Goal: Task Accomplishment & Management: Use online tool/utility

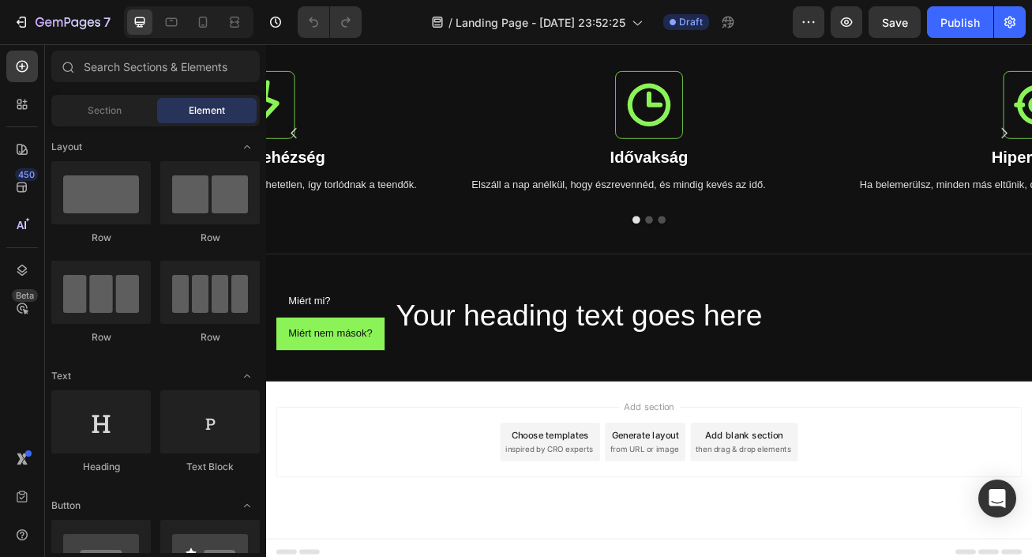
scroll to position [488, 0]
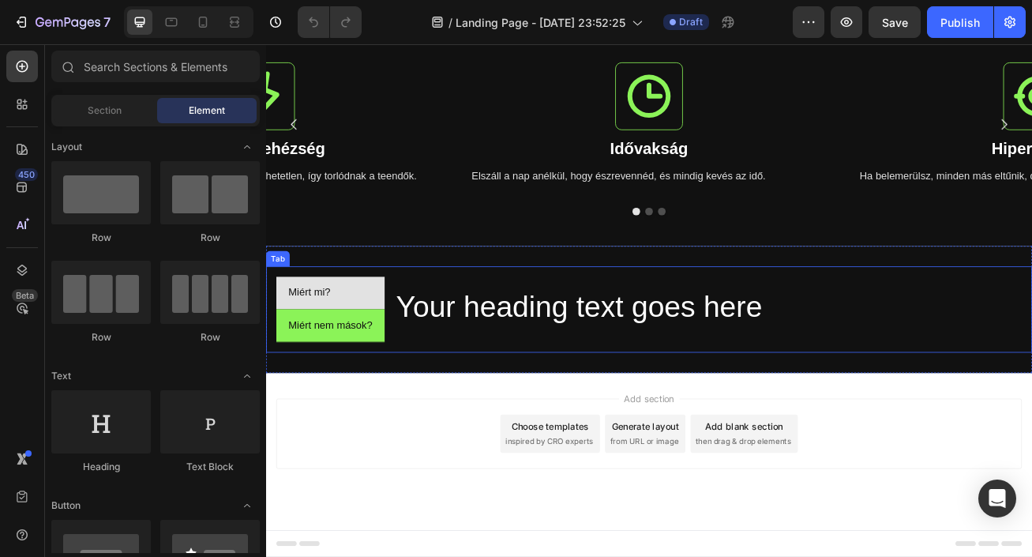
click at [380, 347] on li "Miért mi?" at bounding box center [346, 352] width 134 height 40
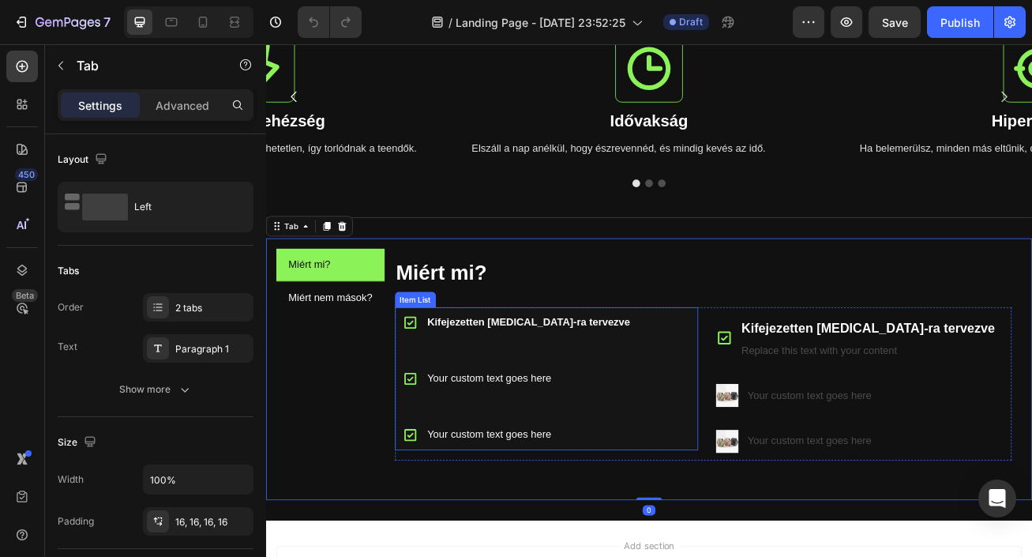
scroll to position [526, 0]
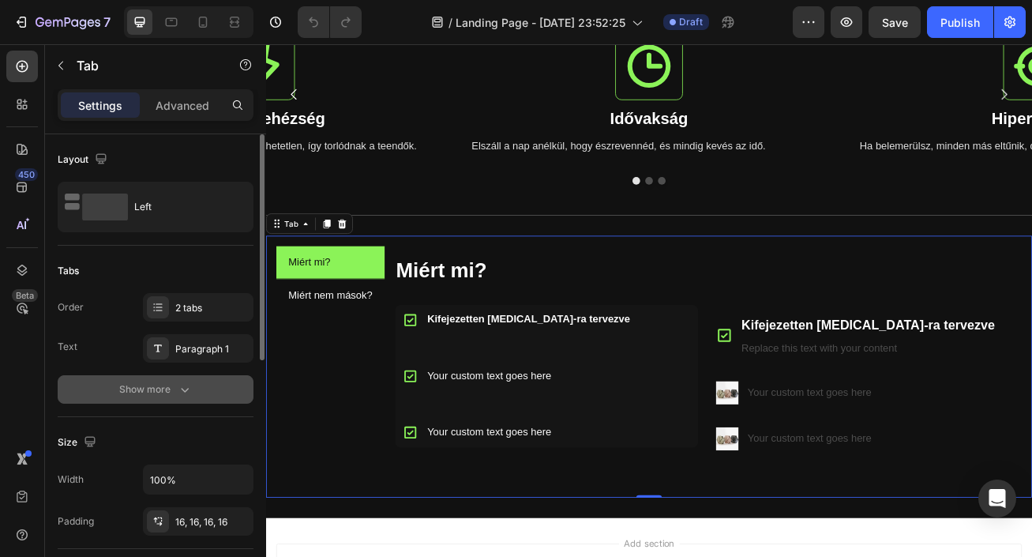
click at [189, 385] on icon "button" at bounding box center [185, 389] width 16 height 16
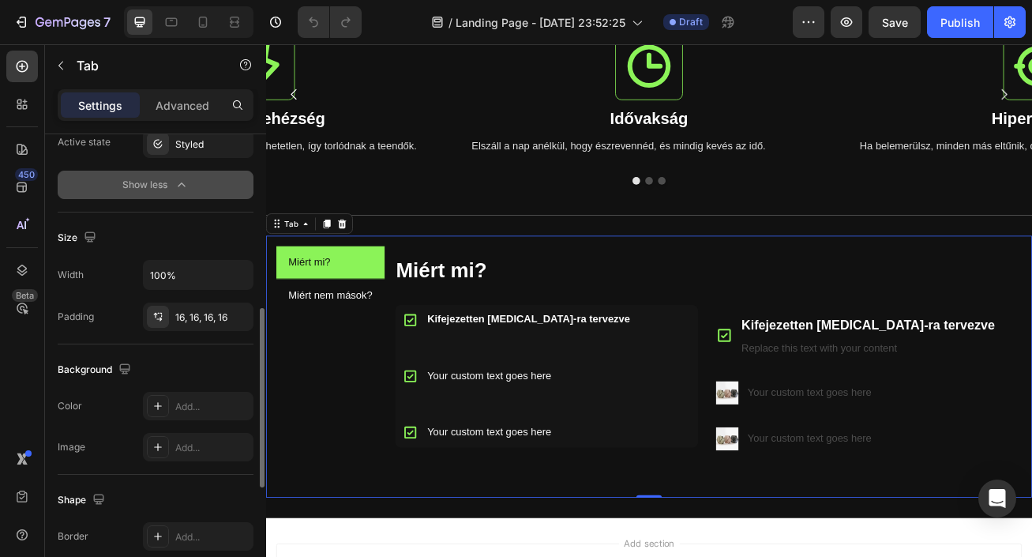
scroll to position [454, 0]
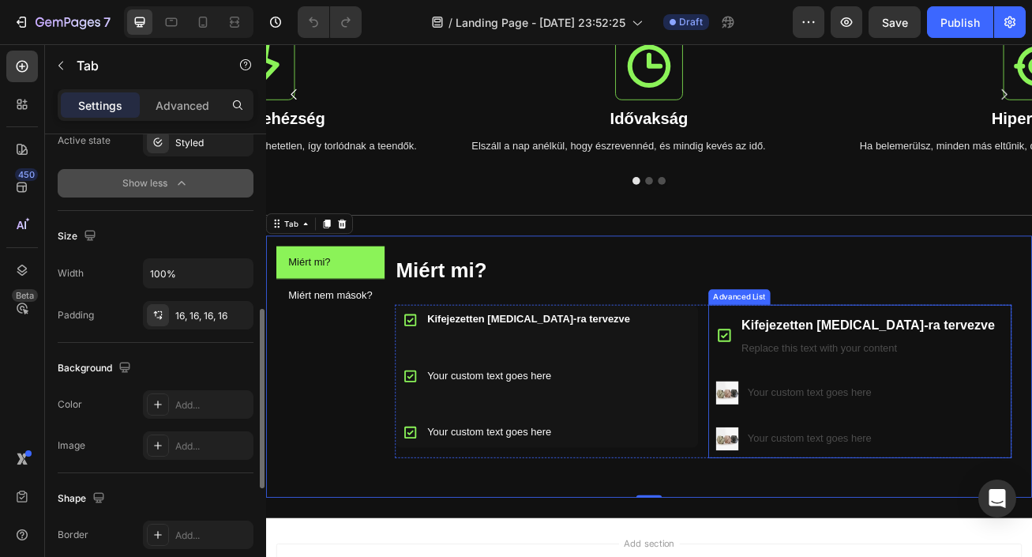
click at [925, 443] on ul "Icon Kifejezetten [MEDICAL_DATA]-ra tervezve Text Block Replace this text with …" at bounding box center [996, 461] width 366 height 190
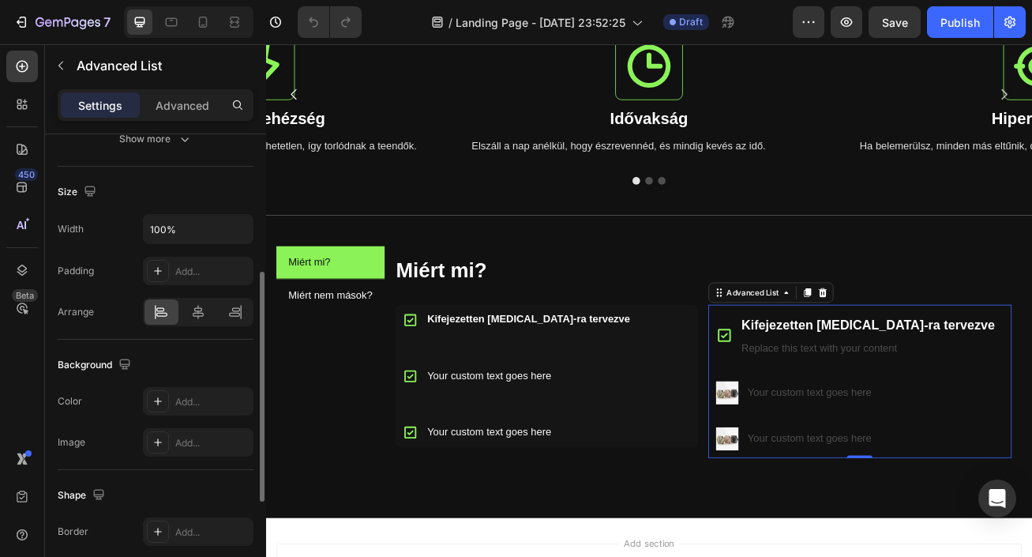
scroll to position [324, 0]
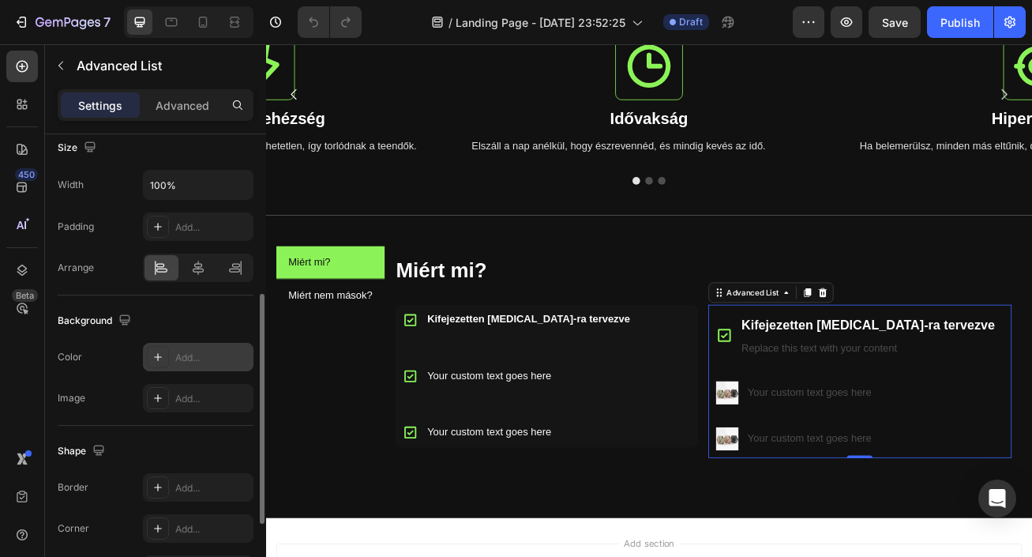
click at [195, 366] on div "Add..." at bounding box center [198, 357] width 111 height 28
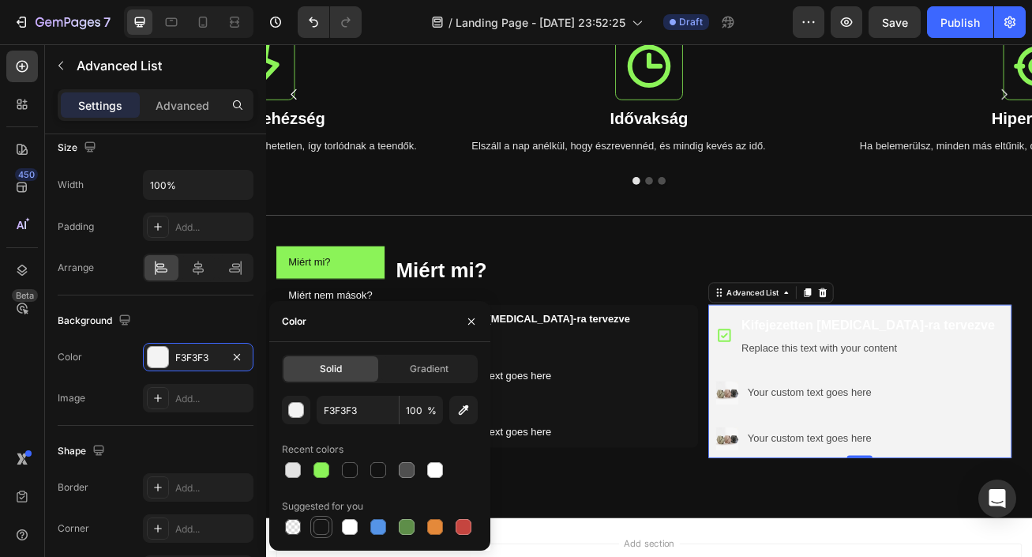
click at [318, 526] on div at bounding box center [321, 527] width 16 height 16
type input "151515"
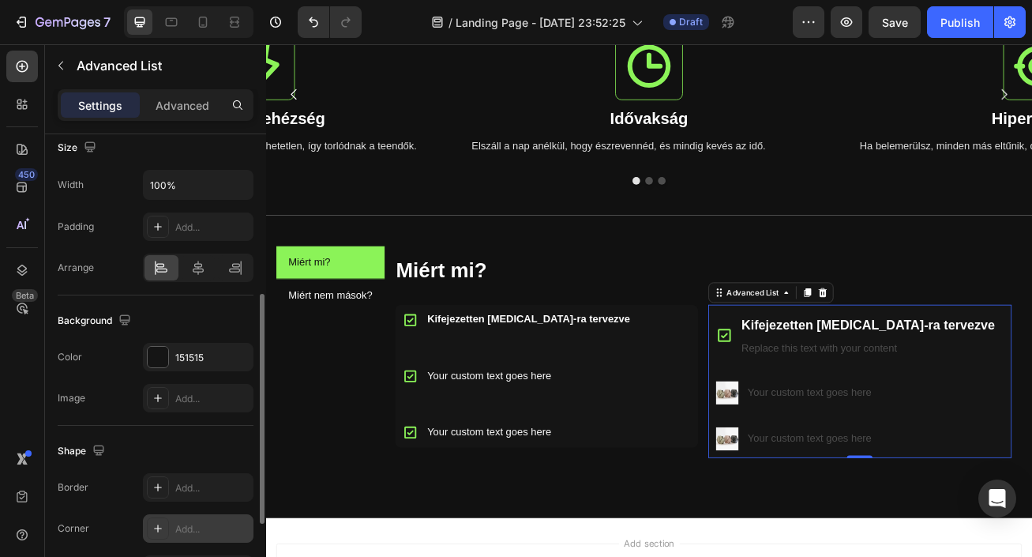
click at [212, 523] on div "Add..." at bounding box center [212, 529] width 74 height 14
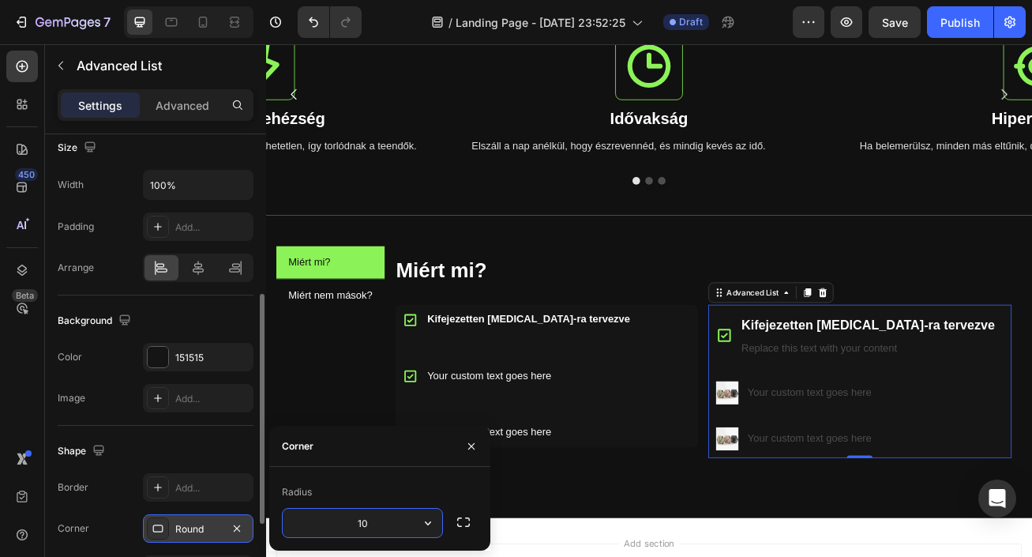
type input "10"
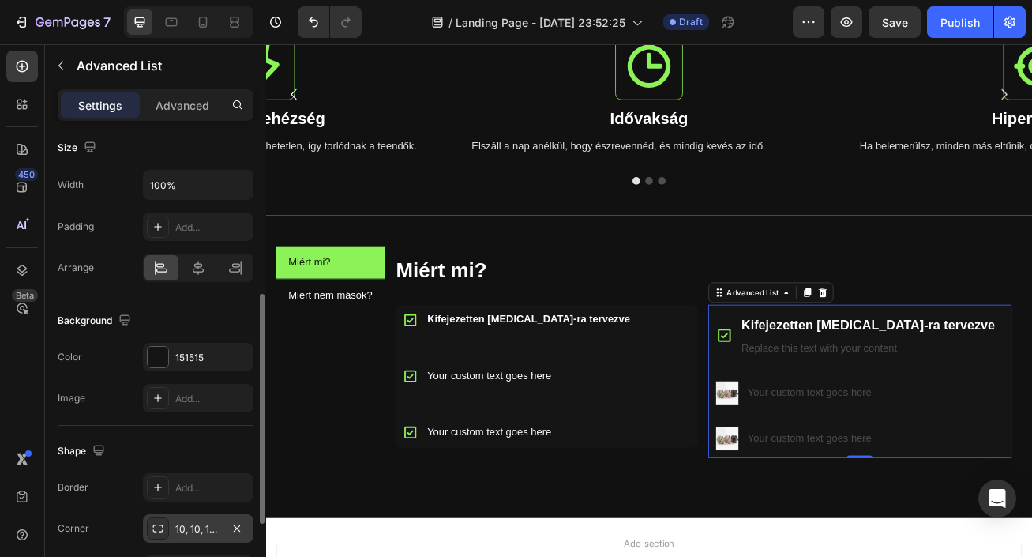
click at [220, 428] on div "Shape Border Add... Corner 10, 10, 10, 10 Shadow Add..." at bounding box center [156, 511] width 196 height 171
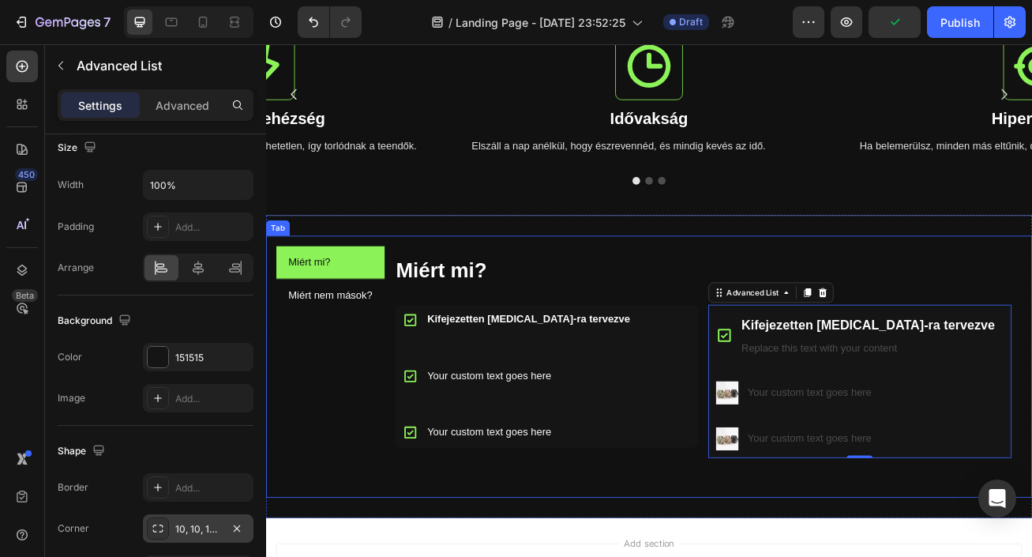
click at [823, 556] on div "Miért mi? Miért nem mások? Miért mi? Heading Kifejezetten ADHD-ra tervezve Your…" at bounding box center [740, 443] width 948 height 324
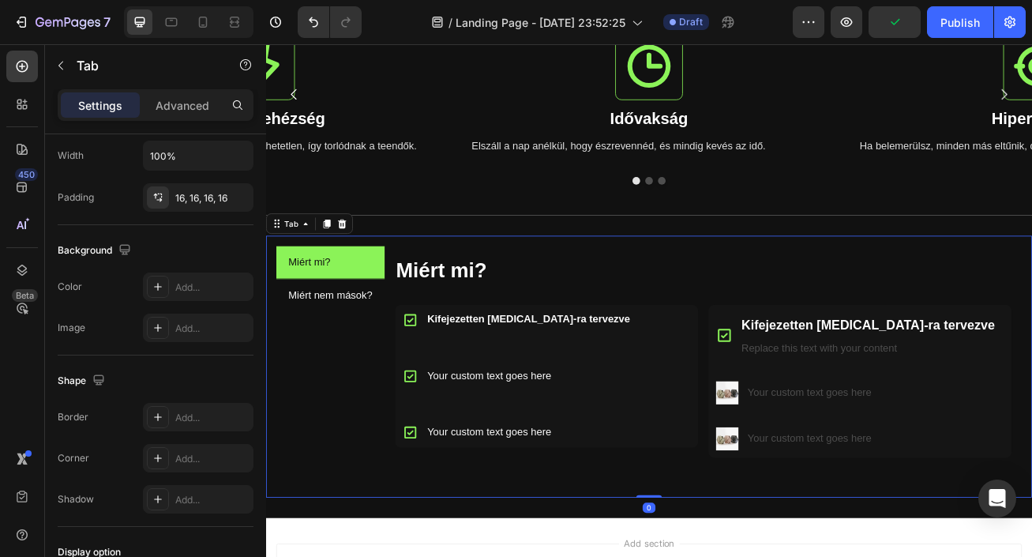
scroll to position [0, 0]
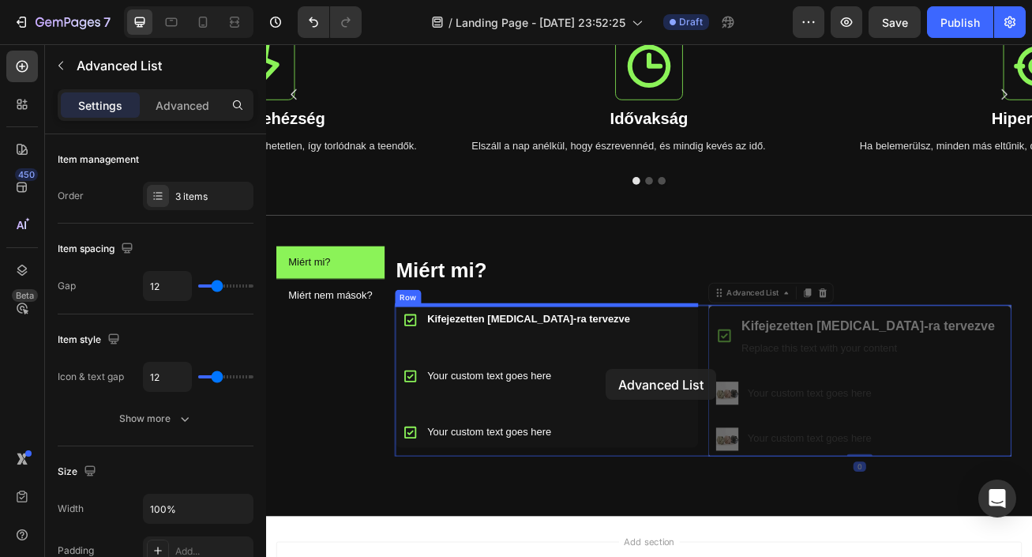
drag, startPoint x: 1096, startPoint y: 429, endPoint x: 683, endPoint y: 446, distance: 413.4
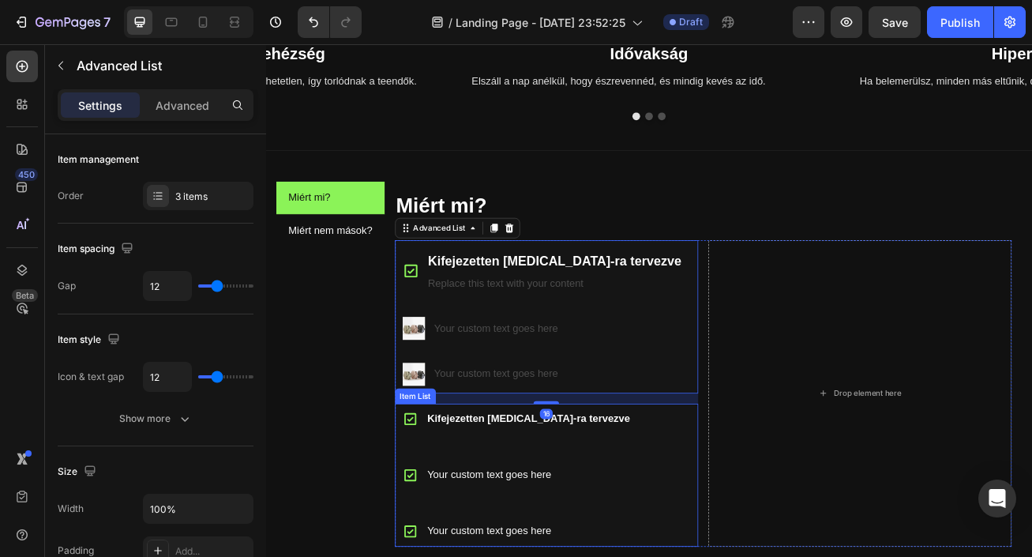
scroll to position [619, 0]
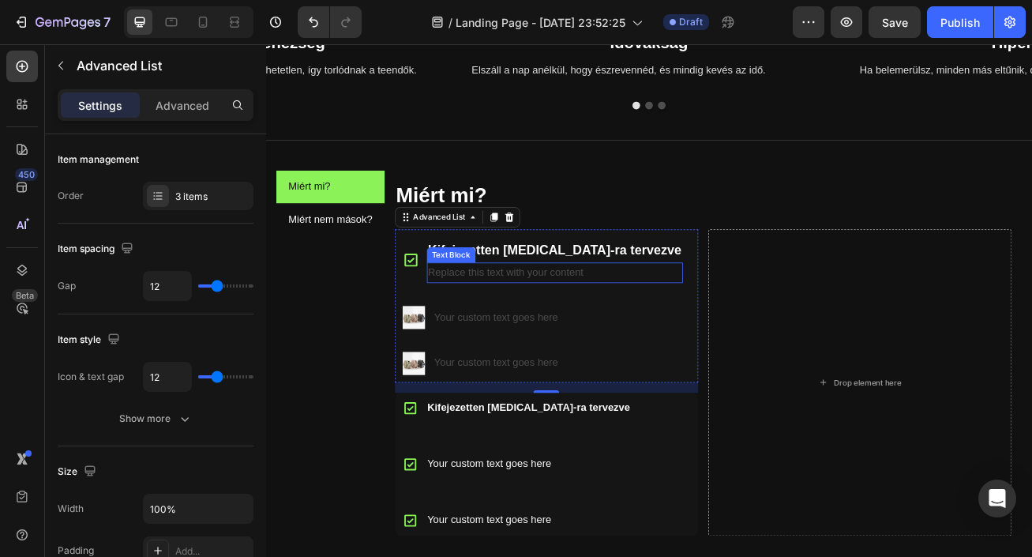
click at [576, 330] on div "Replace this text with your content" at bounding box center [623, 327] width 317 height 26
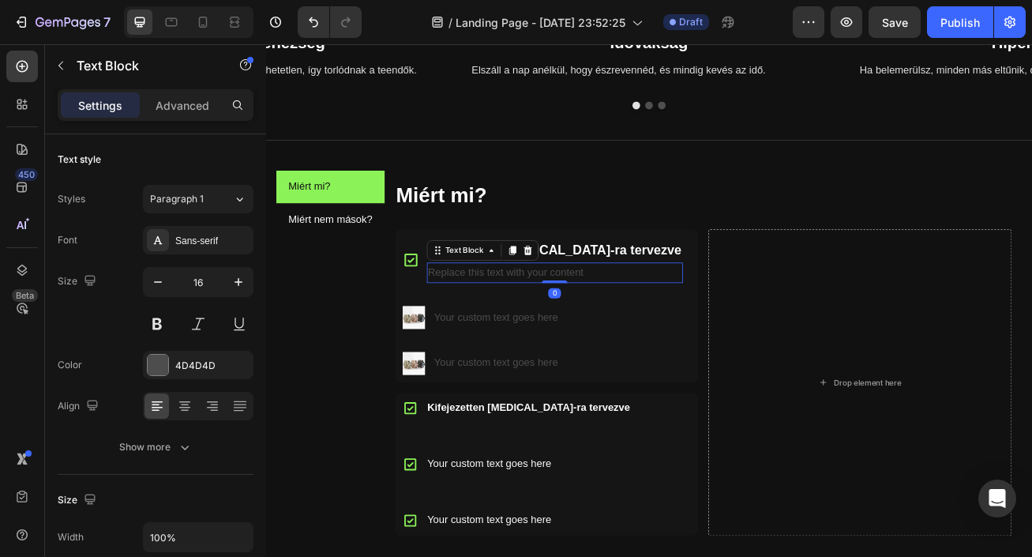
click at [576, 330] on div "Replace this text with your content" at bounding box center [623, 327] width 317 height 26
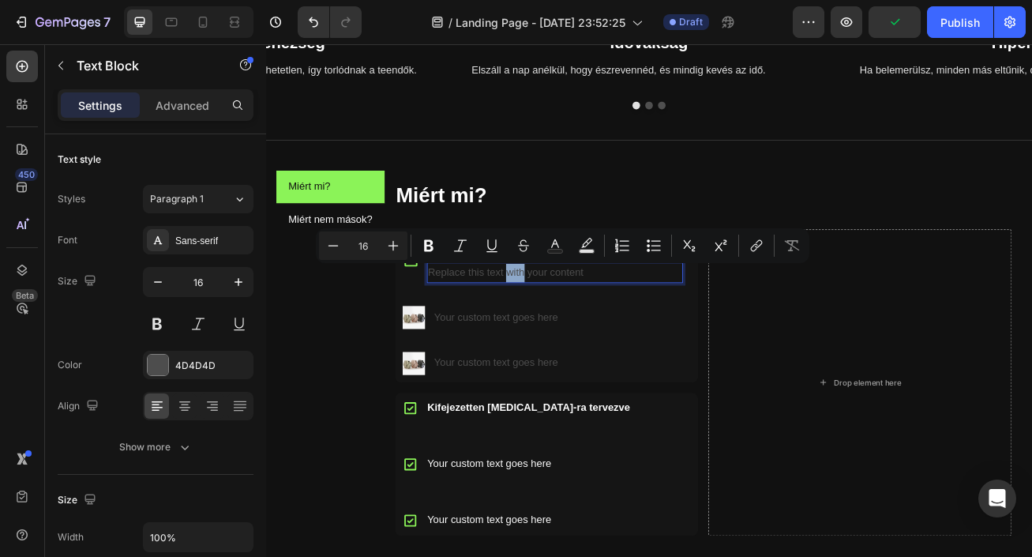
click at [655, 329] on p "Replace this text with your content" at bounding box center [623, 327] width 313 height 23
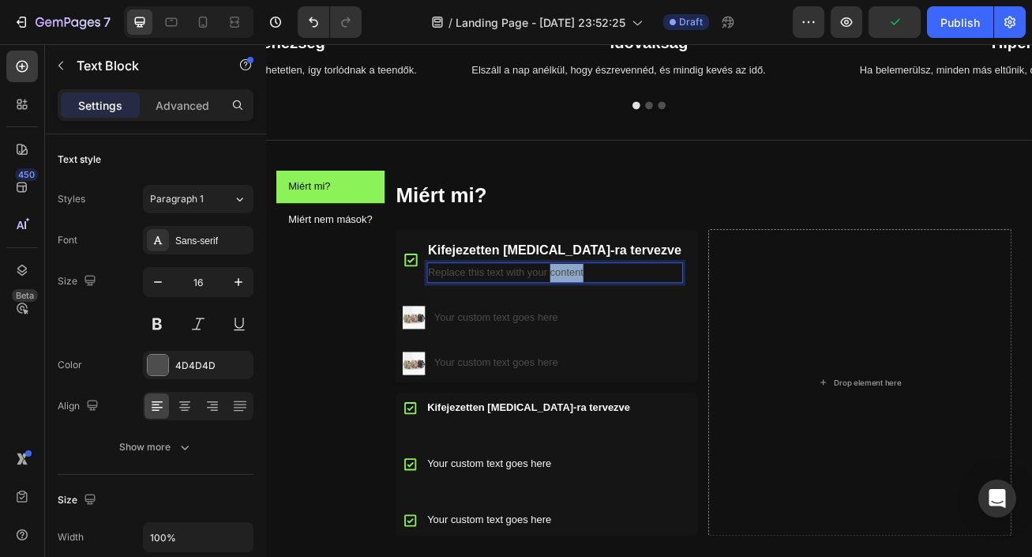
click at [655, 329] on p "Replace this text with your content" at bounding box center [623, 327] width 313 height 23
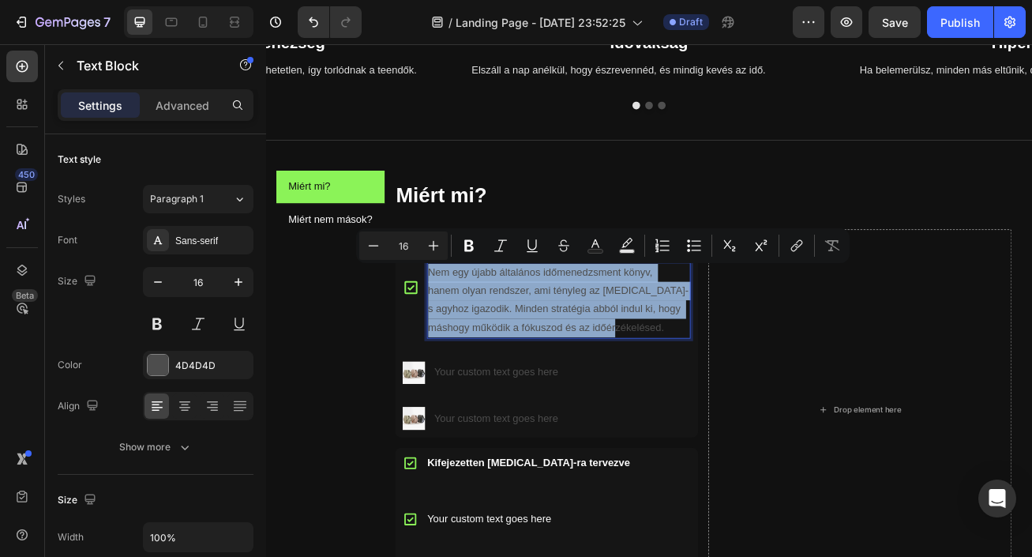
drag, startPoint x: 720, startPoint y: 390, endPoint x: 467, endPoint y: 315, distance: 264.4
click at [467, 316] on p "Nem egy újabb általános időmenedzsment könyv, hanem olyan rendszer, ami tényleg…" at bounding box center [628, 361] width 323 height 91
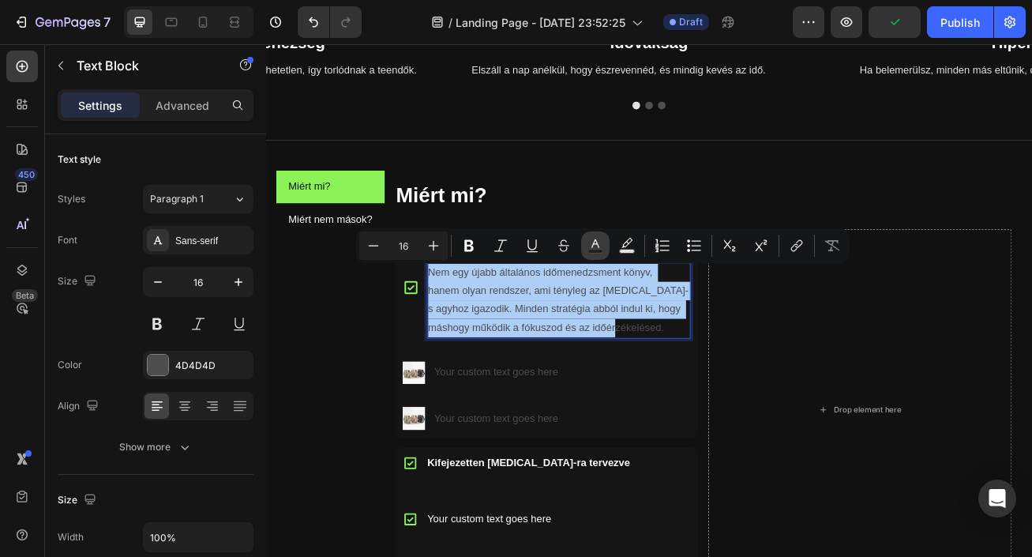
click at [601, 246] on icon "Editor contextual toolbar" at bounding box center [596, 246] width 16 height 16
type input "4D4D4D"
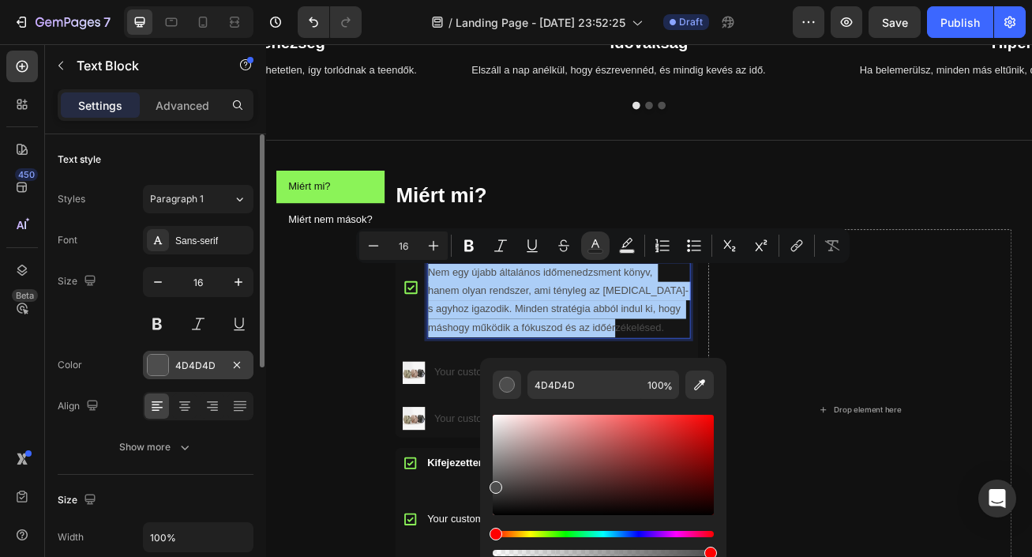
click at [203, 372] on div "4D4D4D" at bounding box center [198, 366] width 46 height 14
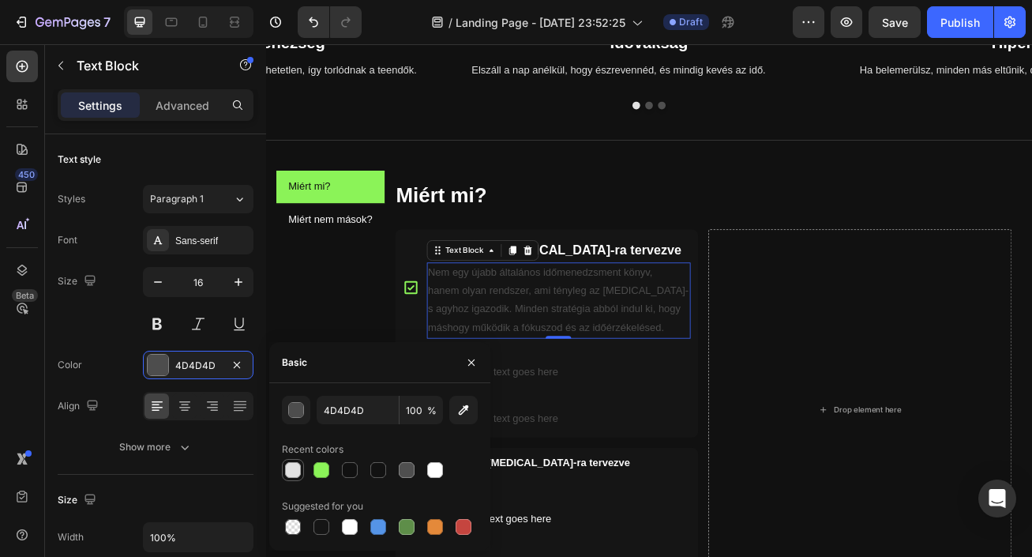
click at [295, 473] on div at bounding box center [293, 470] width 16 height 16
type input "E2E2E2"
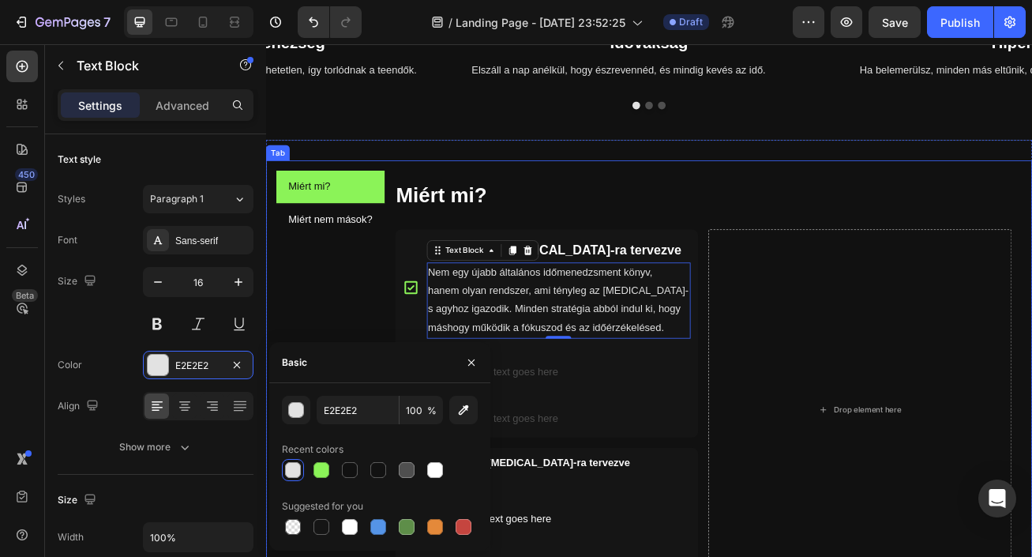
click at [326, 340] on div "Miért mi? Miért nem mások?" at bounding box center [346, 479] width 134 height 556
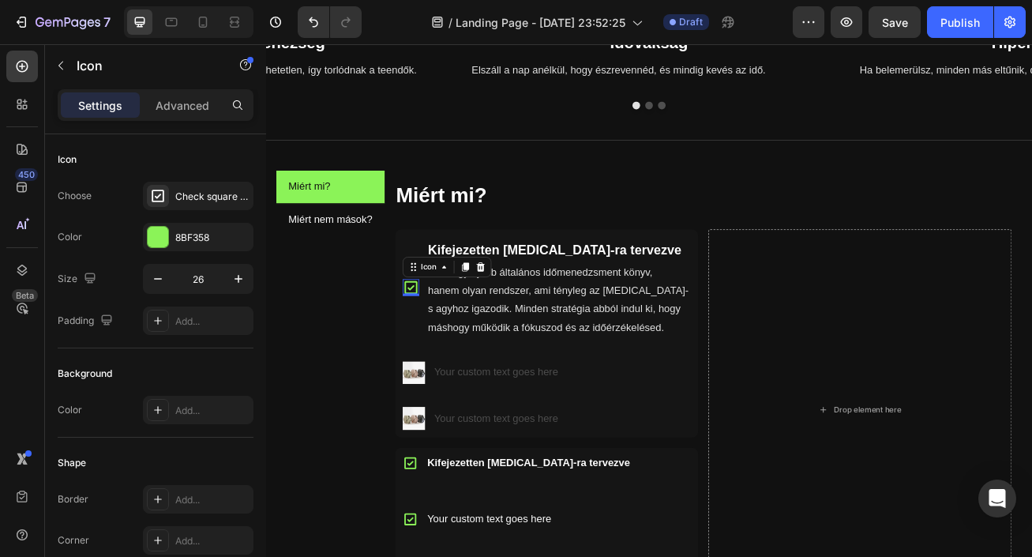
click at [447, 352] on div "Icon 0" at bounding box center [445, 345] width 21 height 21
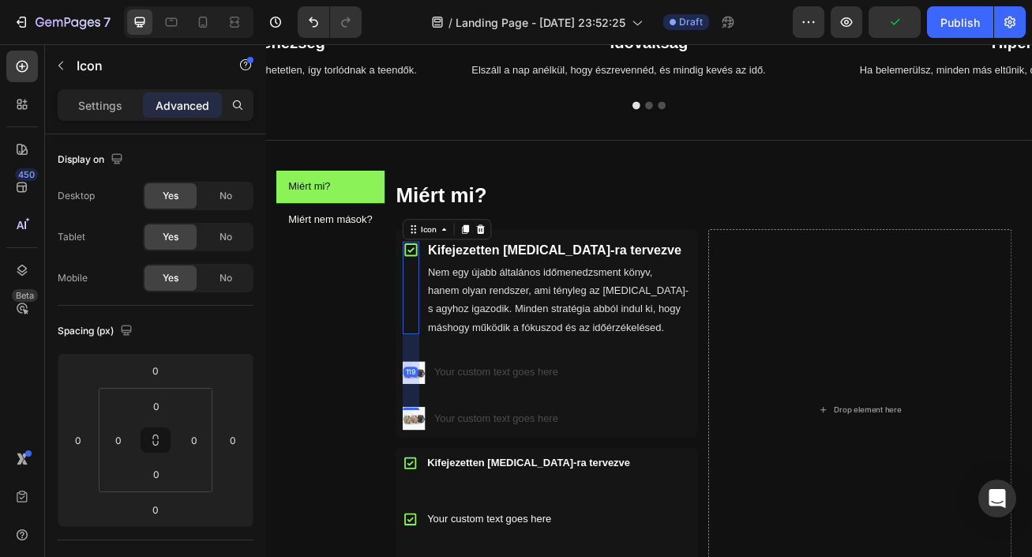
drag, startPoint x: 445, startPoint y: 355, endPoint x: 453, endPoint y: 449, distance: 94.4
click at [453, 403] on div "119" at bounding box center [445, 403] width 21 height 0
type input "119"
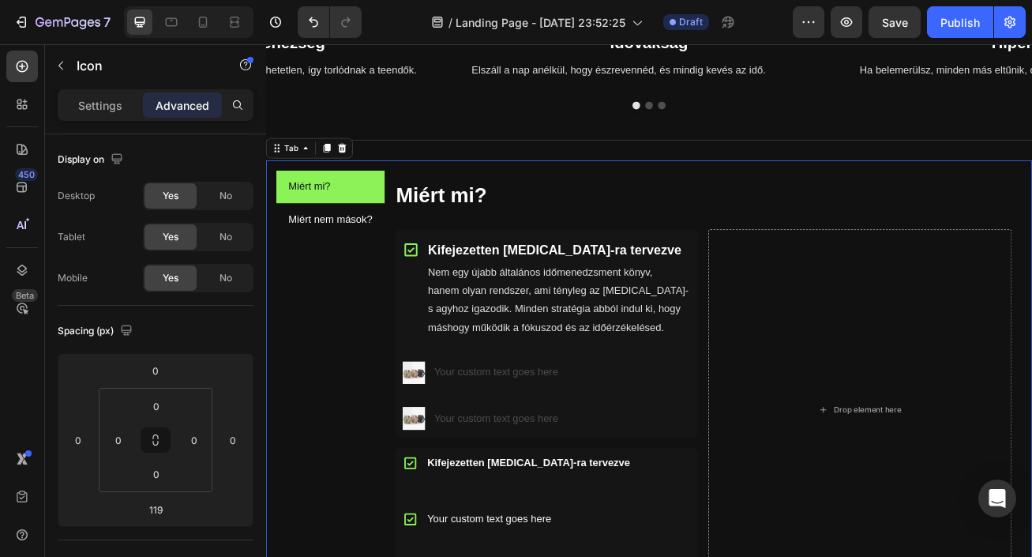
click at [383, 346] on div "Miért mi? Miért nem mások?" at bounding box center [346, 479] width 134 height 556
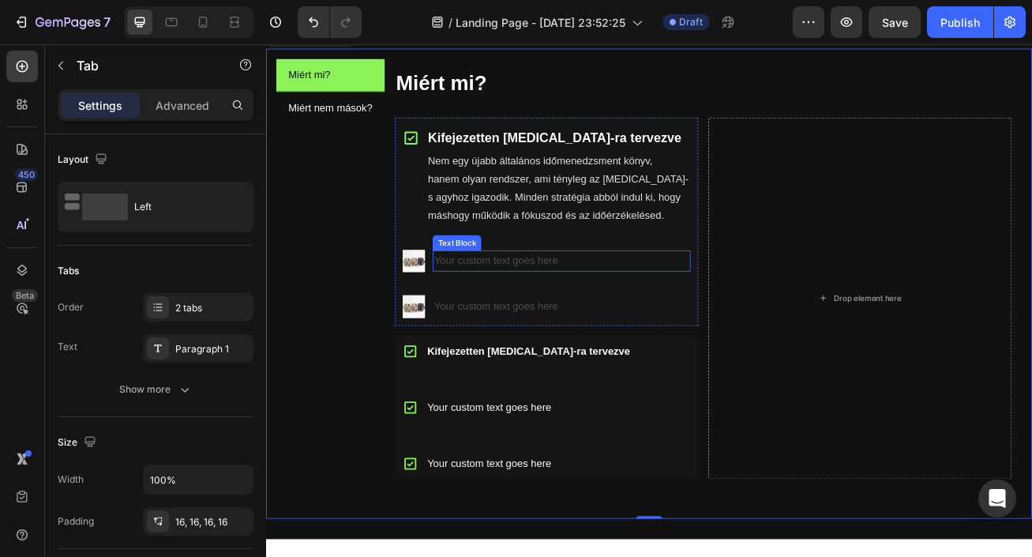
scroll to position [760, 0]
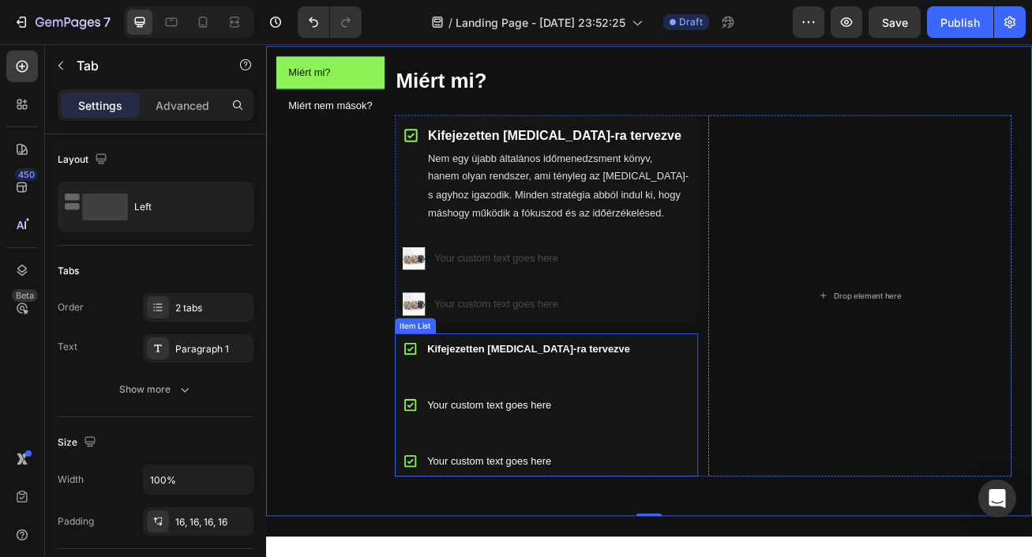
click at [620, 459] on div "Kifejezetten ADHD-ra tervezve Your custom text goes here Your custom text goes …" at bounding box center [573, 490] width 294 height 177
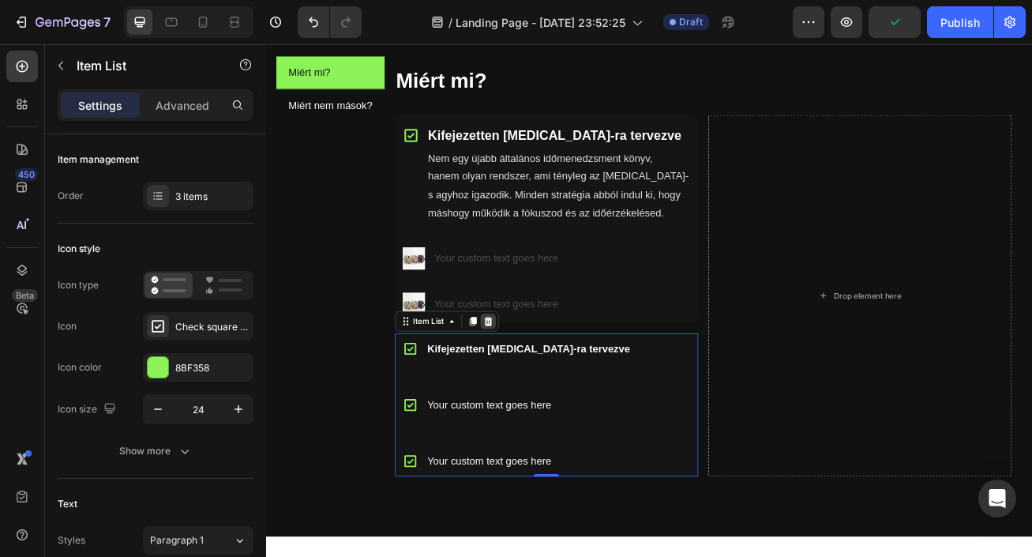
click at [539, 382] on icon at bounding box center [540, 386] width 10 height 11
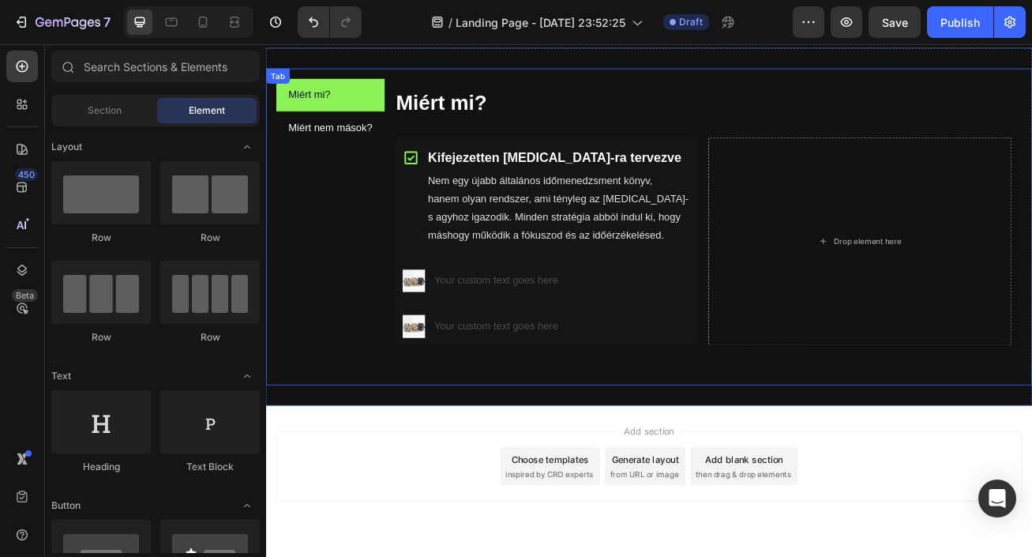
scroll to position [681, 0]
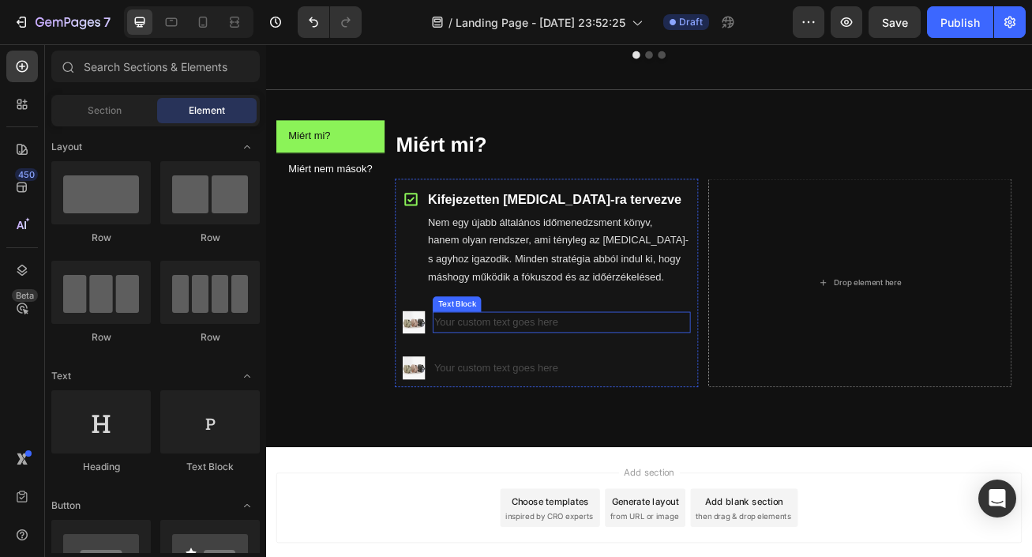
click at [566, 387] on div "Your custom text goes here" at bounding box center [631, 388] width 318 height 26
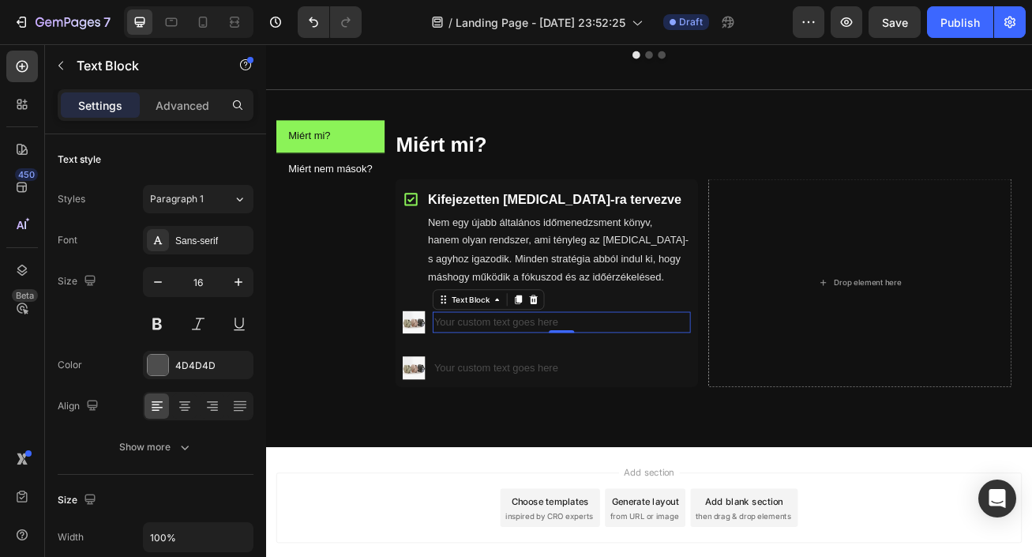
click at [628, 389] on div "Your custom text goes here" at bounding box center [631, 388] width 318 height 26
click at [628, 389] on p "Your custom text goes here" at bounding box center [631, 388] width 315 height 23
drag, startPoint x: 629, startPoint y: 390, endPoint x: 482, endPoint y: 394, distance: 146.9
click at [482, 394] on p "Your custom text goes here" at bounding box center [631, 388] width 315 height 23
drag, startPoint x: 614, startPoint y: 386, endPoint x: 479, endPoint y: 387, distance: 135.8
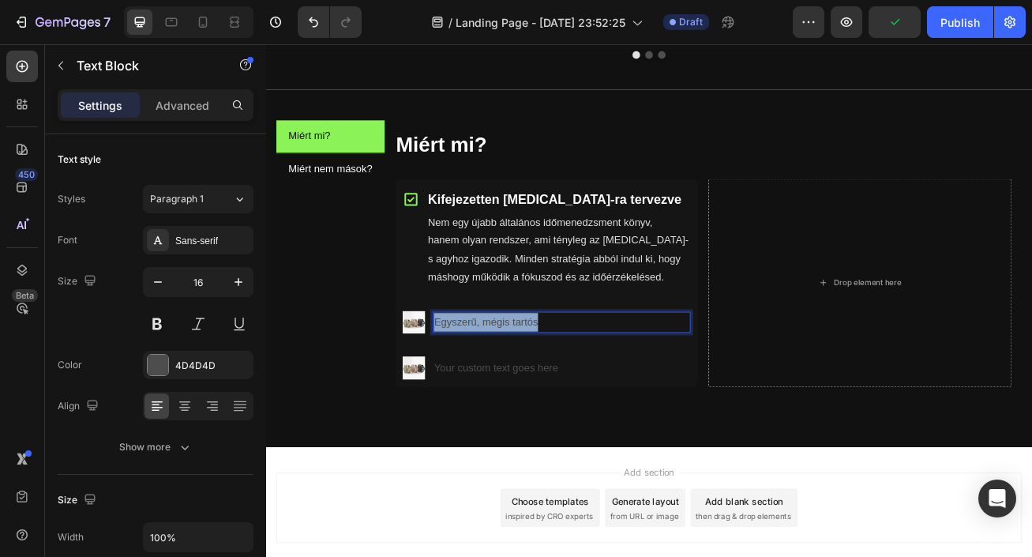
click at [479, 387] on p "Egyszerű, mégis tartós" at bounding box center [631, 388] width 315 height 23
drag, startPoint x: 608, startPoint y: 386, endPoint x: 474, endPoint y: 386, distance: 134.2
click at [474, 386] on p "Egyszerű, mégis tartós" at bounding box center [631, 388] width 315 height 23
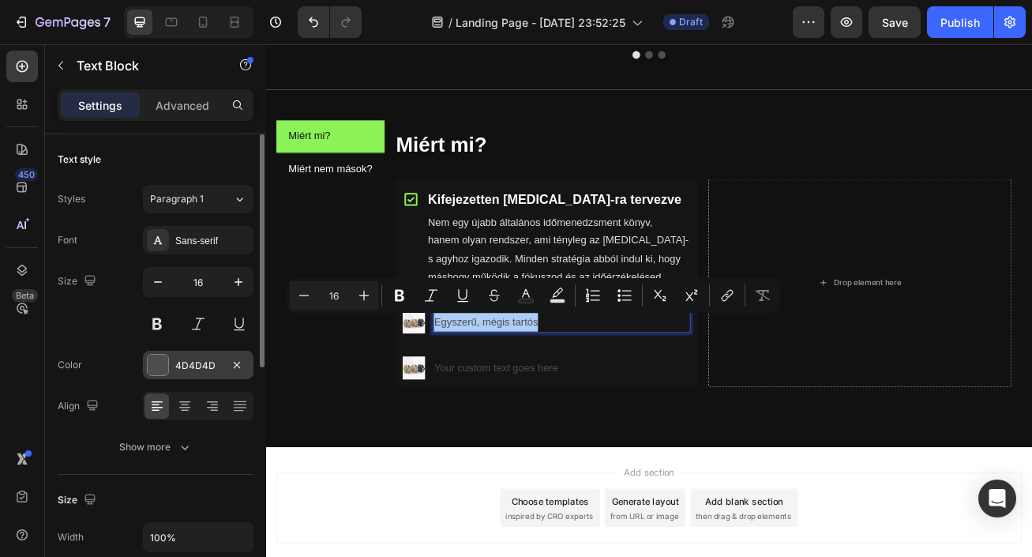
click at [202, 366] on div "4D4D4D" at bounding box center [198, 366] width 46 height 14
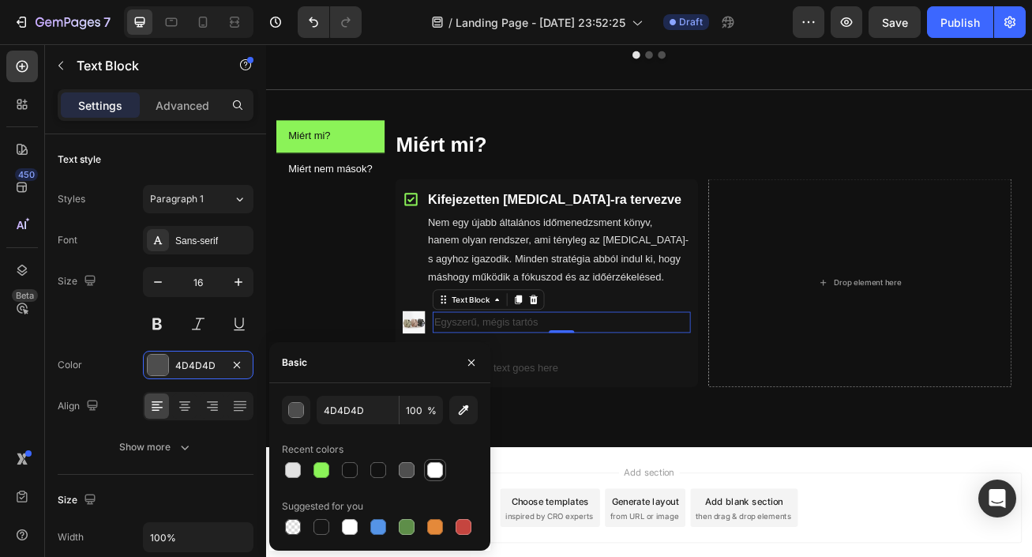
click at [437, 472] on div at bounding box center [435, 470] width 16 height 16
type input "FFFFFF"
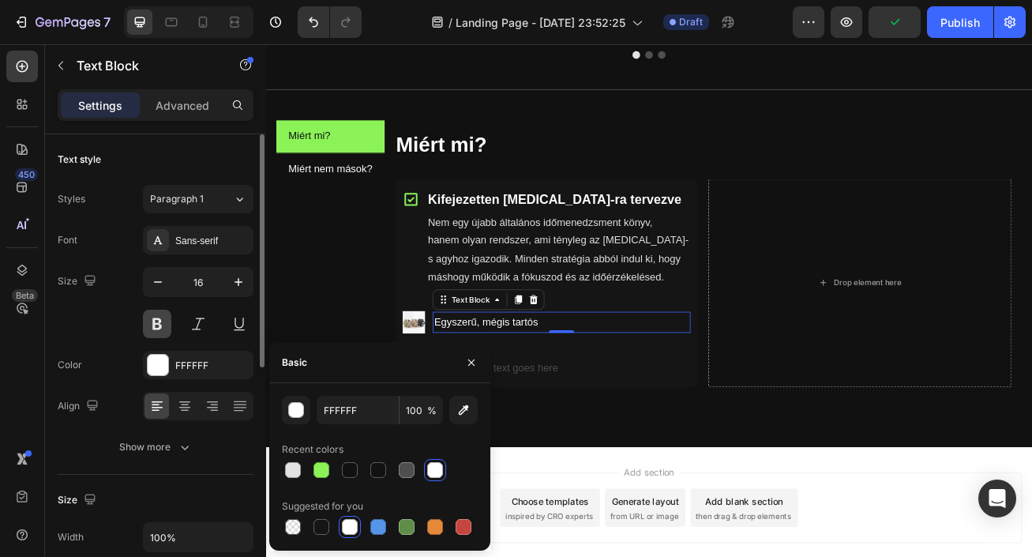
click at [160, 329] on button at bounding box center [157, 324] width 28 height 28
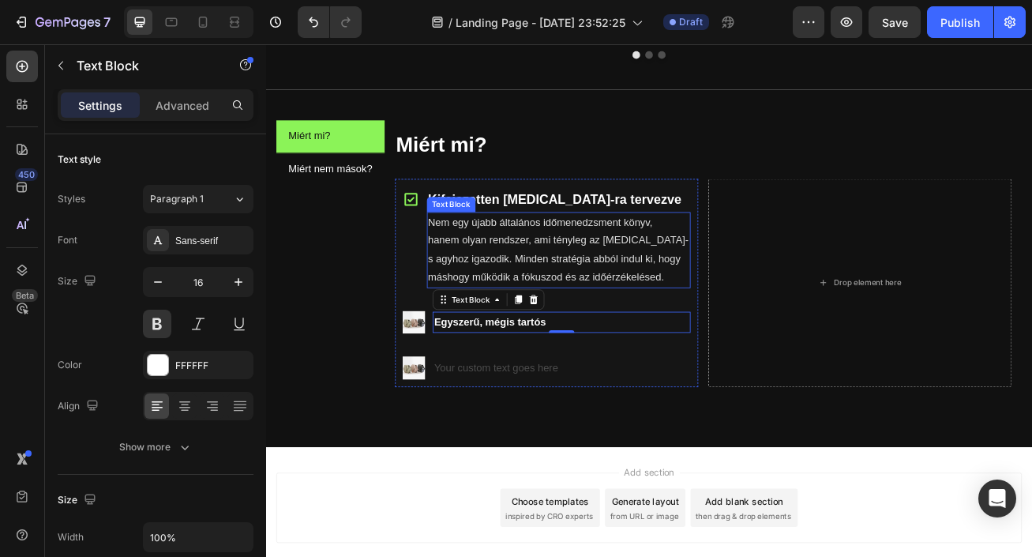
click at [510, 227] on p "Kifejezetten [MEDICAL_DATA]-ra tervezve" at bounding box center [628, 236] width 323 height 28
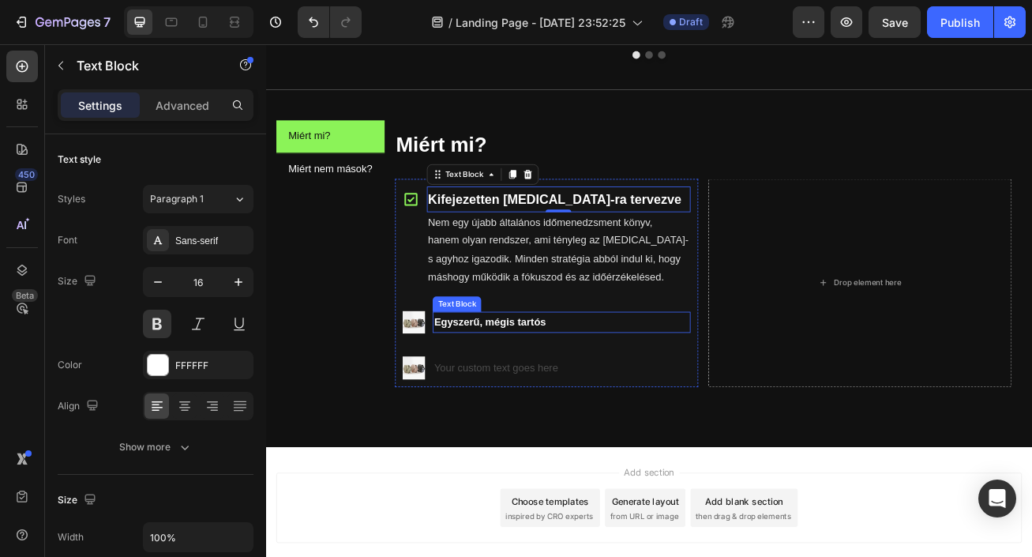
click at [522, 386] on p "Egyszerű, mégis tartós" at bounding box center [631, 388] width 315 height 23
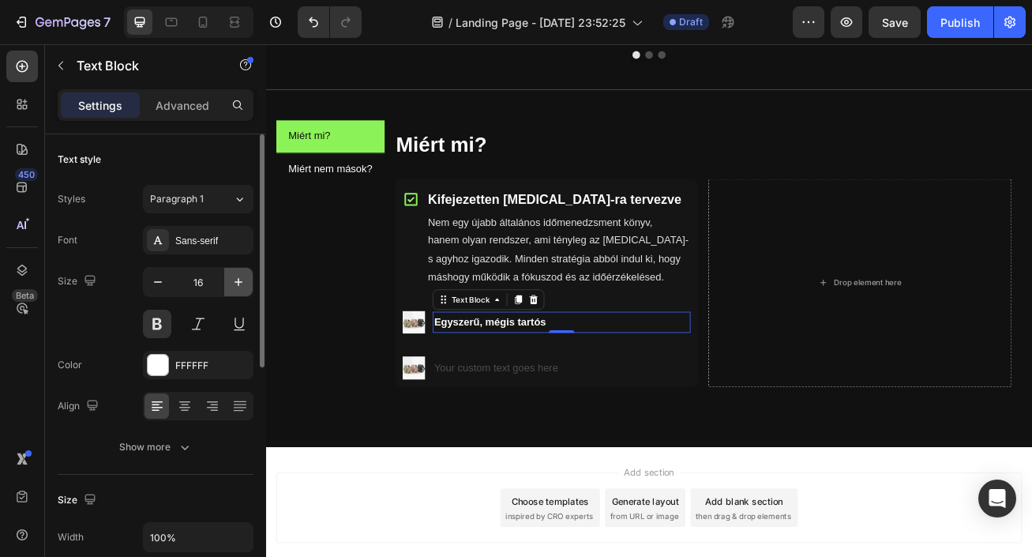
click at [231, 287] on icon "button" at bounding box center [239, 282] width 16 height 16
click at [236, 285] on icon "button" at bounding box center [239, 282] width 16 height 16
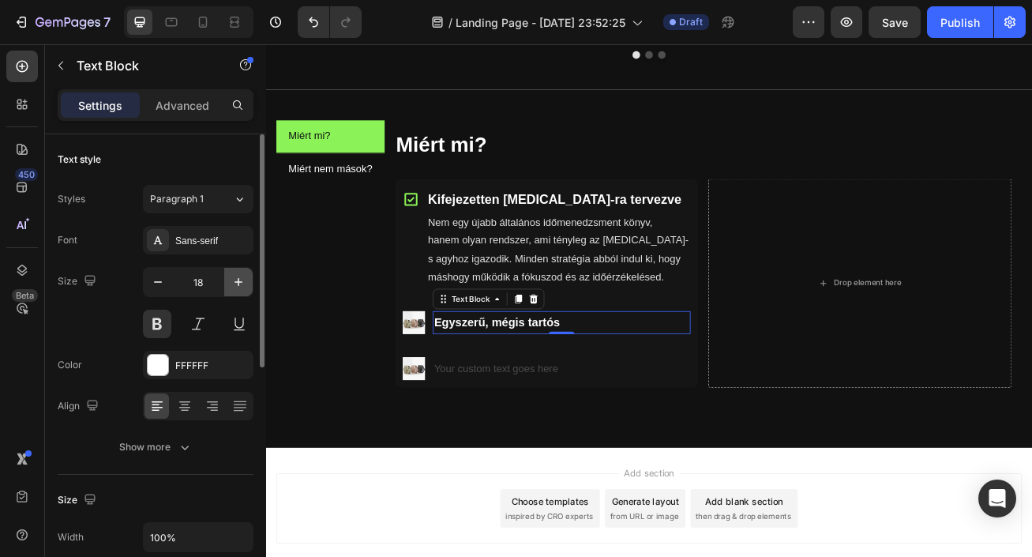
click at [236, 285] on icon "button" at bounding box center [239, 282] width 16 height 16
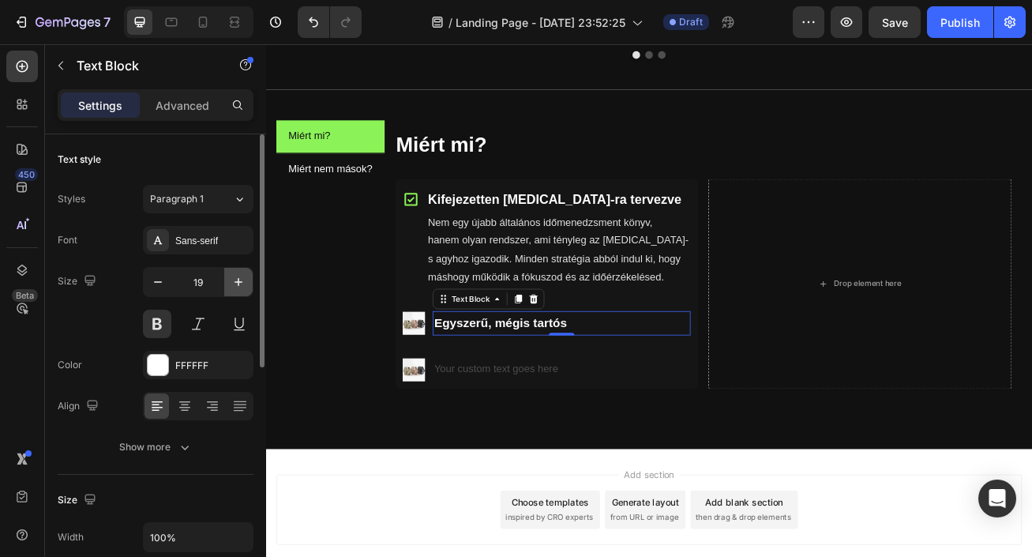
click at [236, 285] on icon "button" at bounding box center [239, 282] width 16 height 16
type input "20"
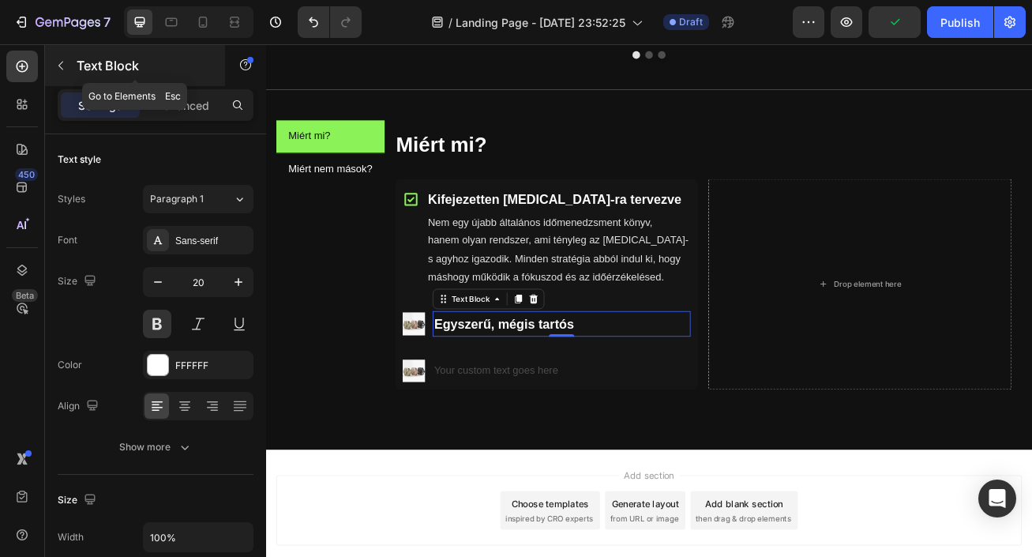
click at [62, 66] on icon "button" at bounding box center [60, 65] width 13 height 13
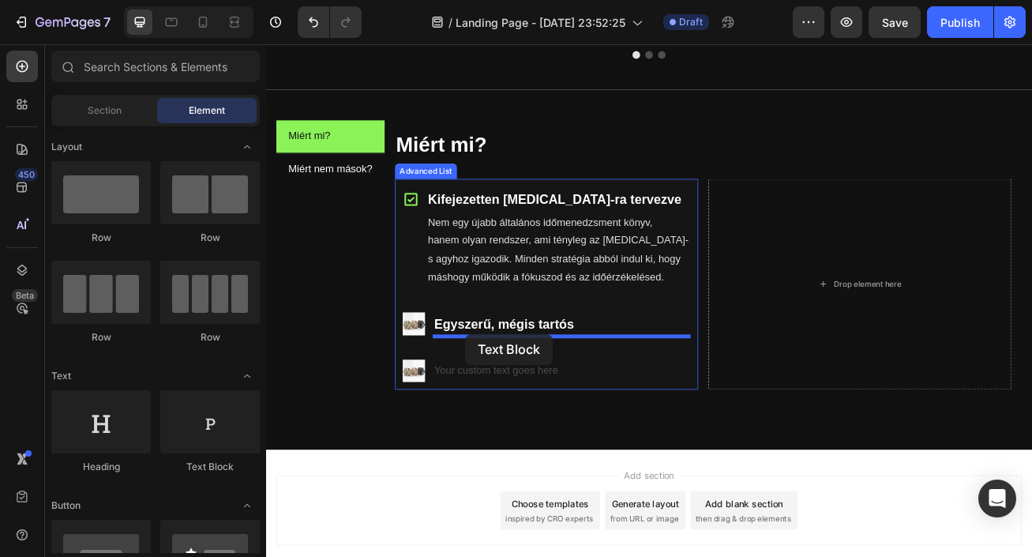
drag, startPoint x: 456, startPoint y: 464, endPoint x: 512, endPoint y: 403, distance: 83.8
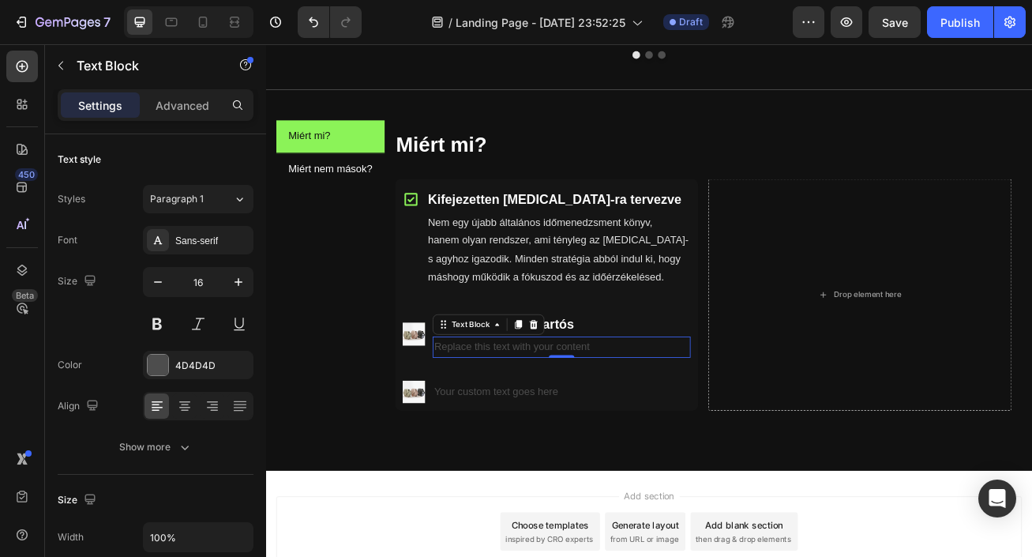
click at [588, 422] on div "Replace this text with your content" at bounding box center [631, 419] width 318 height 26
click at [588, 422] on p "Replace this text with your content" at bounding box center [631, 418] width 315 height 23
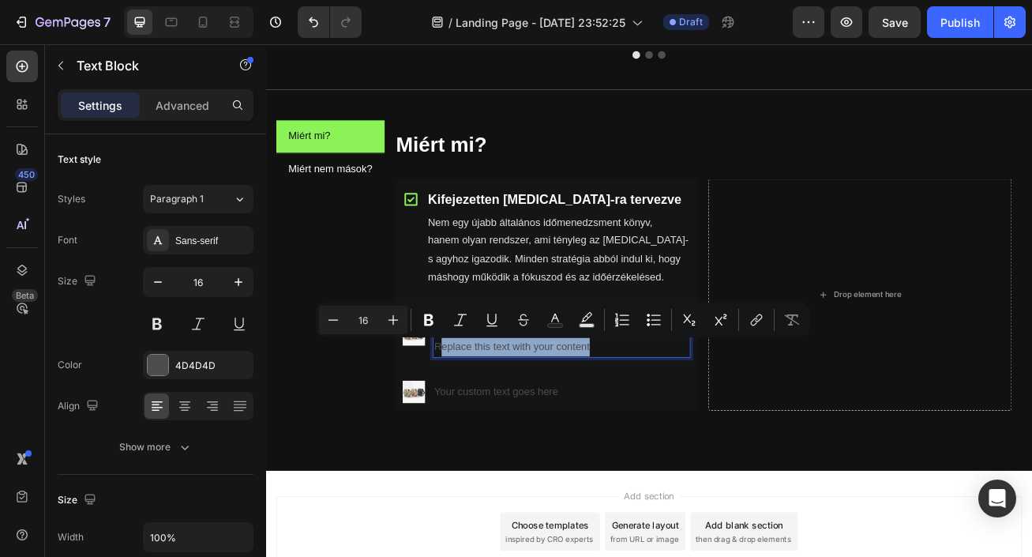
drag, startPoint x: 670, startPoint y: 416, endPoint x: 482, endPoint y: 421, distance: 188.0
click at [482, 421] on p "Replace this text with your content" at bounding box center [631, 418] width 315 height 23
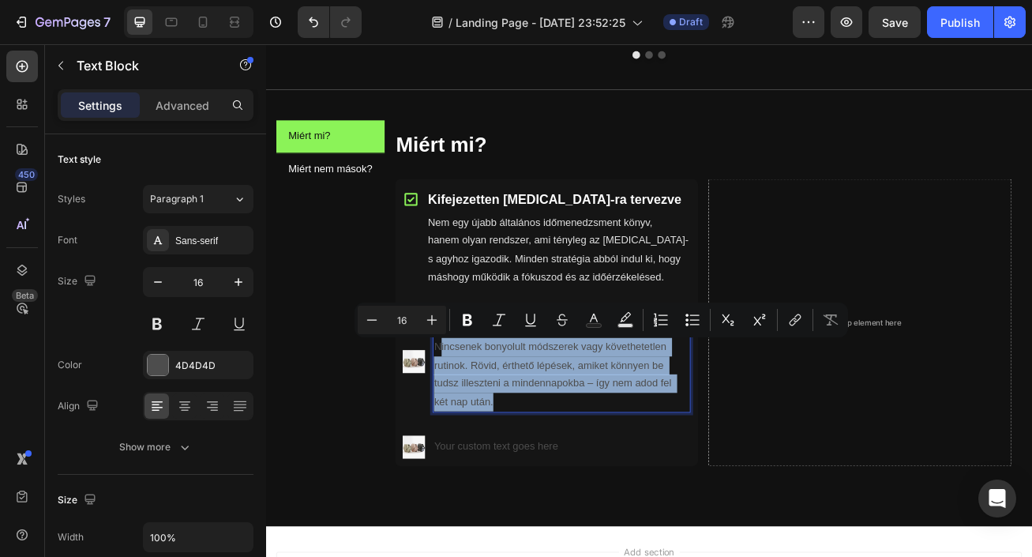
drag, startPoint x: 565, startPoint y: 490, endPoint x: 482, endPoint y: 419, distance: 108.1
click at [482, 419] on p "Nincsenek bonyolult módszerek vagy követhetetlen rutinok. Rövid, érthető lépése…" at bounding box center [631, 452] width 315 height 91
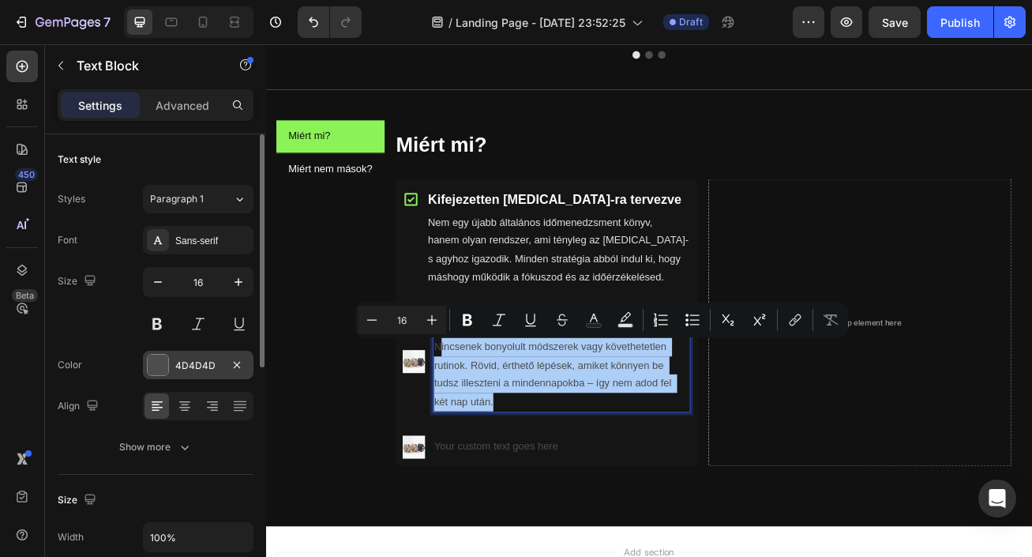
click at [190, 362] on div "4D4D4D" at bounding box center [198, 366] width 46 height 14
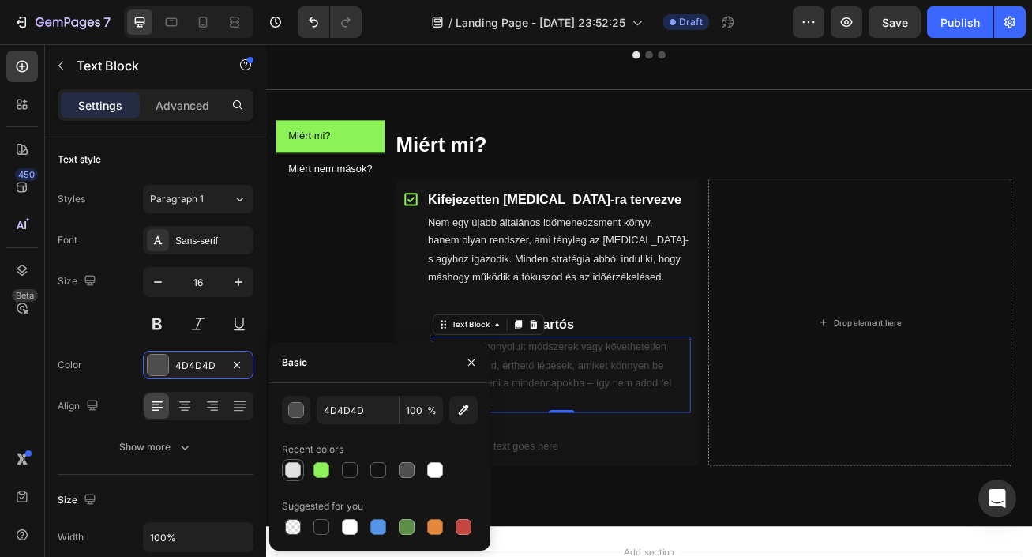
click at [295, 466] on div at bounding box center [293, 470] width 16 height 16
type input "E2E2E2"
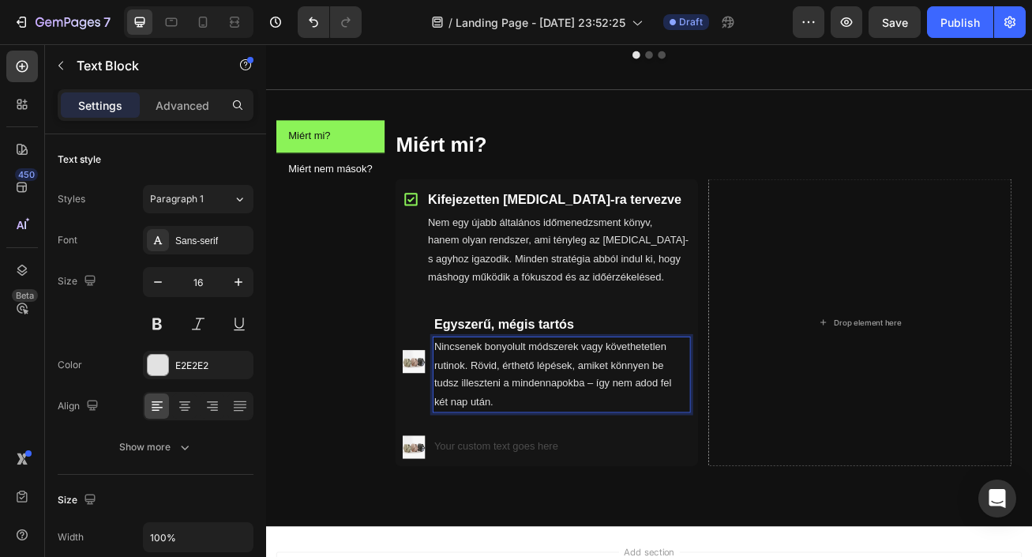
click at [677, 460] on p "Nincsenek bonyolult módszerek vagy követhetetlen rutinok. Rövid, érthető lépése…" at bounding box center [631, 452] width 315 height 91
click at [451, 437] on img at bounding box center [449, 436] width 28 height 28
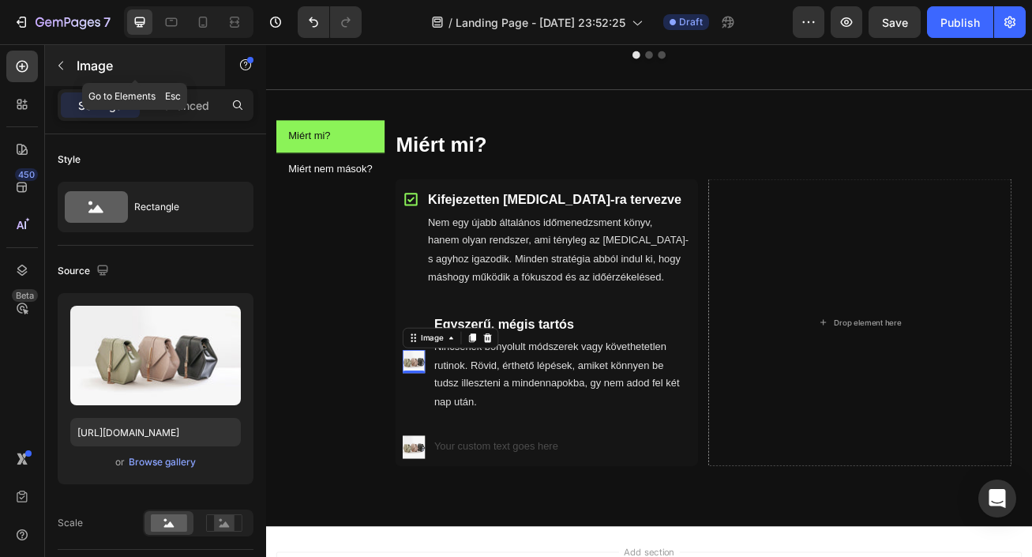
click at [62, 68] on icon "button" at bounding box center [60, 66] width 5 height 9
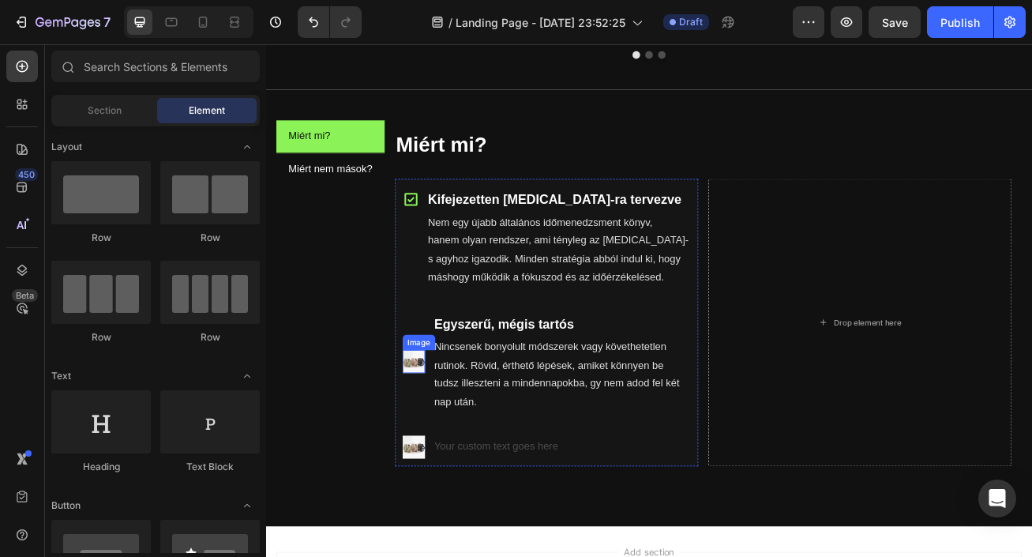
click at [447, 437] on img at bounding box center [449, 436] width 28 height 28
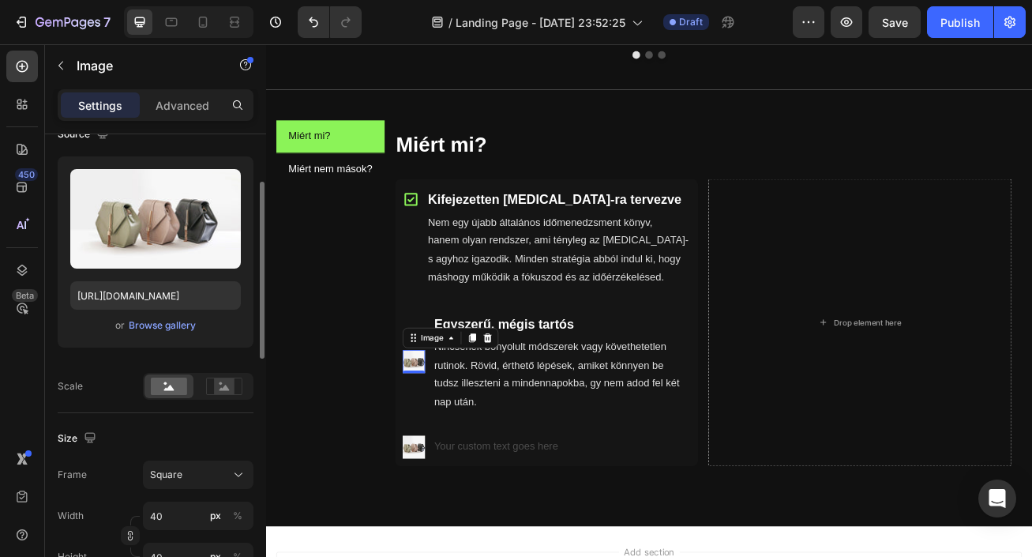
scroll to position [47, 0]
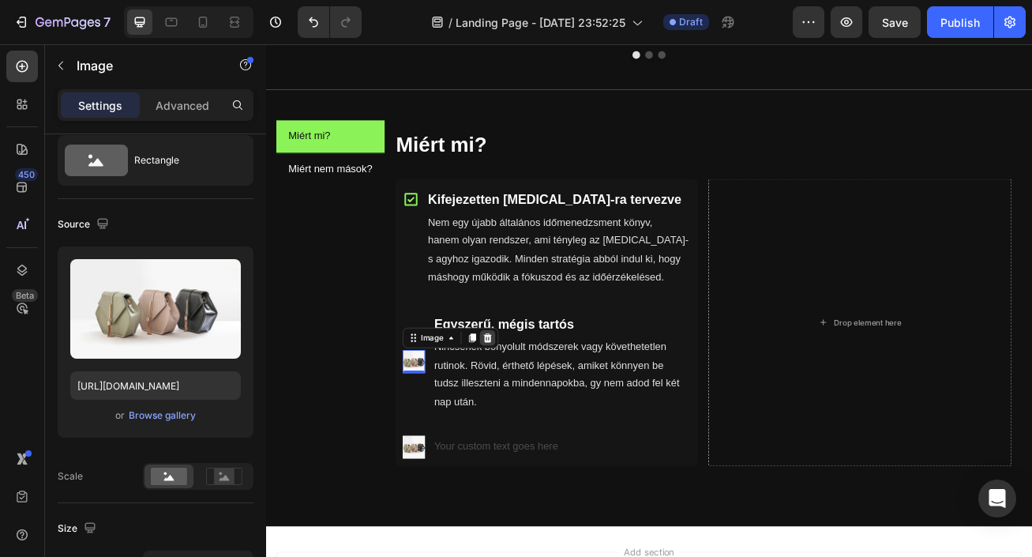
click at [543, 408] on icon at bounding box center [540, 407] width 10 height 11
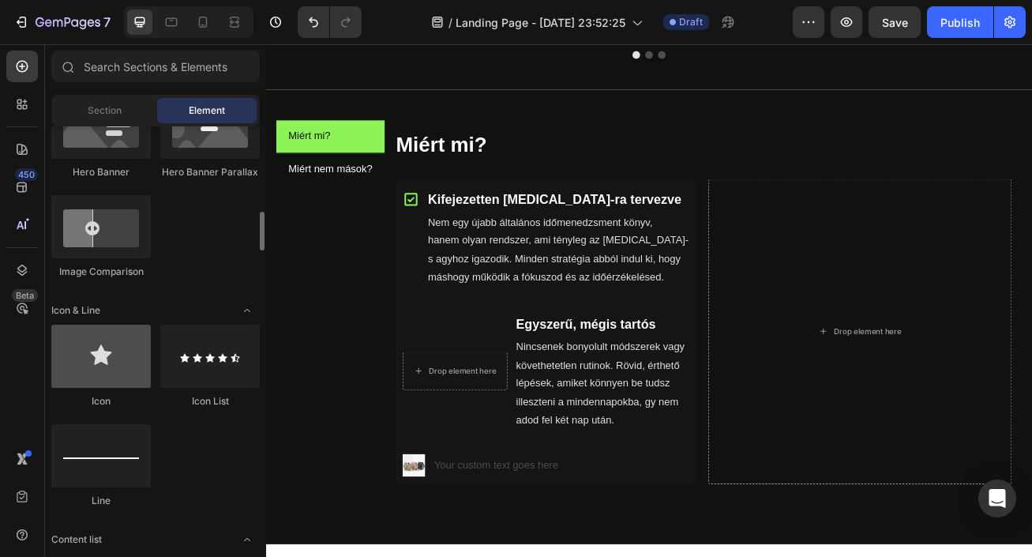
scroll to position [859, 0]
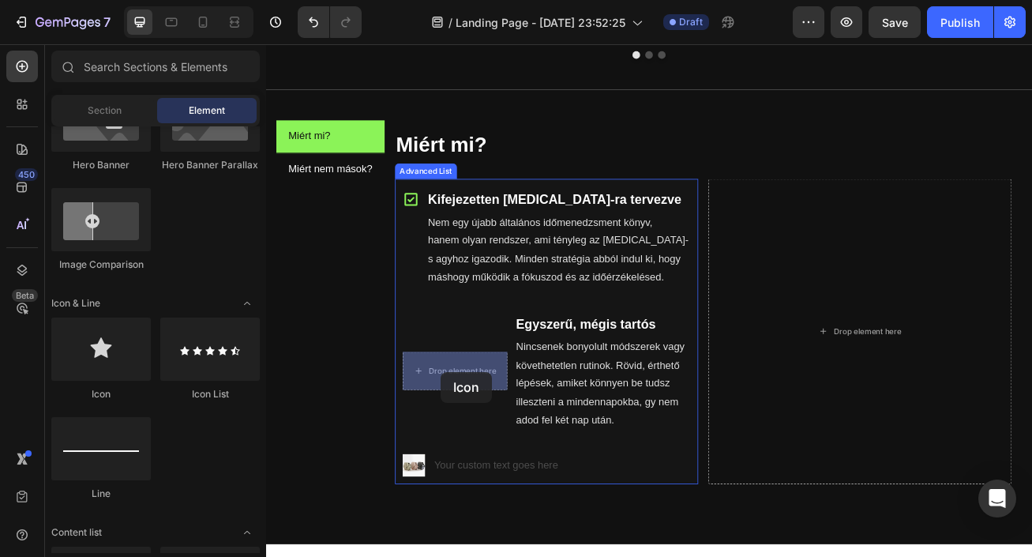
drag, startPoint x: 373, startPoint y: 408, endPoint x: 482, endPoint y: 449, distance: 116.2
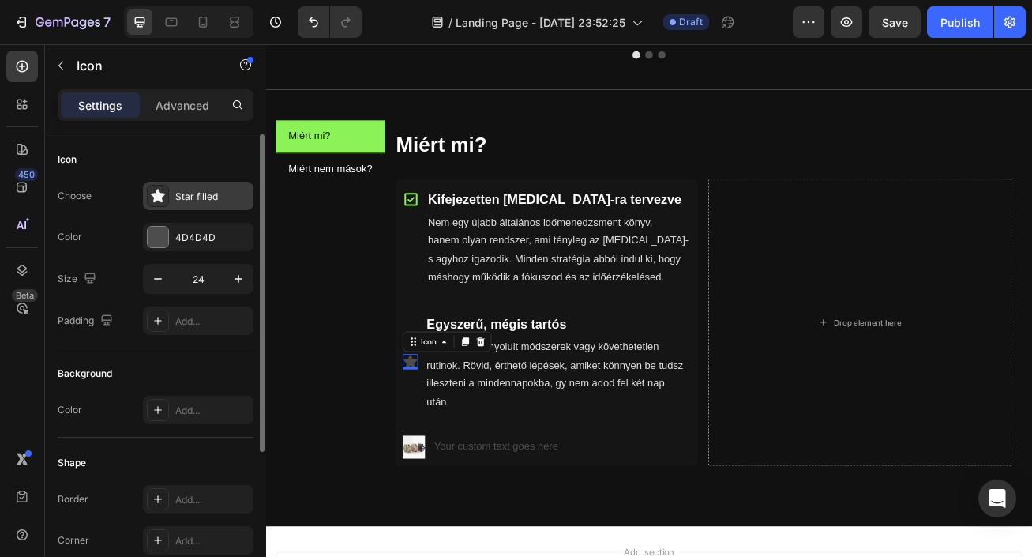
click at [199, 197] on div "Star filled" at bounding box center [212, 197] width 74 height 14
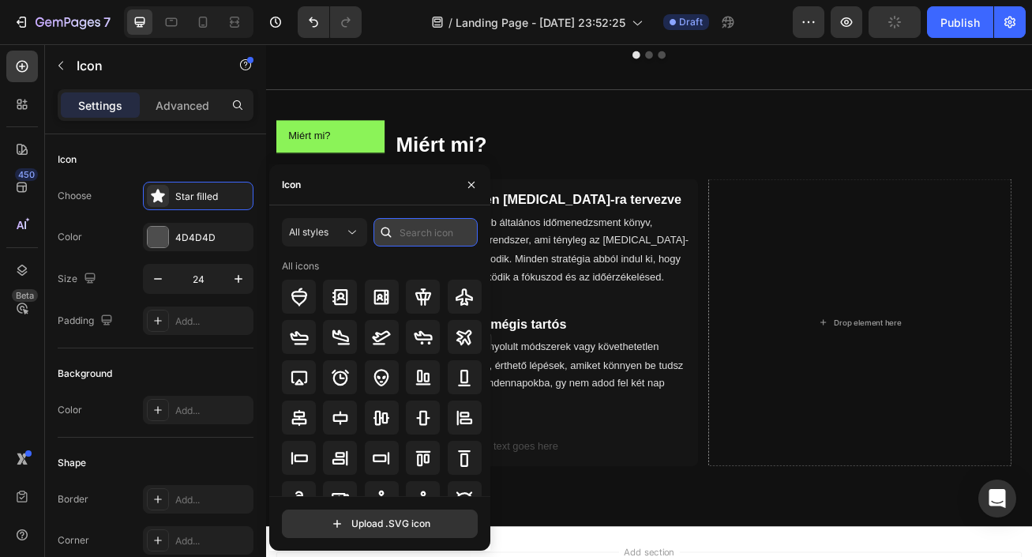
click at [436, 238] on input "text" at bounding box center [426, 232] width 104 height 28
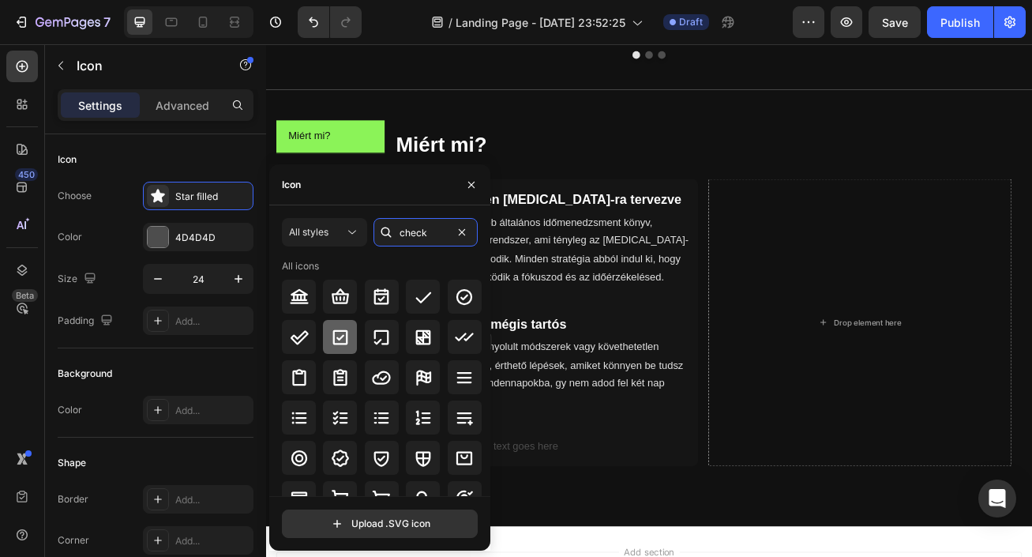
type input "check"
click at [336, 350] on div at bounding box center [340, 337] width 34 height 34
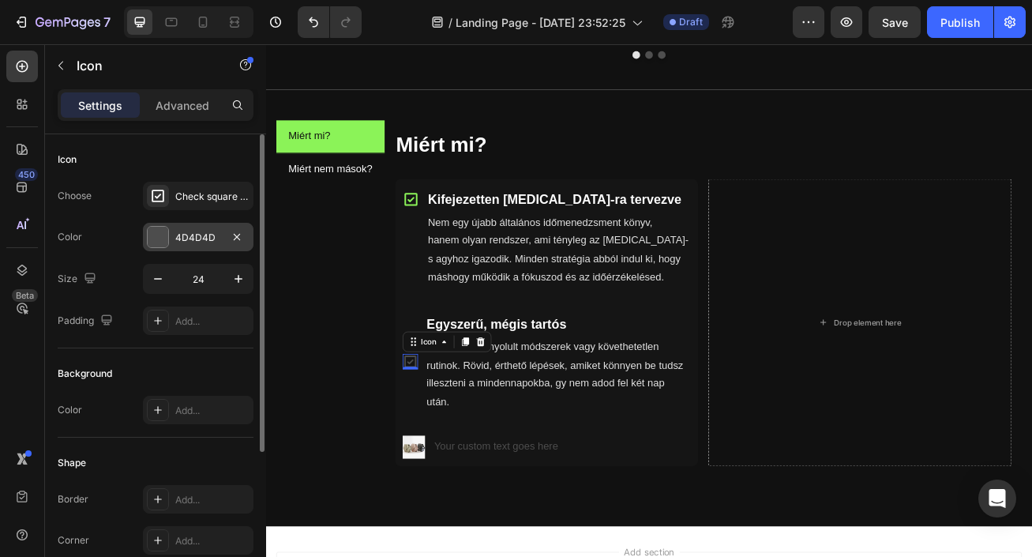
click at [189, 241] on div "4D4D4D" at bounding box center [198, 238] width 46 height 14
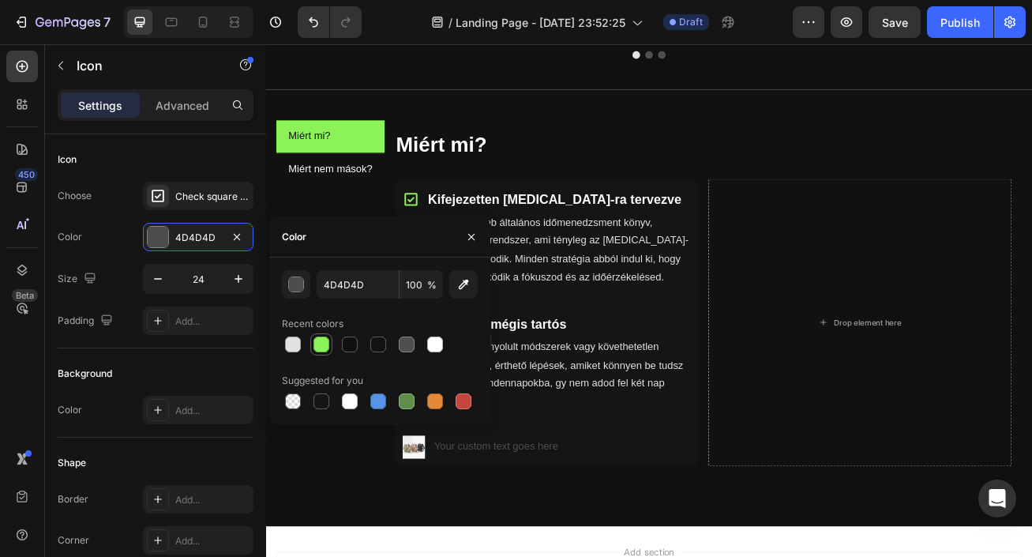
click at [322, 347] on div at bounding box center [321, 344] width 16 height 16
type input "8BF358"
click at [470, 239] on icon "button" at bounding box center [471, 237] width 13 height 13
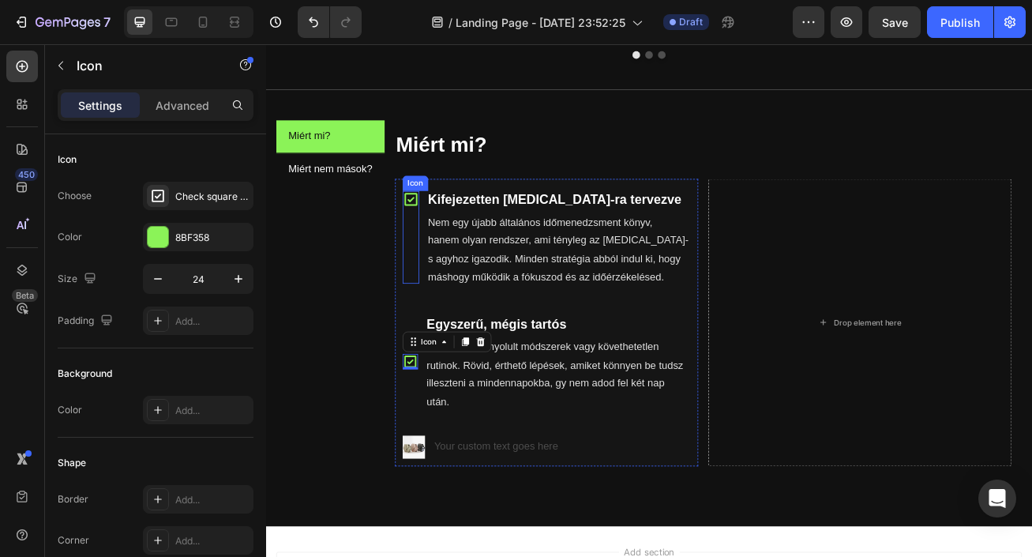
click at [445, 237] on icon at bounding box center [445, 235] width 16 height 16
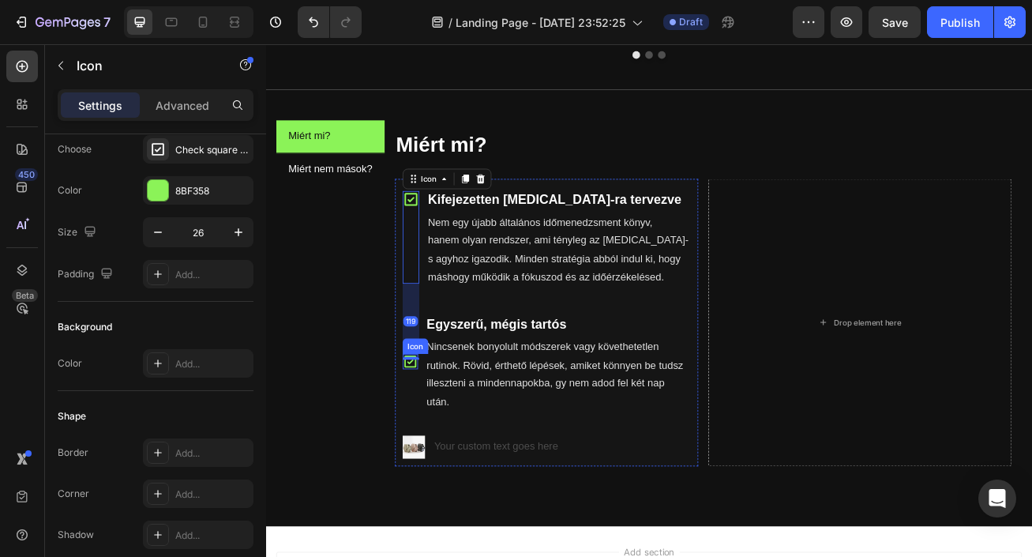
click at [443, 441] on icon at bounding box center [444, 436] width 19 height 19
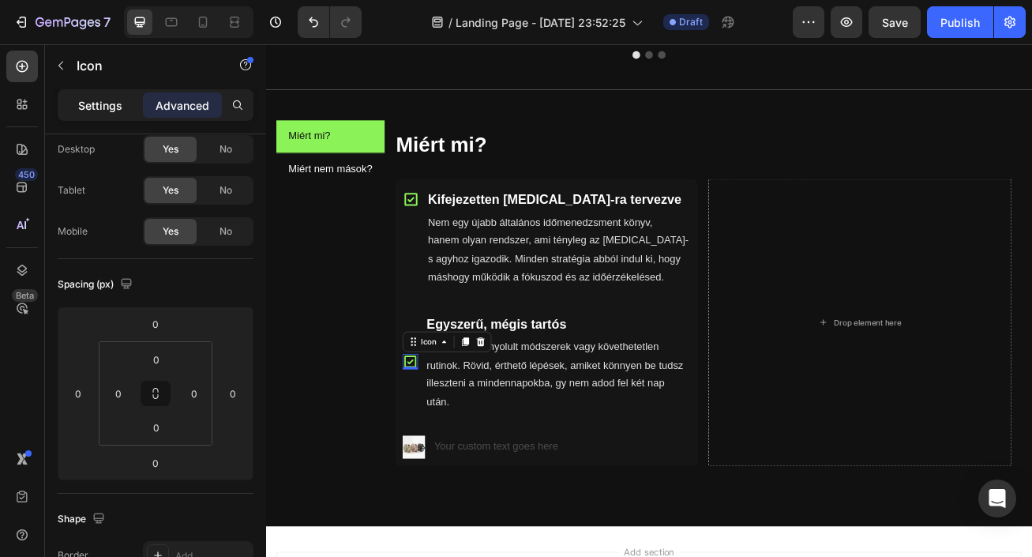
click at [109, 109] on p "Settings" at bounding box center [100, 105] width 44 height 17
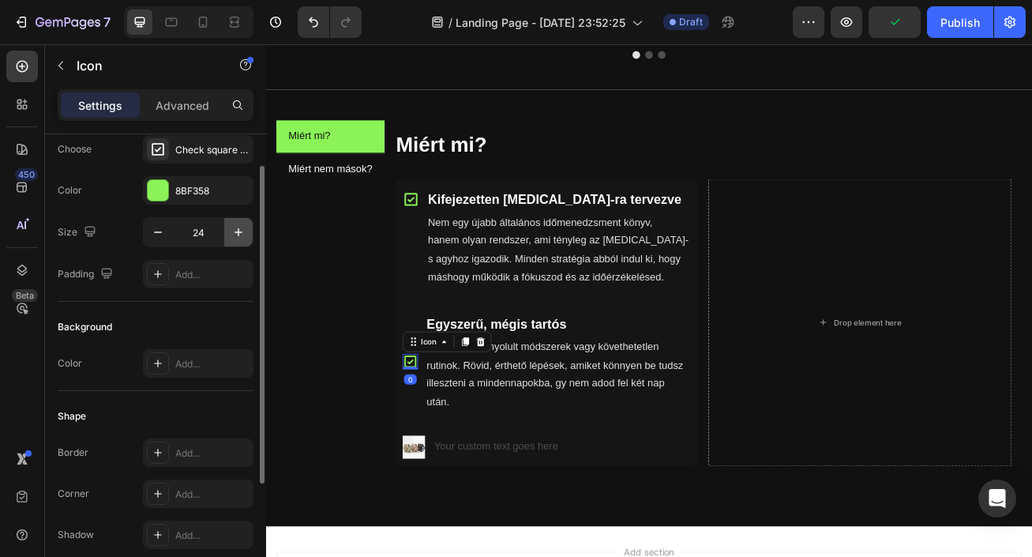
click at [240, 238] on icon "button" at bounding box center [239, 232] width 16 height 16
type input "26"
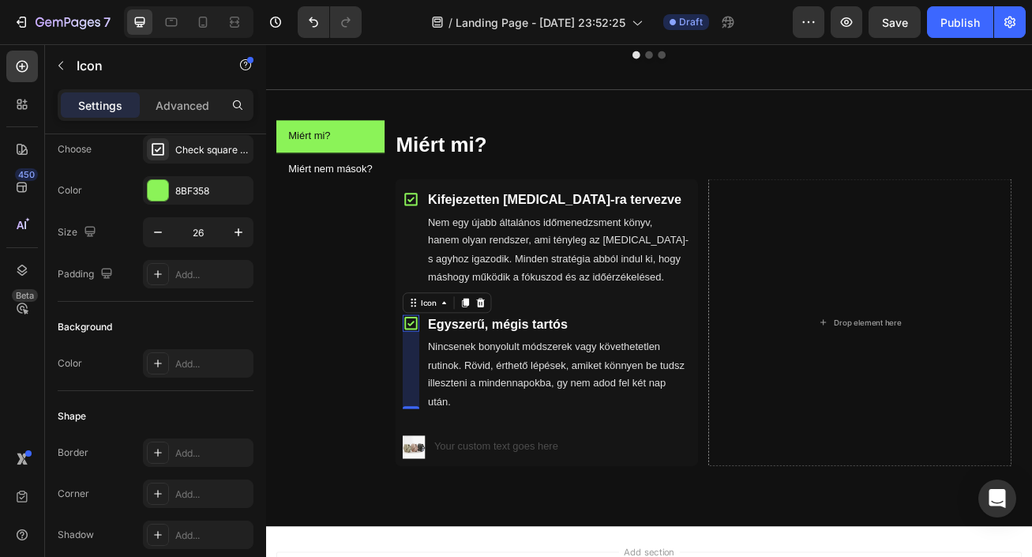
drag, startPoint x: 444, startPoint y: 445, endPoint x: 453, endPoint y: 540, distance: 96.0
click at [453, 540] on ul "Icon Kifejezetten ADHD-ra tervezve Text Block Nem egy újabb általános időmenedz…" at bounding box center [613, 388] width 375 height 355
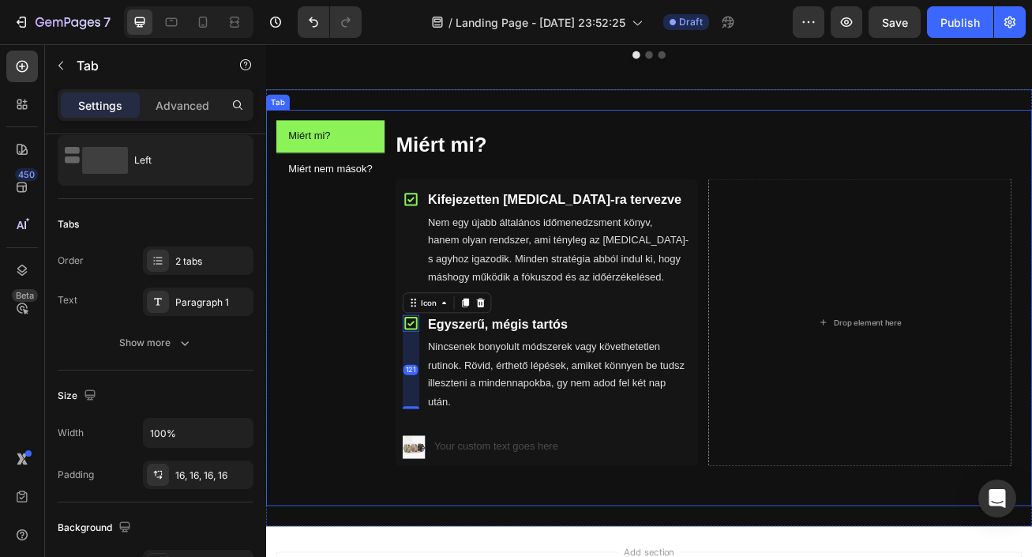
click at [341, 394] on div "Miért mi? Miért nem mások?" at bounding box center [346, 370] width 134 height 464
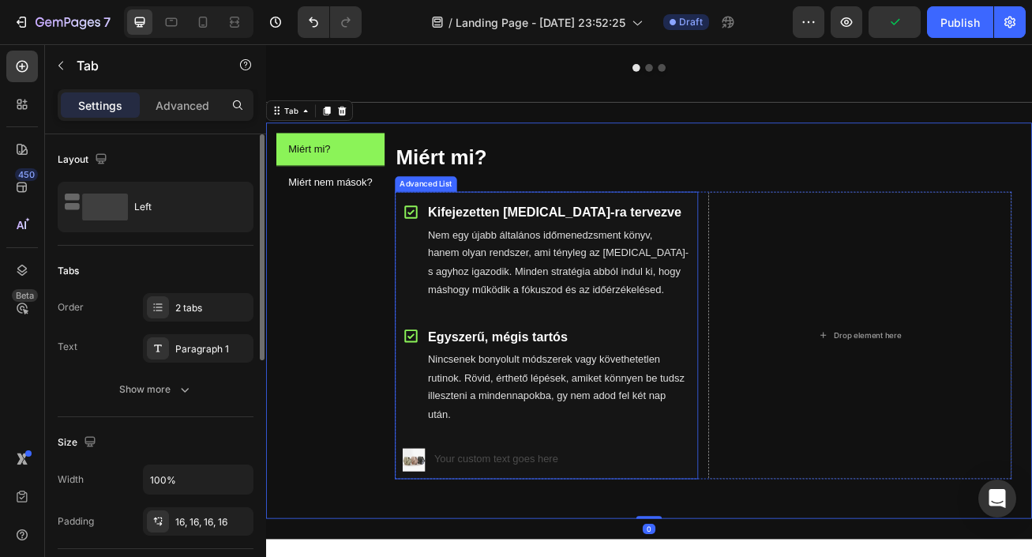
scroll to position [665, 0]
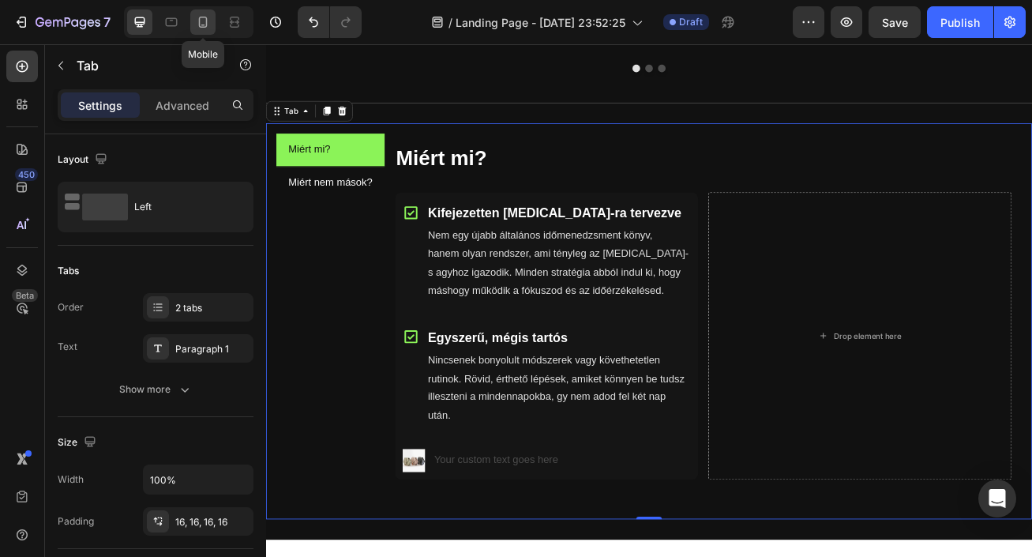
click at [205, 26] on icon at bounding box center [203, 22] width 16 height 16
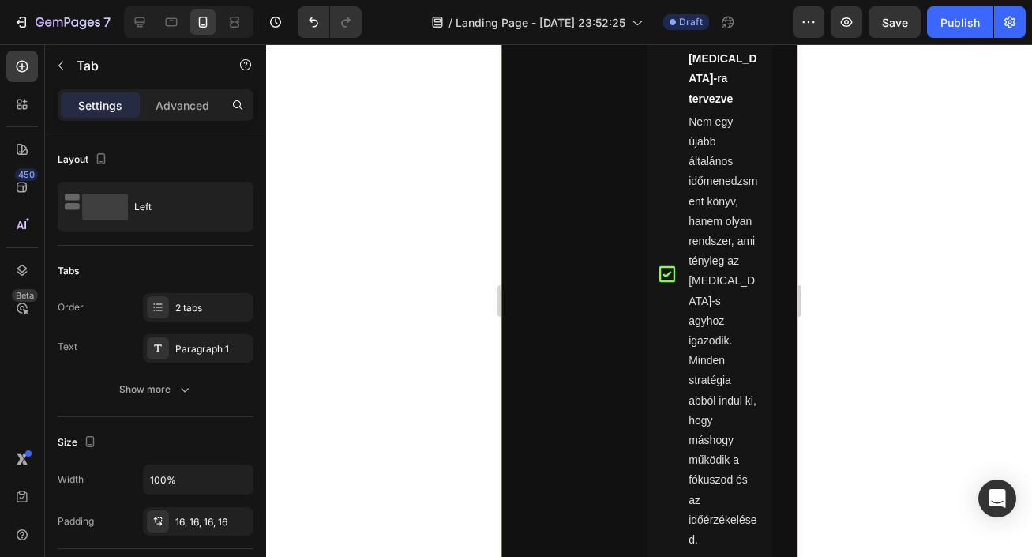
scroll to position [938, 0]
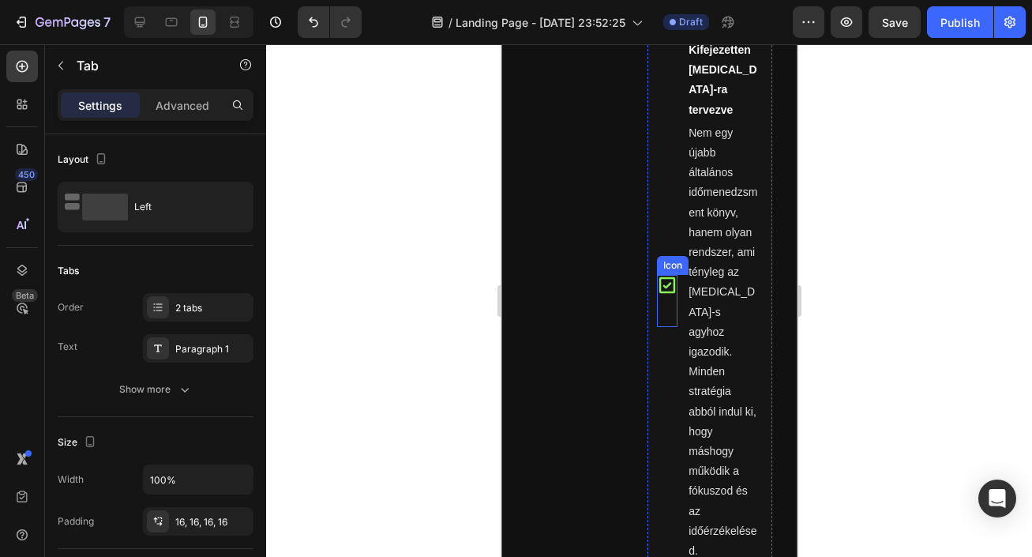
click at [670, 275] on icon at bounding box center [666, 285] width 21 height 21
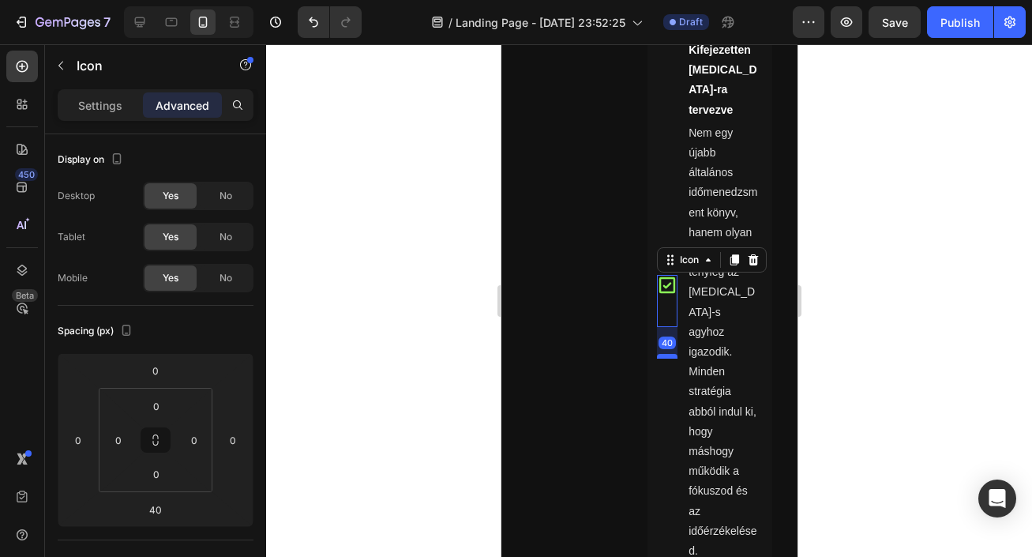
drag, startPoint x: 668, startPoint y: 336, endPoint x: 657, endPoint y: 336, distance: 11.1
click at [657, 354] on div at bounding box center [666, 356] width 21 height 5
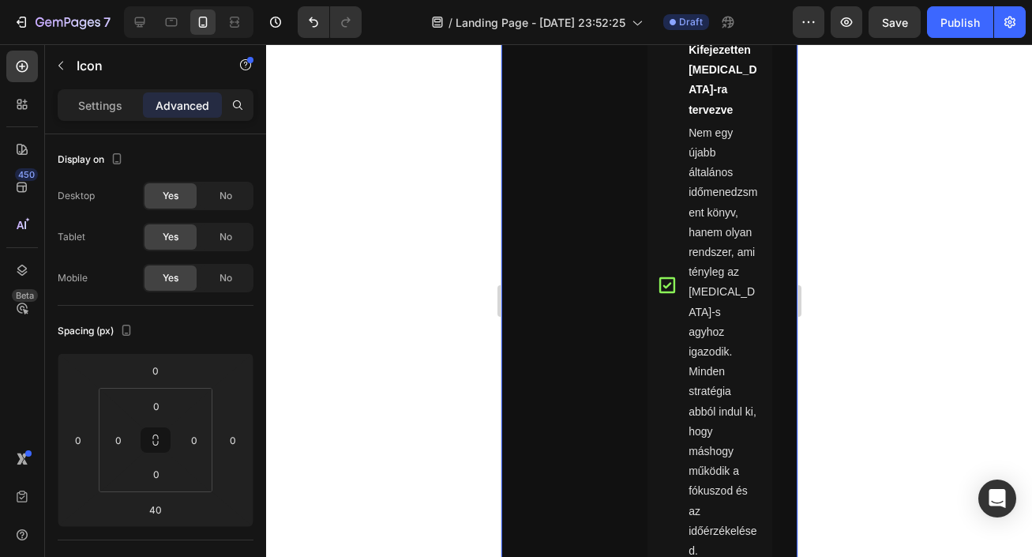
click at [618, 324] on div "Miért mi? Miért nem mások?" at bounding box center [573, 546] width 121 height 1173
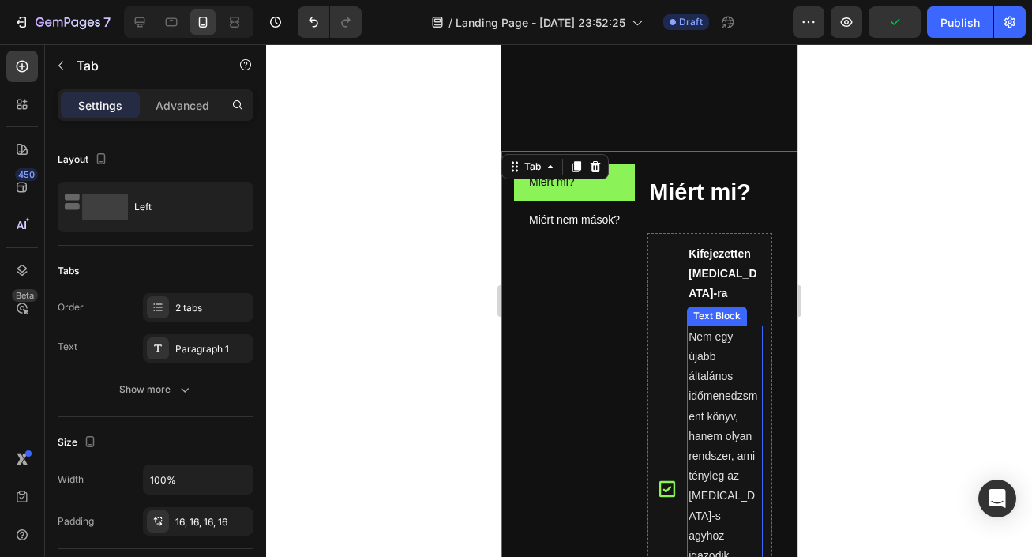
scroll to position [704, 0]
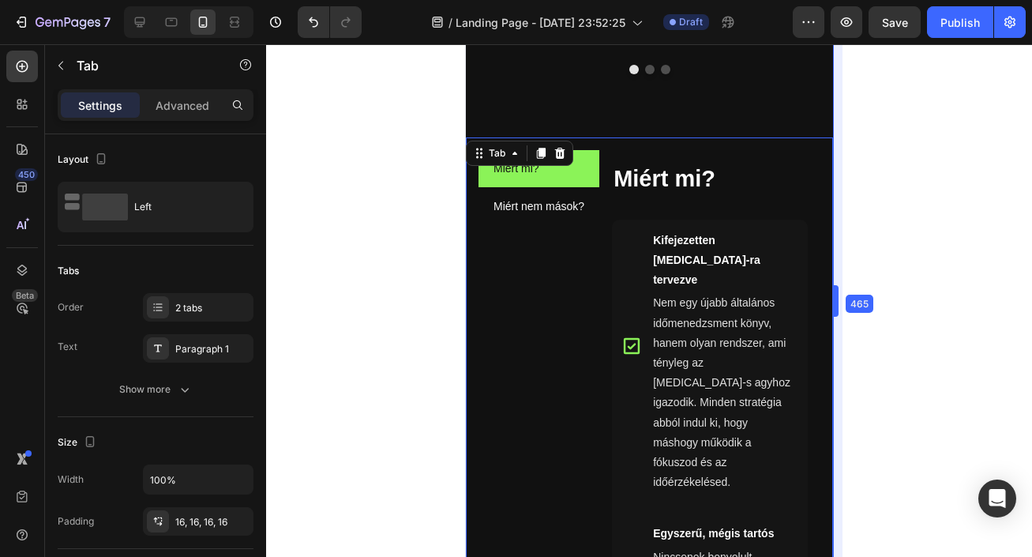
drag, startPoint x: 802, startPoint y: 298, endPoint x: 873, endPoint y: 296, distance: 71.9
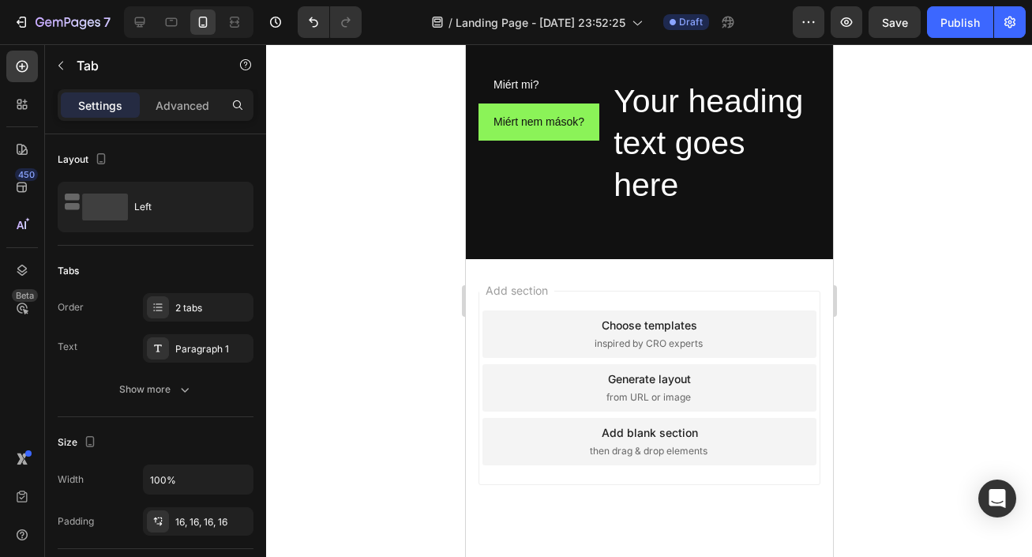
scroll to position [978, 0]
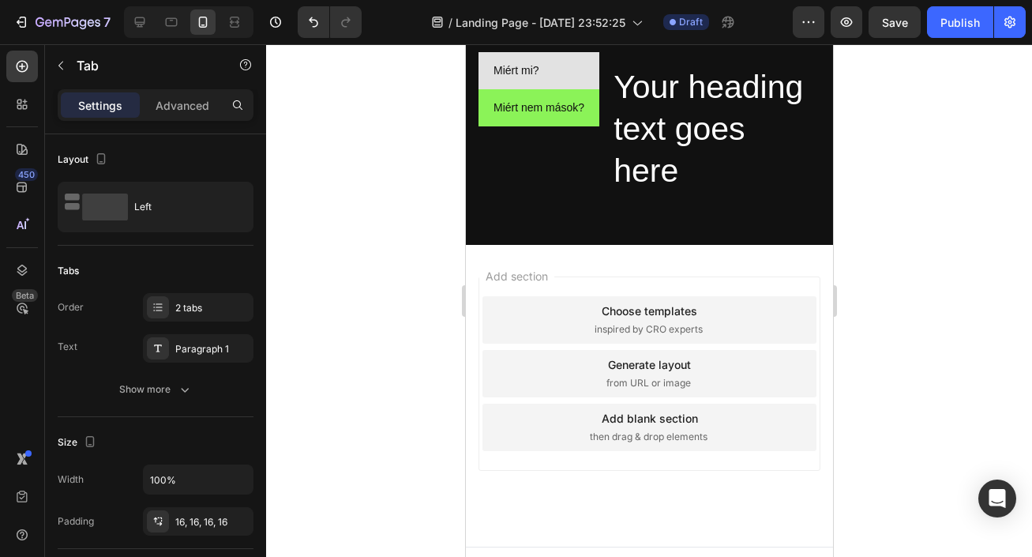
click at [544, 71] on li "Miért mi?" at bounding box center [538, 70] width 121 height 37
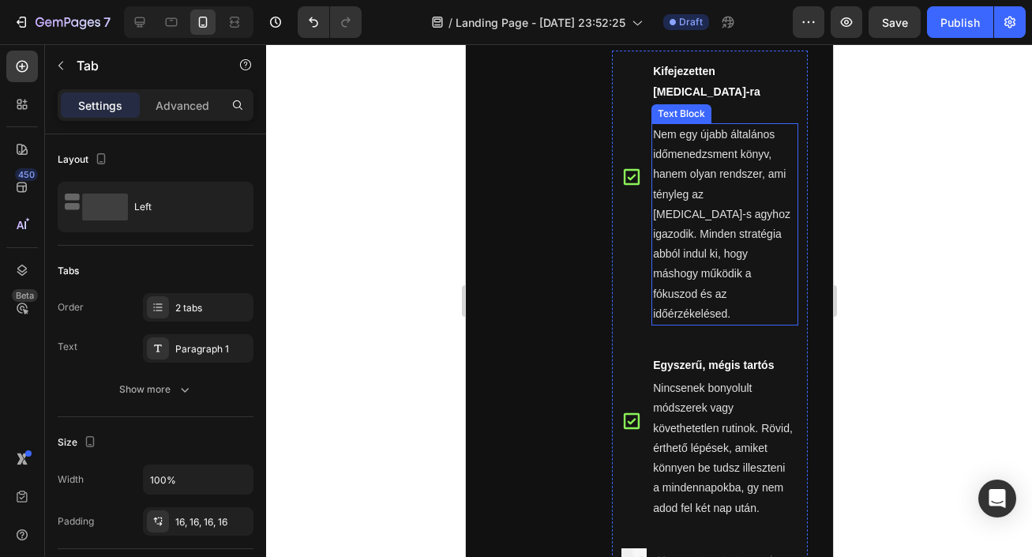
scroll to position [1046, 0]
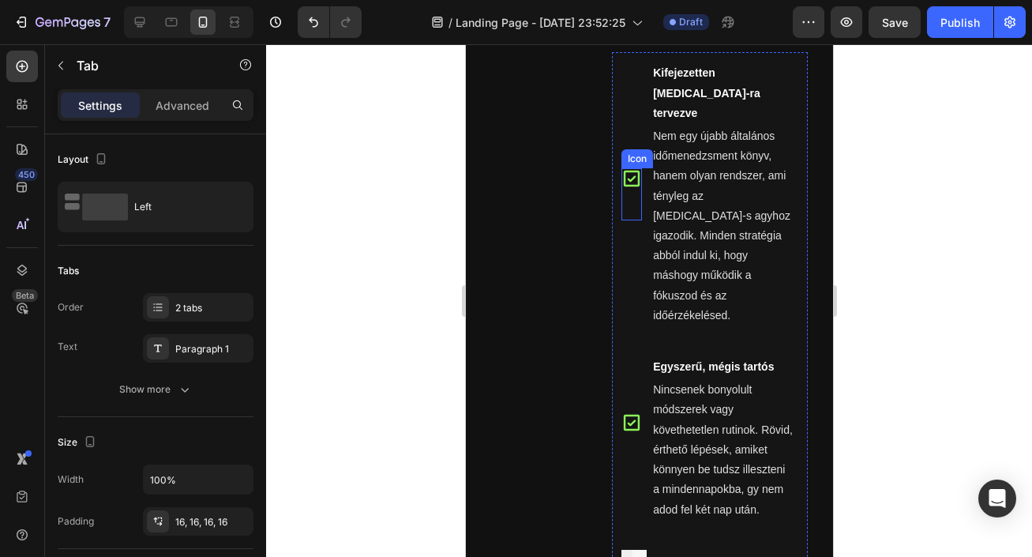
click at [637, 171] on icon at bounding box center [631, 179] width 16 height 16
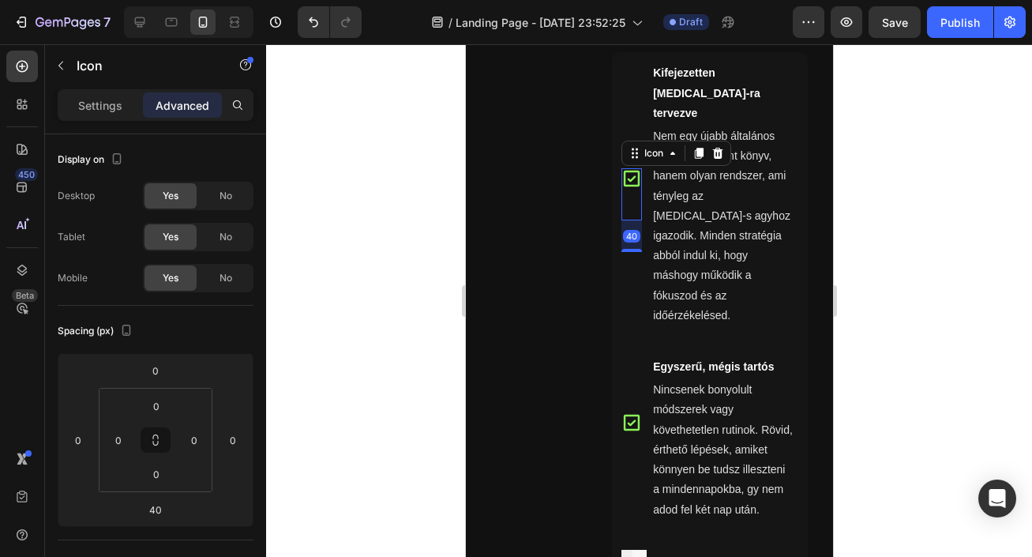
click at [633, 234] on li "Icon 40 Kifejezetten ADHD-ra tervezve Text Block Nem egy újabb általános időmen…" at bounding box center [709, 194] width 196 height 284
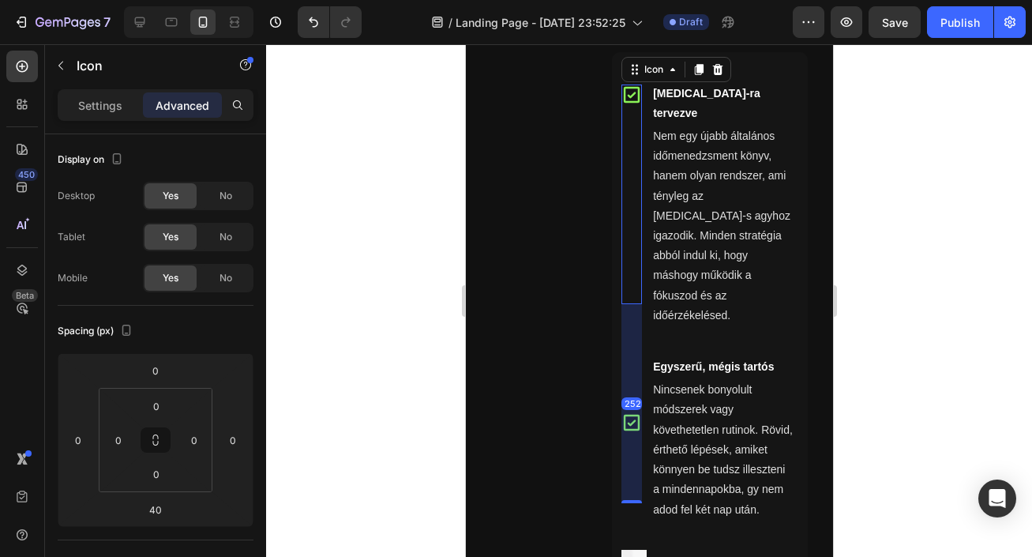
drag, startPoint x: 634, startPoint y: 231, endPoint x: 635, endPoint y: 398, distance: 167.4
click at [635, 304] on div "252" at bounding box center [631, 304] width 21 height 0
type input "252"
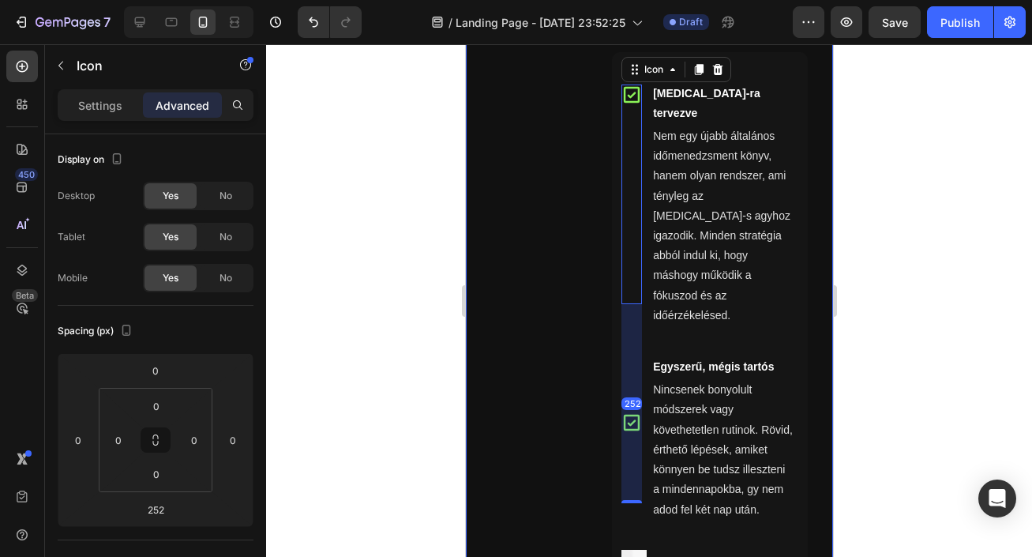
click at [894, 337] on div at bounding box center [649, 300] width 766 height 512
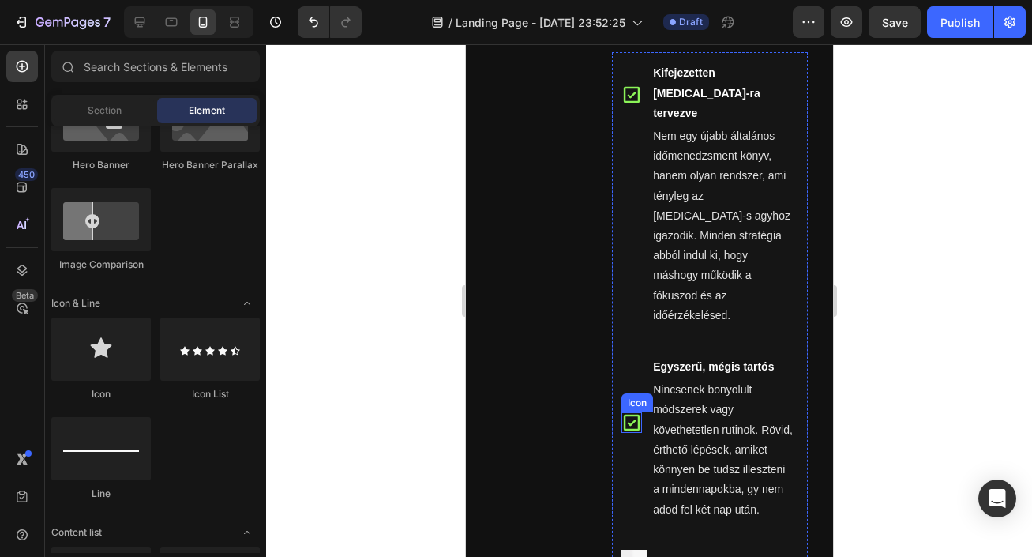
click at [634, 412] on icon at bounding box center [631, 422] width 21 height 21
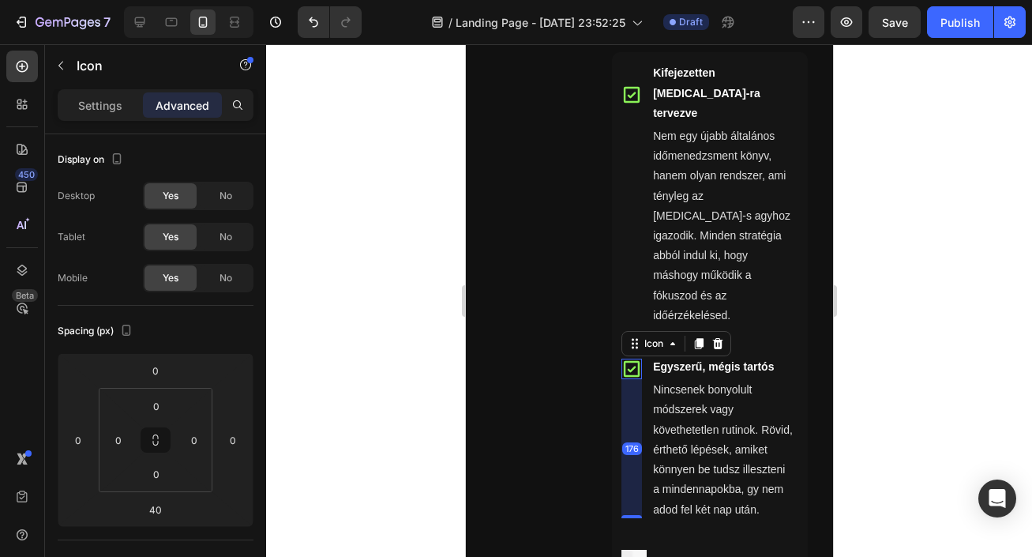
drag, startPoint x: 635, startPoint y: 422, endPoint x: 640, endPoint y: 530, distance: 107.5
click at [640, 530] on ul "Icon Kifejezetten ADHD-ra tervezve Text Block Nem egy újabb általános időmenedz…" at bounding box center [709, 317] width 196 height 531
type input "176"
click at [914, 351] on div at bounding box center [649, 300] width 766 height 512
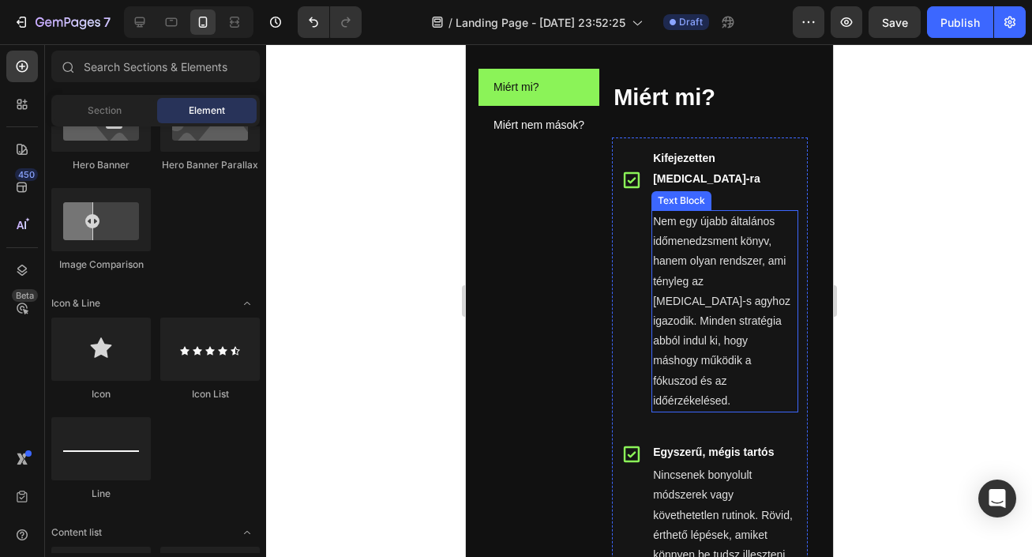
scroll to position [949, 0]
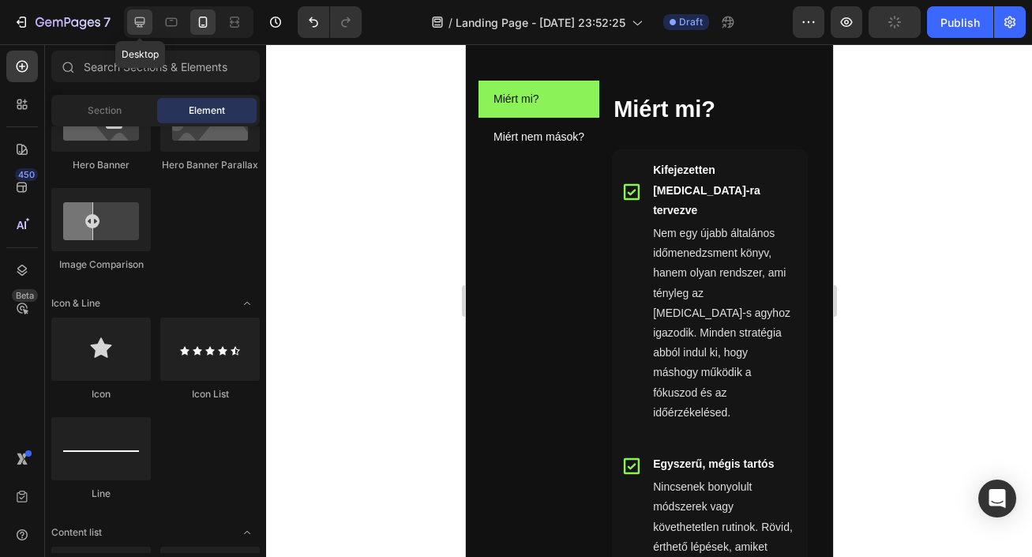
drag, startPoint x: 145, startPoint y: 25, endPoint x: 173, endPoint y: 76, distance: 57.6
click at [145, 25] on icon at bounding box center [140, 22] width 16 height 16
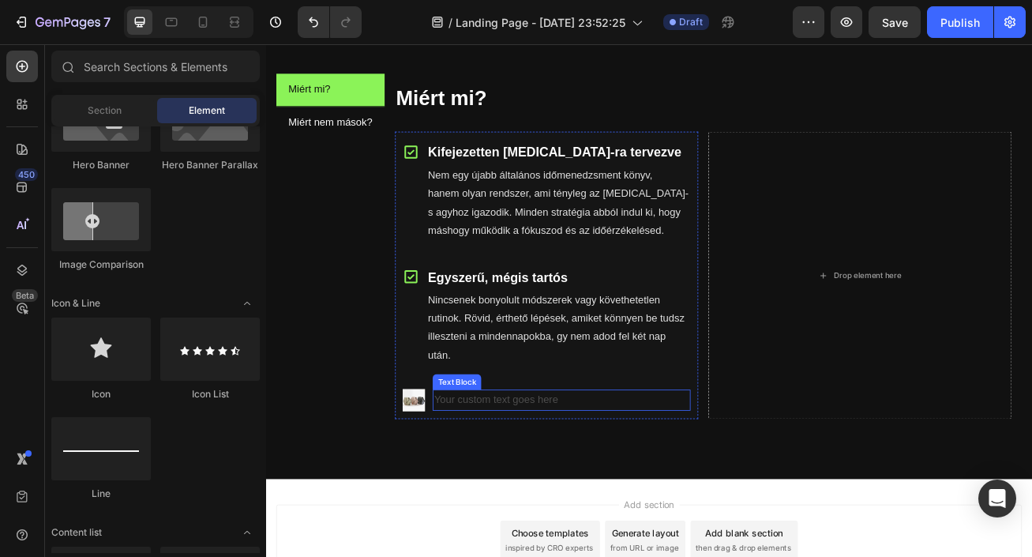
click at [539, 489] on div "Your custom text goes here" at bounding box center [631, 484] width 318 height 26
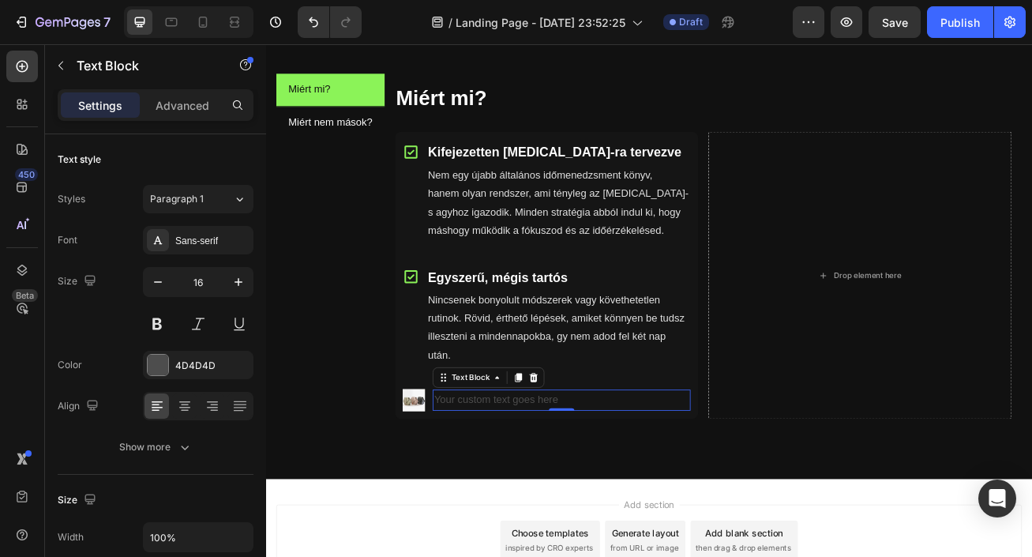
click at [568, 481] on div "Your custom text goes here" at bounding box center [631, 484] width 318 height 26
click at [568, 481] on p "Your custom text goes here" at bounding box center [631, 484] width 315 height 23
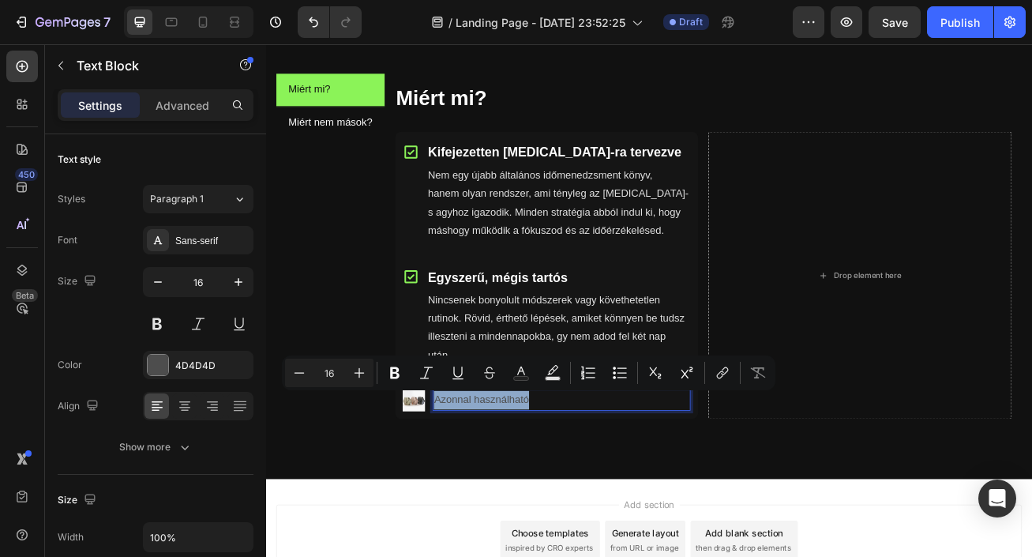
drag, startPoint x: 598, startPoint y: 482, endPoint x: 475, endPoint y: 485, distance: 123.2
click at [475, 486] on p "Azonnal használható" at bounding box center [631, 484] width 315 height 23
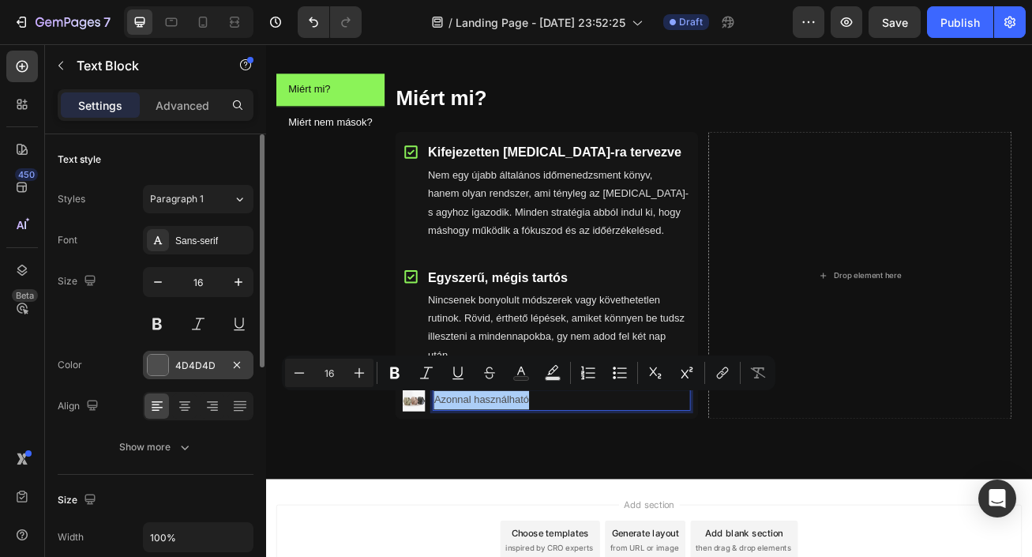
click at [217, 367] on div "4D4D4D" at bounding box center [198, 366] width 46 height 14
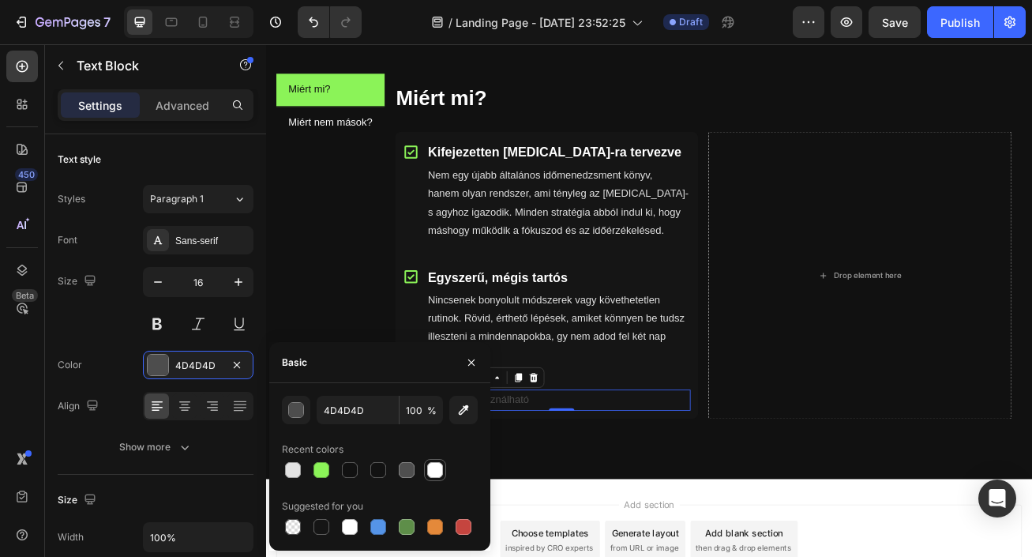
click at [434, 472] on div at bounding box center [435, 470] width 16 height 16
type input "FFFFFF"
click at [232, 283] on icon "button" at bounding box center [239, 282] width 16 height 16
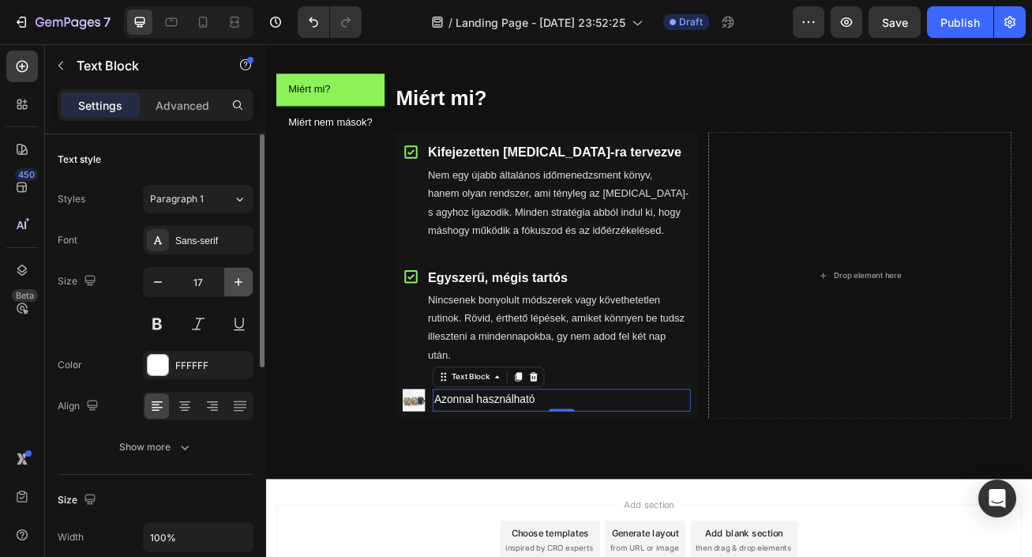
click at [232, 283] on icon "button" at bounding box center [239, 282] width 16 height 16
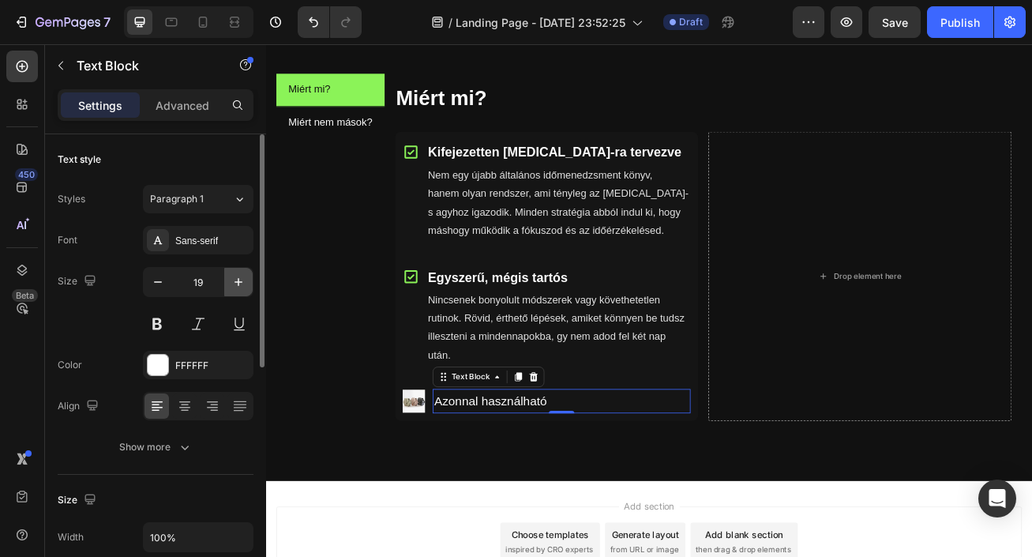
click at [232, 283] on icon "button" at bounding box center [239, 282] width 16 height 16
type input "20"
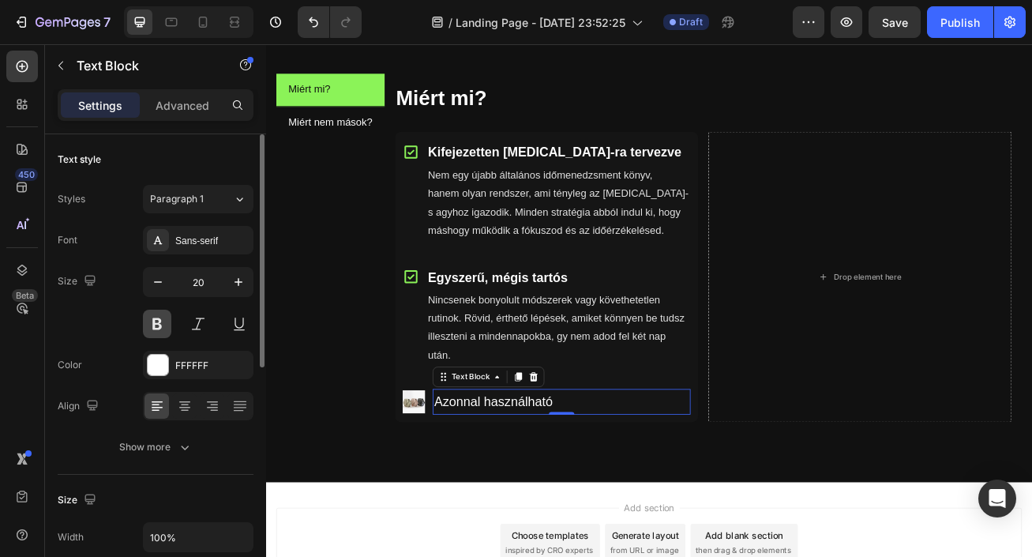
click at [160, 321] on button at bounding box center [157, 324] width 28 height 28
click at [445, 486] on img at bounding box center [449, 486] width 28 height 28
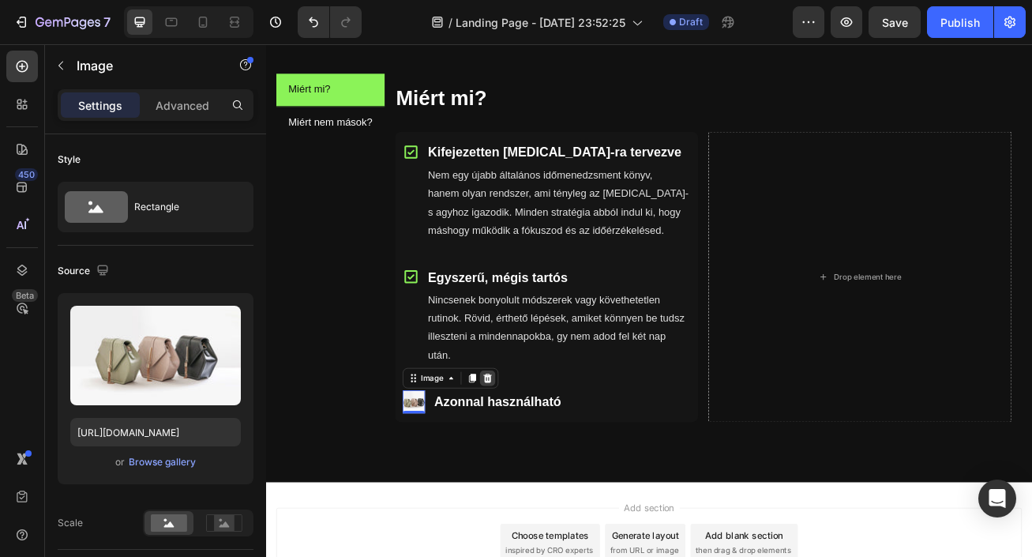
click at [541, 455] on icon at bounding box center [540, 457] width 10 height 11
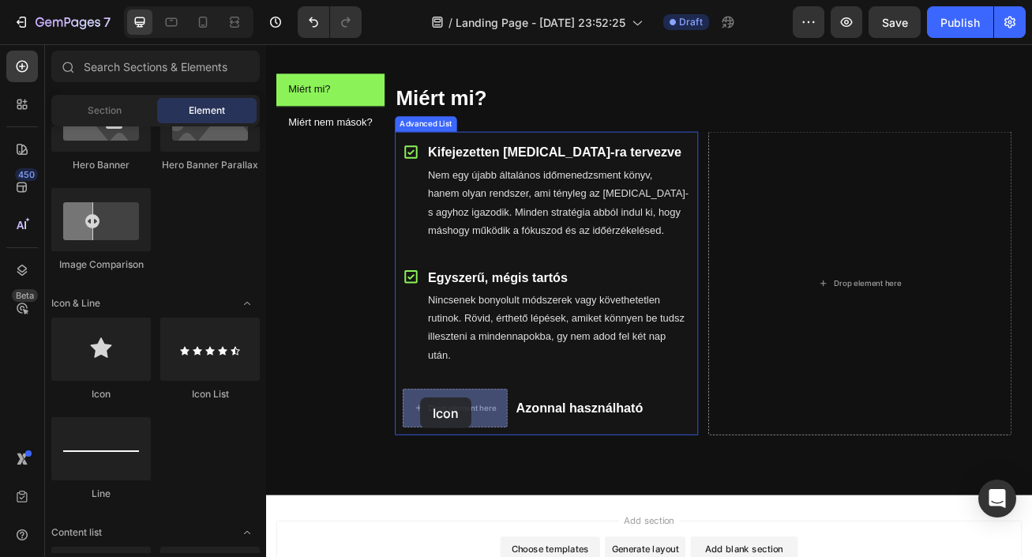
drag, startPoint x: 387, startPoint y: 400, endPoint x: 456, endPoint y: 481, distance: 107.0
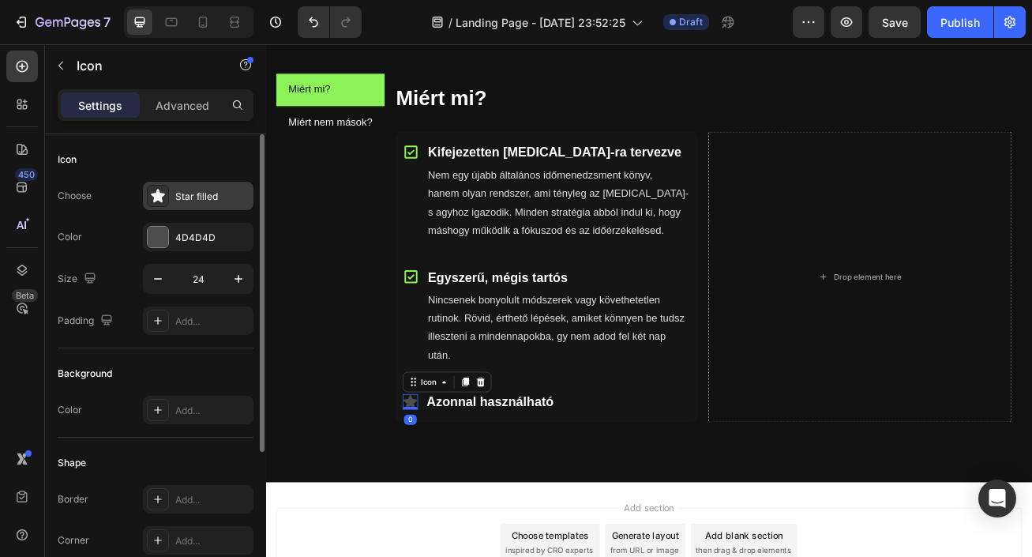
click at [175, 199] on div "Star filled" at bounding box center [212, 197] width 74 height 14
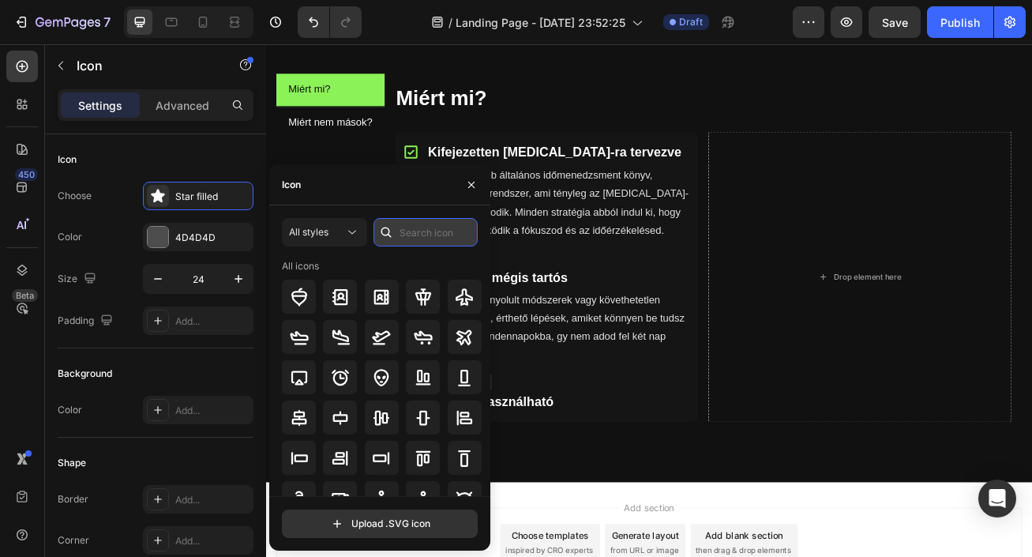
click at [407, 235] on input "text" at bounding box center [426, 232] width 104 height 28
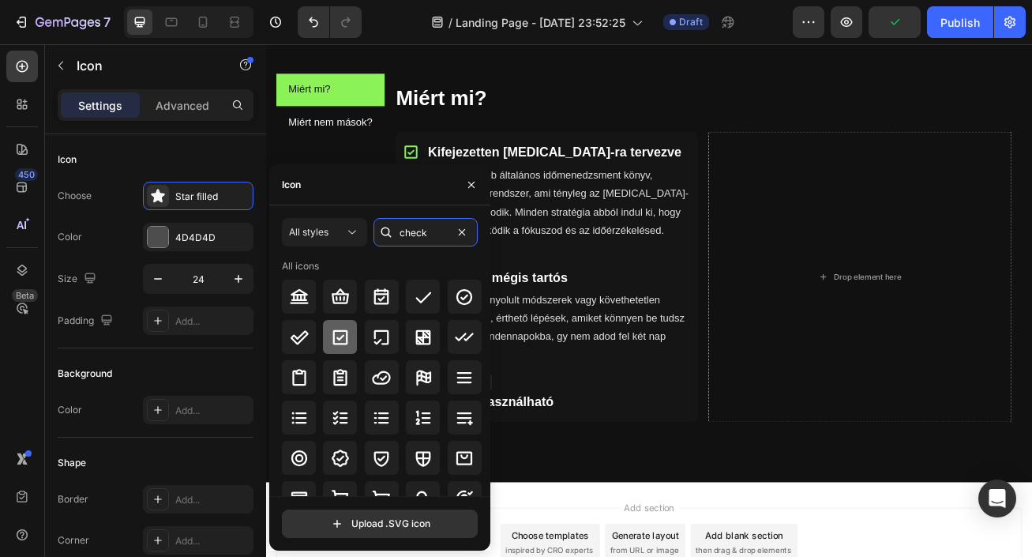
type input "check"
click at [331, 329] on icon at bounding box center [340, 337] width 19 height 19
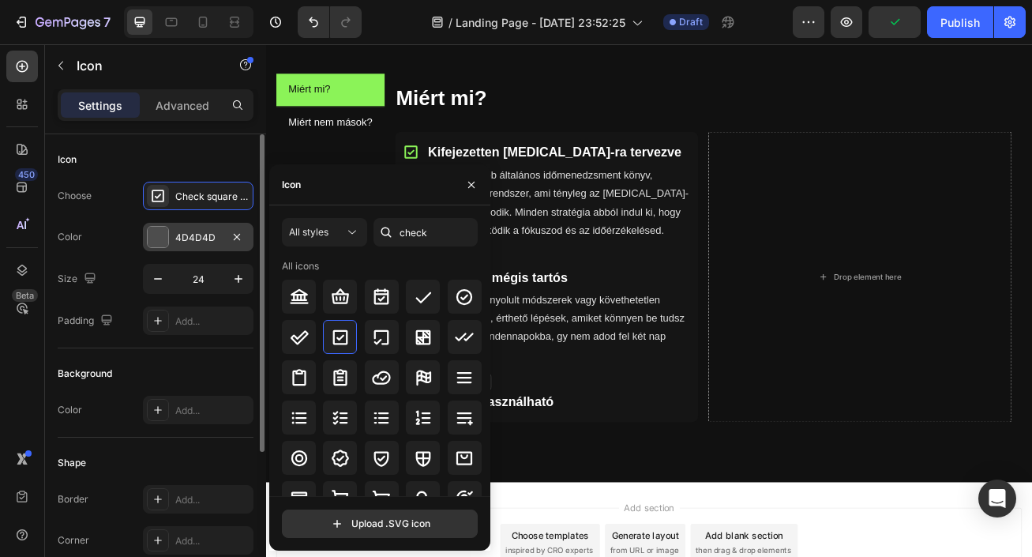
click at [202, 246] on div "4D4D4D" at bounding box center [198, 237] width 111 height 28
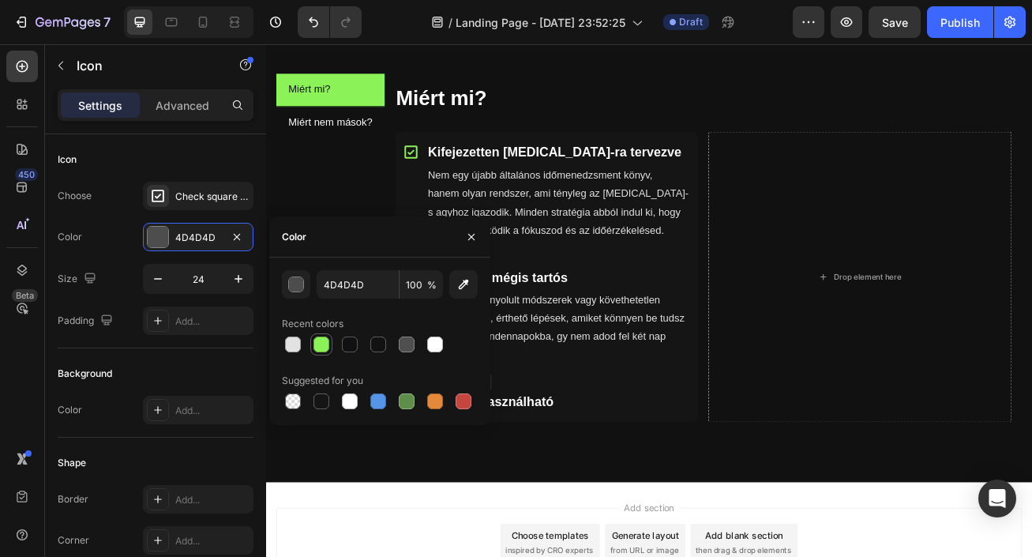
click at [324, 339] on div at bounding box center [321, 344] width 16 height 16
type input "8BF358"
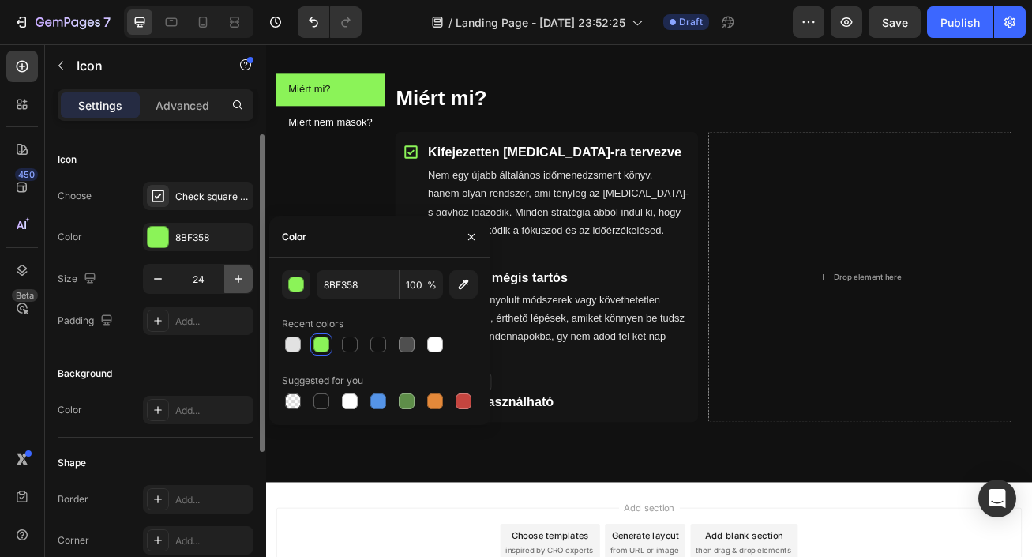
click at [236, 276] on icon "button" at bounding box center [239, 279] width 16 height 16
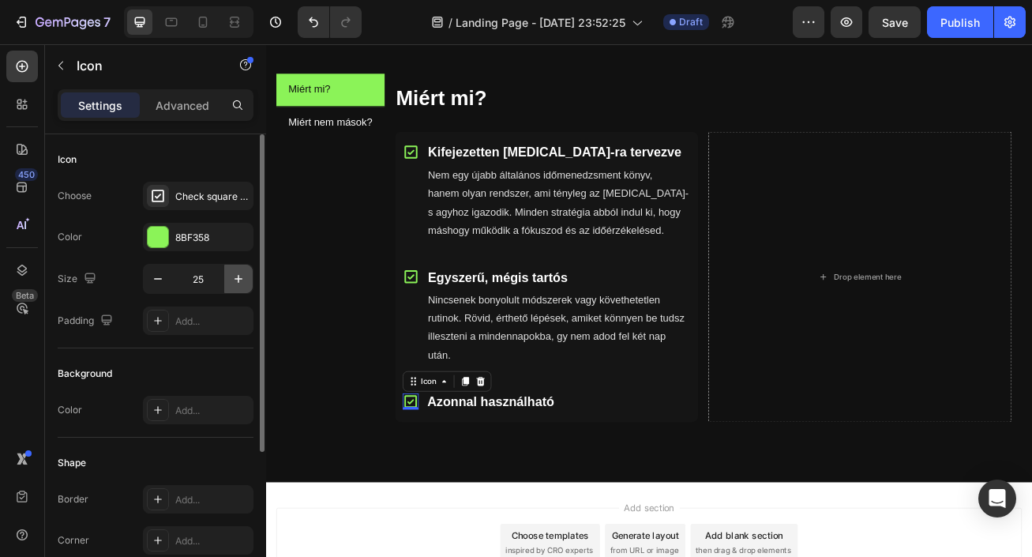
click at [236, 276] on icon "button" at bounding box center [239, 279] width 16 height 16
type input "26"
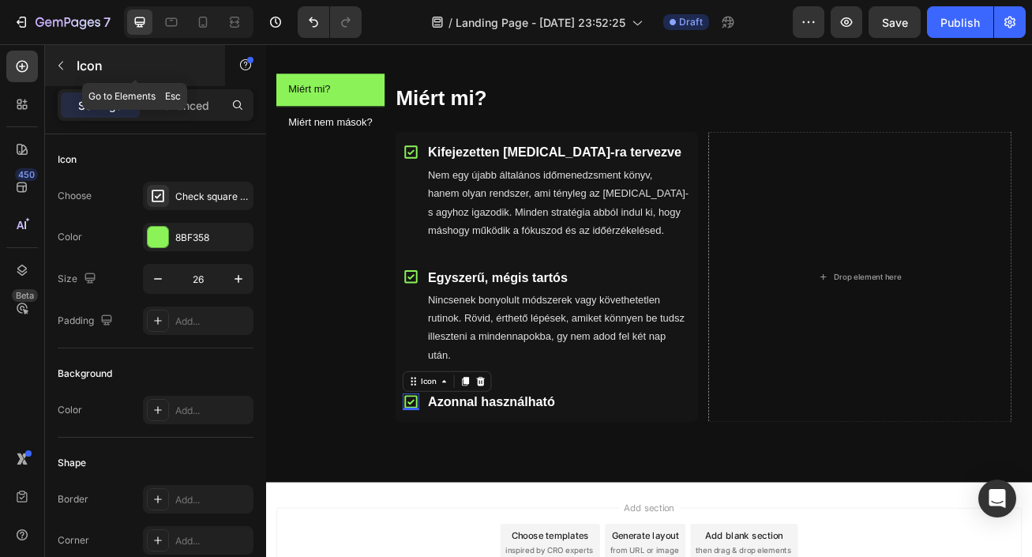
click at [58, 66] on icon "button" at bounding box center [60, 65] width 13 height 13
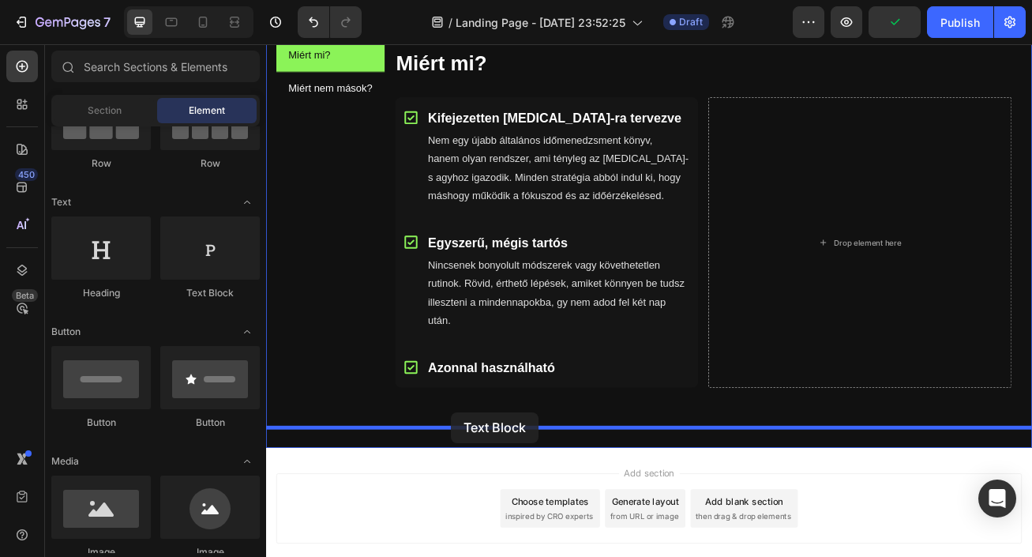
scroll to position [1008, 0]
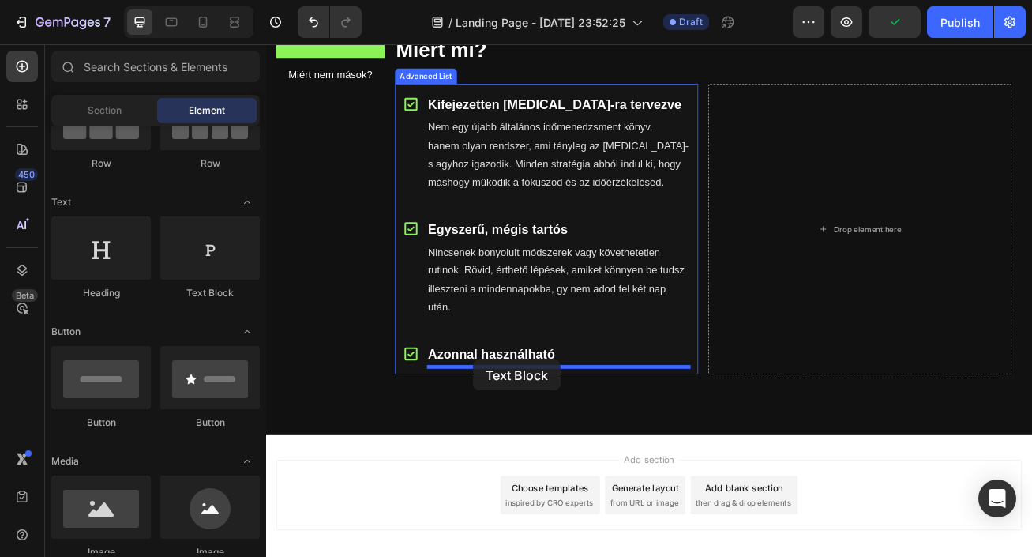
drag, startPoint x: 451, startPoint y: 301, endPoint x: 522, endPoint y: 434, distance: 151.2
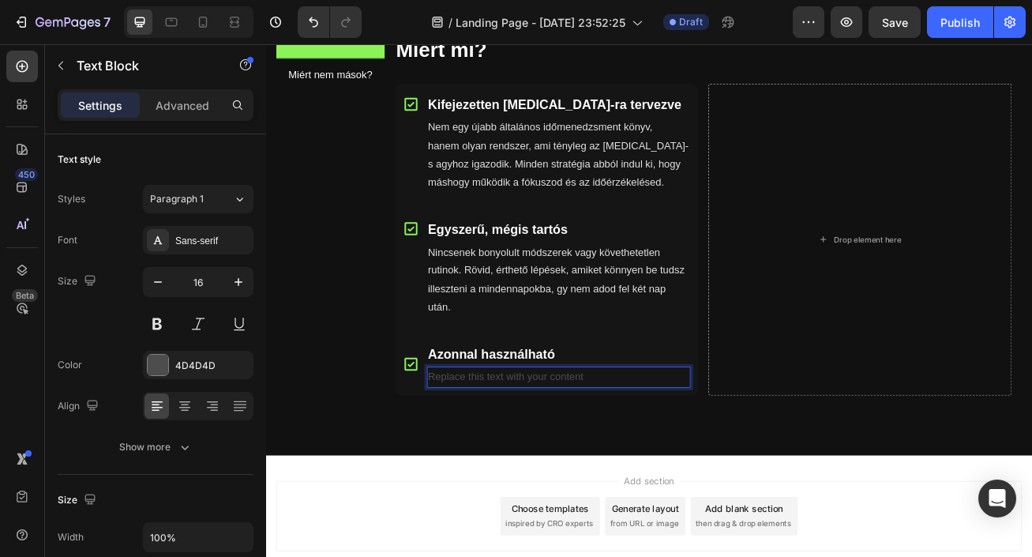
click at [587, 457] on div "Replace this text with your content" at bounding box center [628, 456] width 326 height 26
click at [587, 457] on p "Replace this text with your content" at bounding box center [628, 456] width 323 height 23
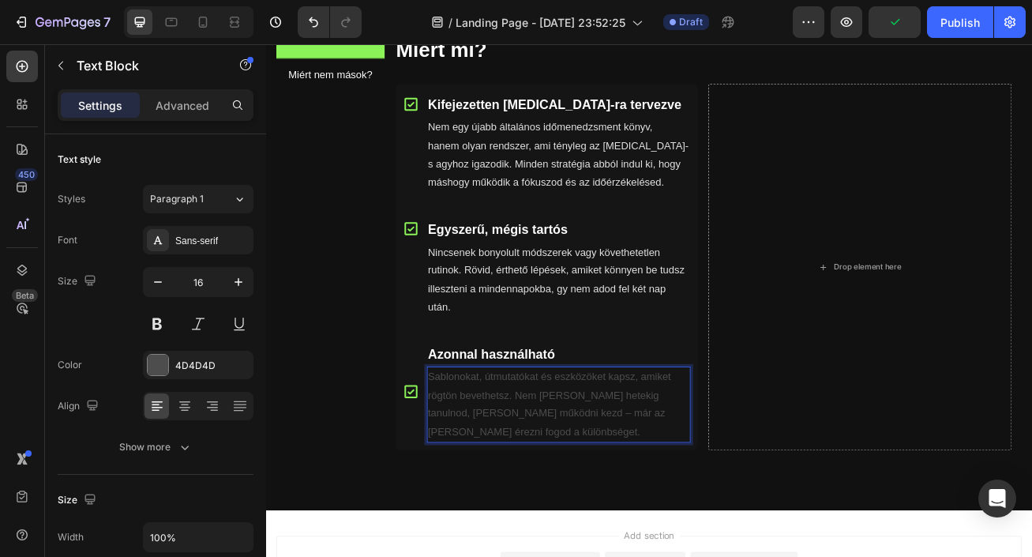
click at [558, 502] on p "Sablonokat, útmutatókat és eszközöket kapsz, amiket rögtön bevethetsz. Nem kell…" at bounding box center [628, 490] width 323 height 91
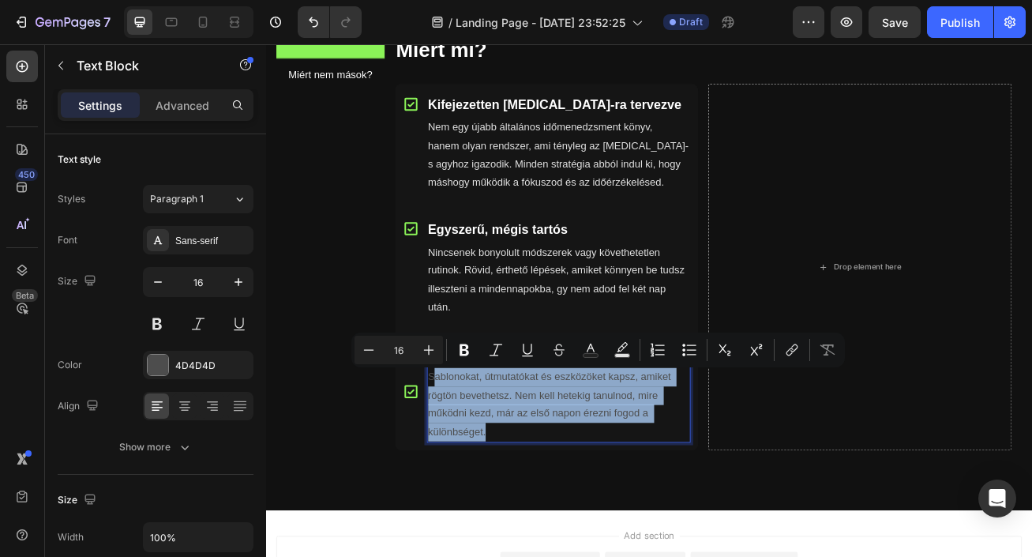
drag, startPoint x: 551, startPoint y: 524, endPoint x: 474, endPoint y: 460, distance: 100.9
click at [474, 460] on p "Sablonokat, útmutatókat és eszközöket kapsz, amiket rögtön bevethetsz. Nem kell…" at bounding box center [628, 490] width 323 height 91
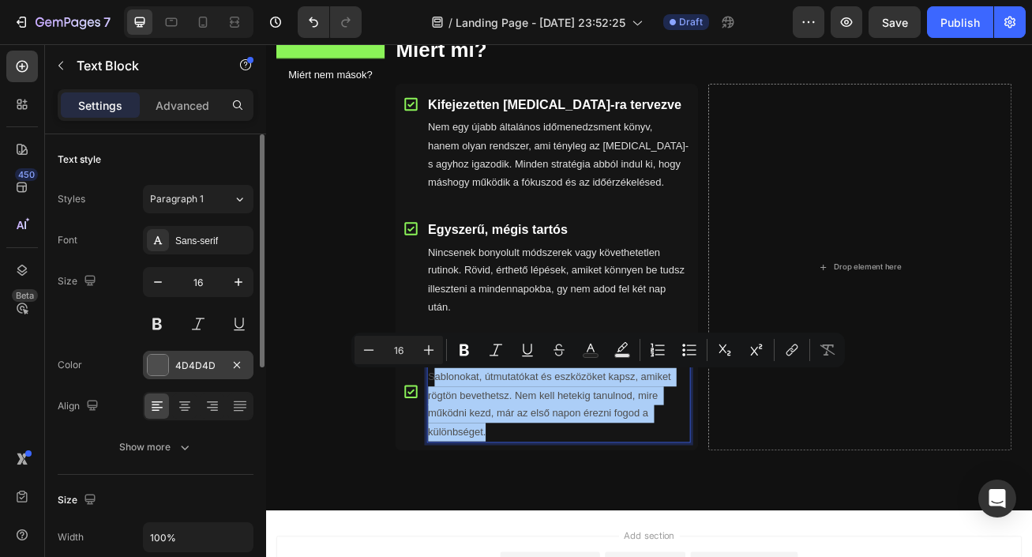
click at [210, 365] on div "4D4D4D" at bounding box center [198, 366] width 46 height 14
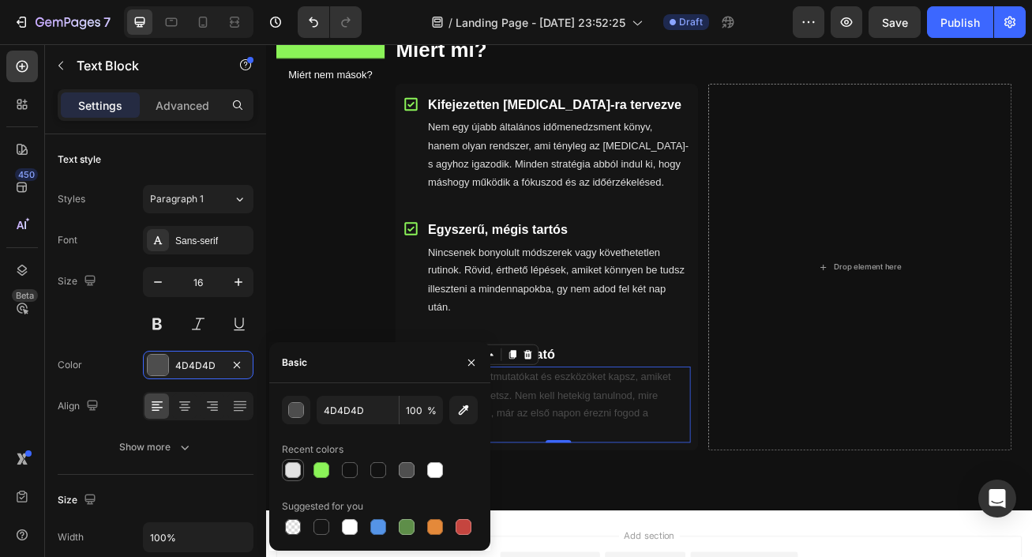
click at [295, 474] on div at bounding box center [293, 470] width 16 height 16
type input "E2E2E2"
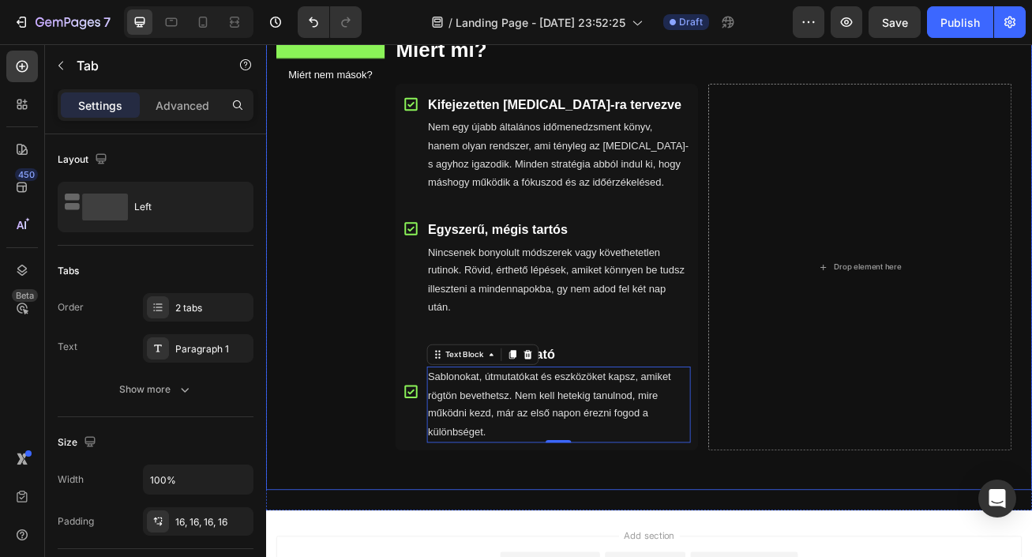
click at [587, 556] on div "Miért mi? Miért nem mások? Miért mi? Heading Icon Kifejezetten ADHD-ra tervezve…" at bounding box center [740, 302] width 948 height 587
click at [446, 479] on icon at bounding box center [445, 474] width 21 height 21
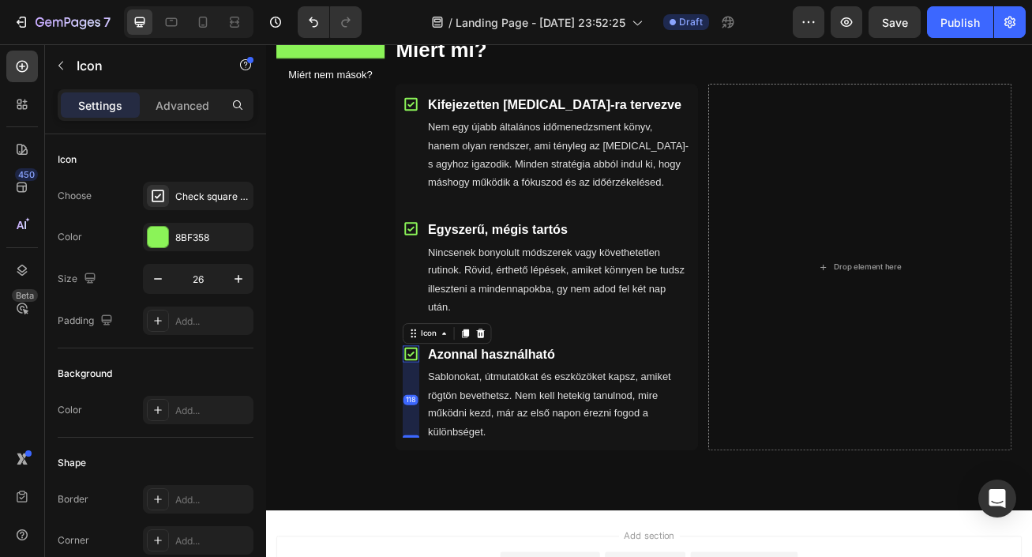
drag, startPoint x: 444, startPoint y: 484, endPoint x: 456, endPoint y: 577, distance: 94.0
click at [456, 556] on div "Miért mi? Heading Icon Kifejezetten ADHD-ra tervezve Text Block Nem egy újabb á…" at bounding box center [807, 301] width 788 height 561
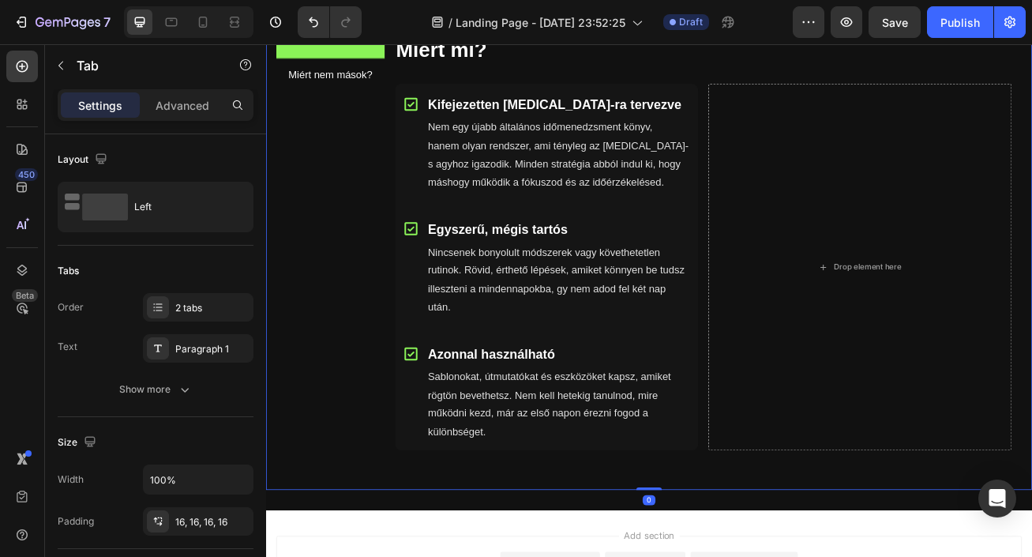
click at [532, 556] on div "Miért mi? Heading Icon Kifejezetten ADHD-ra tervezve Text Block Nem egy újabb á…" at bounding box center [807, 301] width 788 height 561
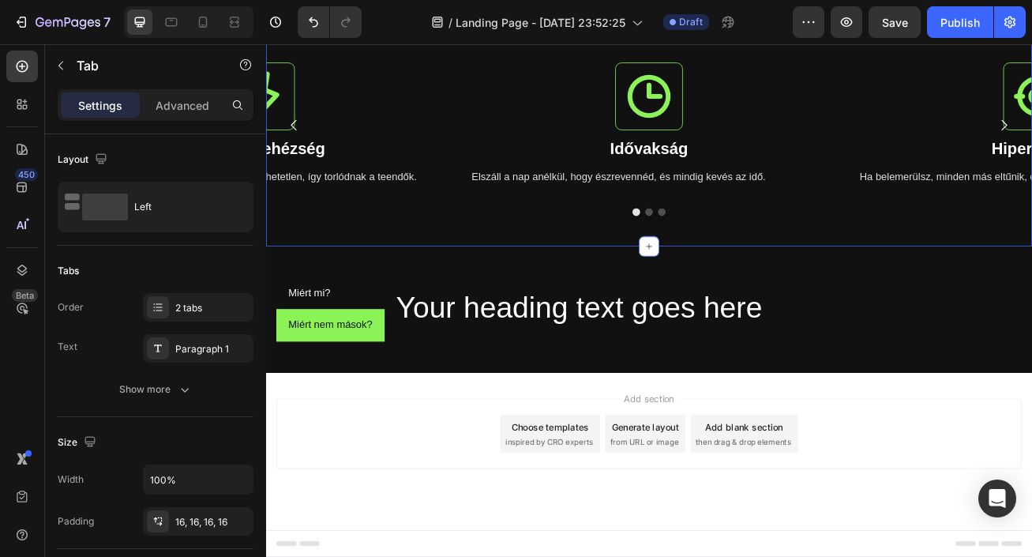
scroll to position [488, 0]
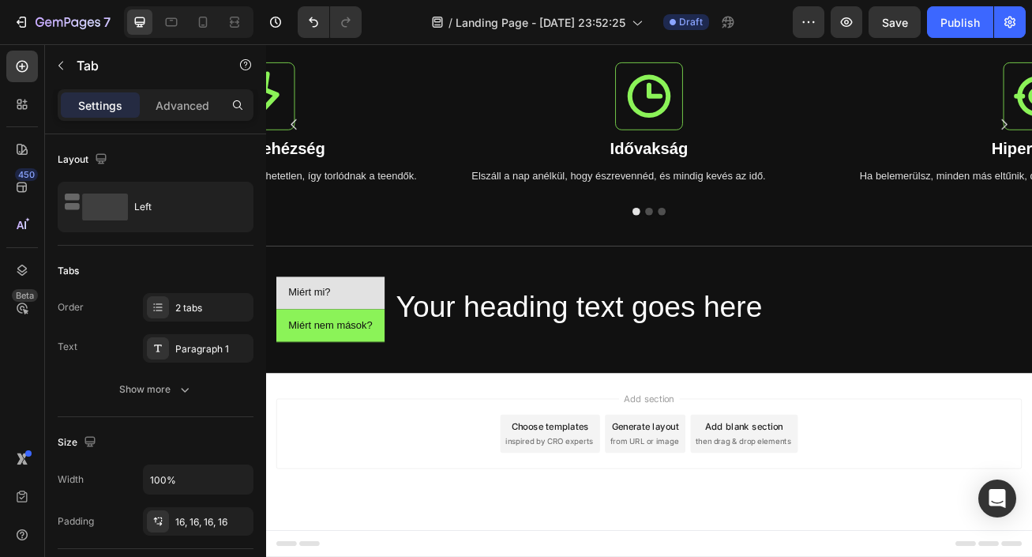
click at [353, 354] on li "Miért mi?" at bounding box center [346, 352] width 134 height 40
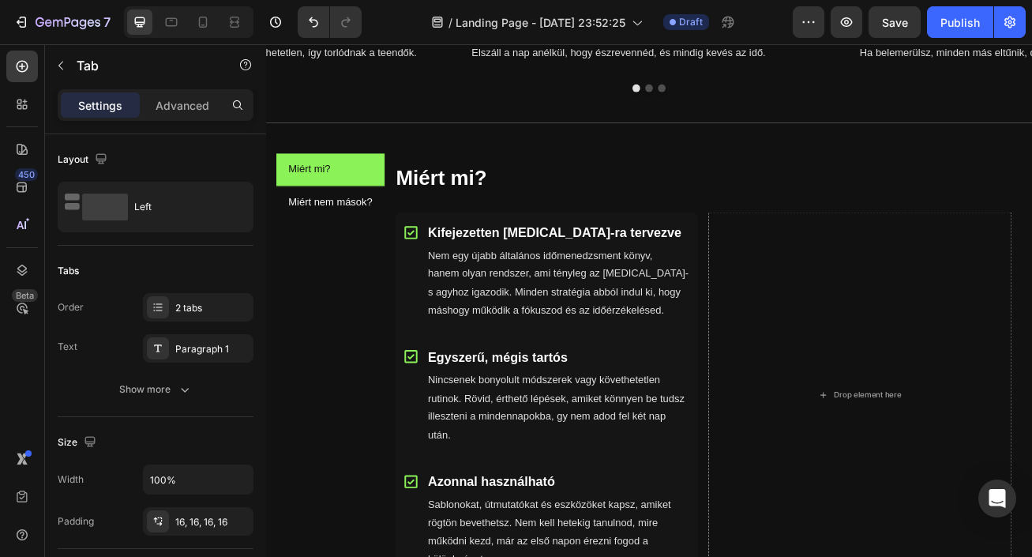
scroll to position [640, 0]
click at [402, 249] on li "Miért nem mások?" at bounding box center [346, 241] width 134 height 40
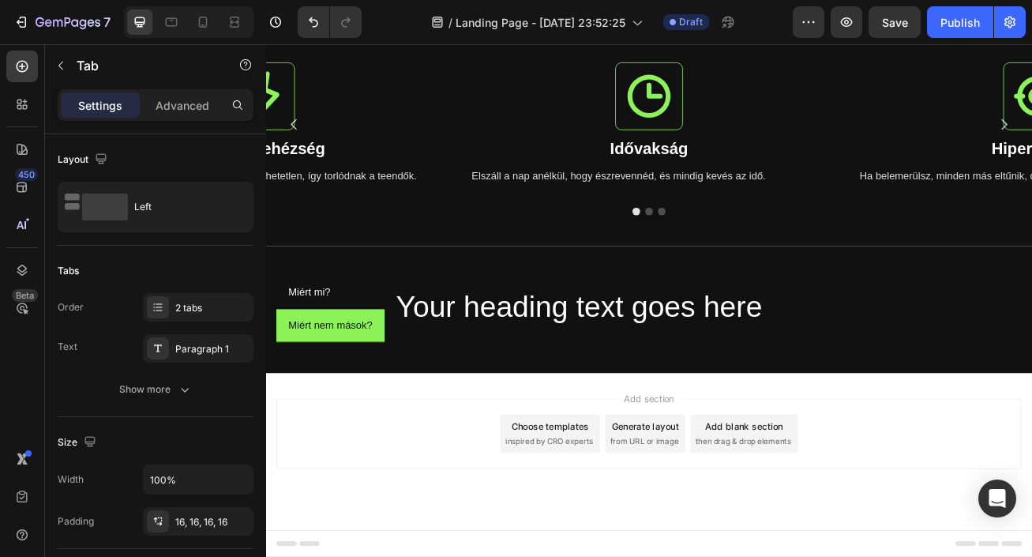
scroll to position [488, 0]
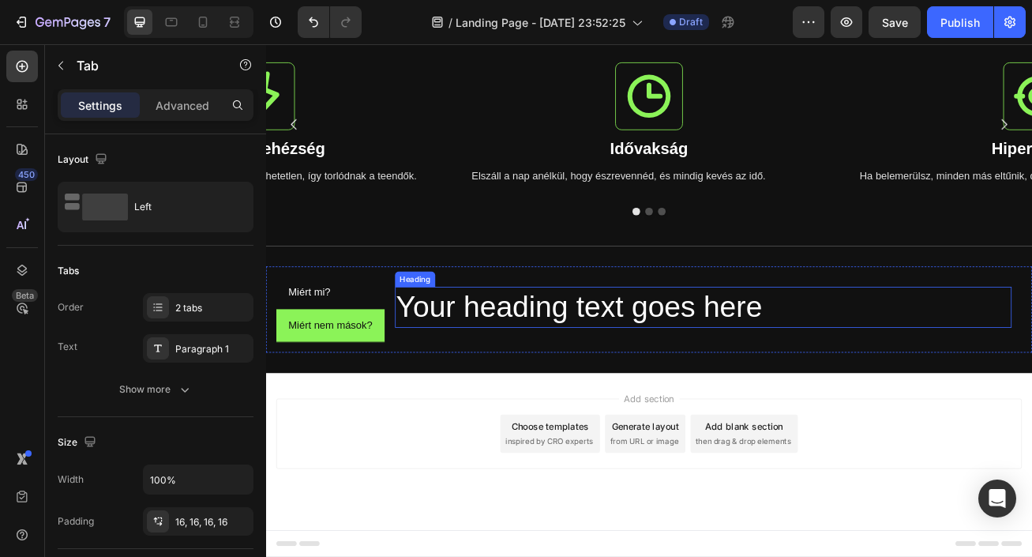
click at [566, 363] on h2 "Your heading text goes here" at bounding box center [807, 369] width 763 height 51
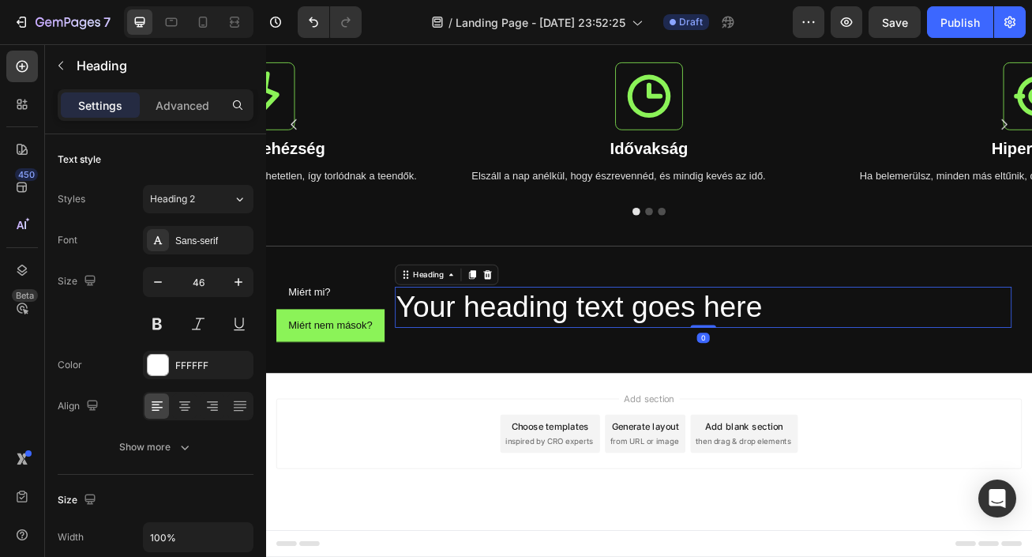
click at [720, 374] on h2 "Your heading text goes here" at bounding box center [807, 369] width 763 height 51
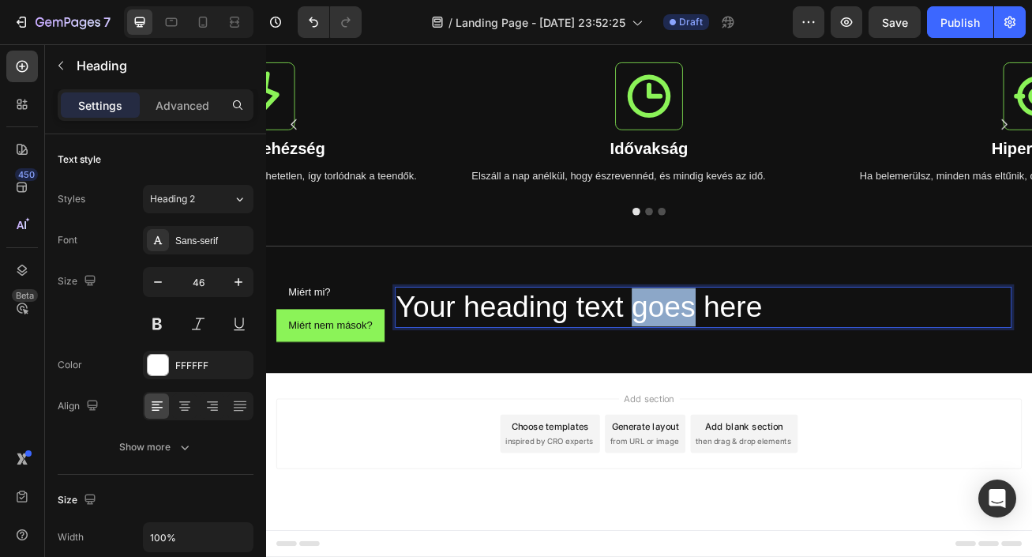
click at [720, 374] on p "Your heading text goes here" at bounding box center [807, 369] width 760 height 47
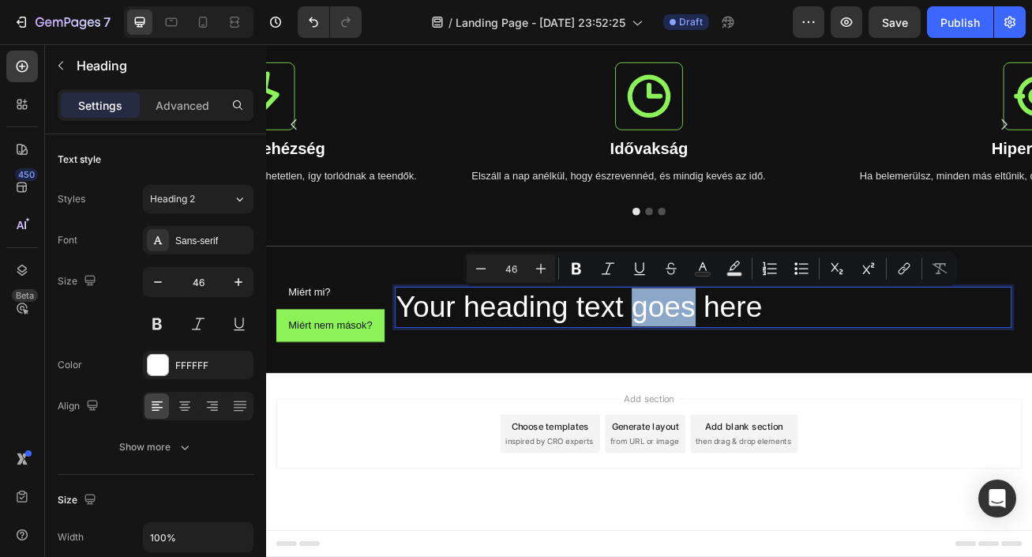
click at [720, 374] on p "Your heading text goes here" at bounding box center [807, 369] width 760 height 47
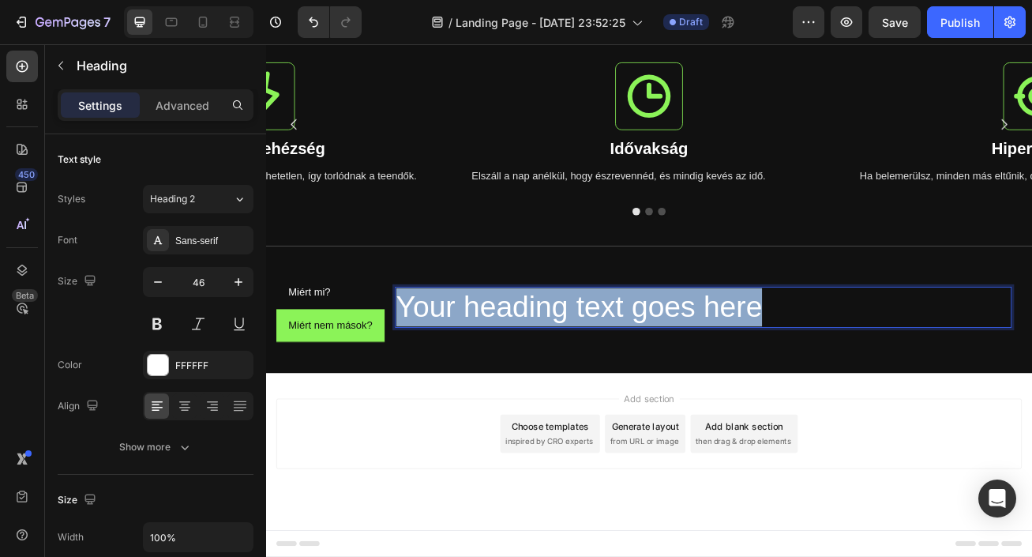
click at [720, 374] on p "Your heading text goes here" at bounding box center [807, 369] width 760 height 47
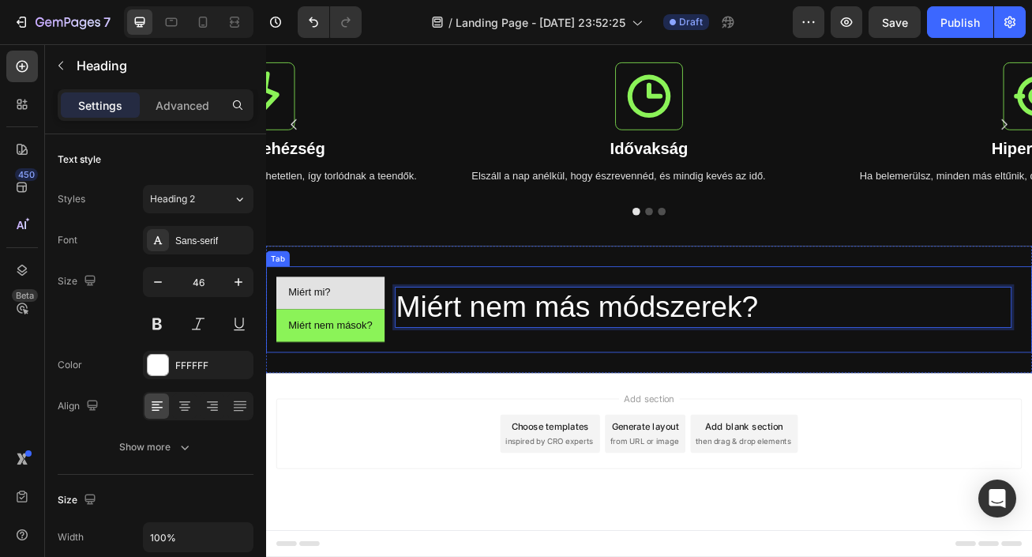
click at [318, 347] on p "Miért mi?" at bounding box center [320, 351] width 52 height 23
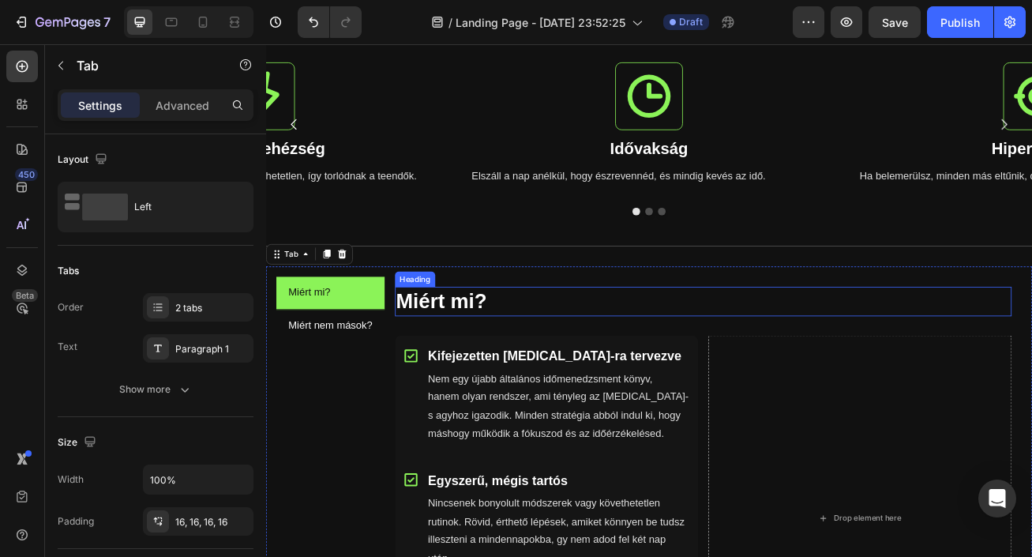
click at [483, 370] on h2 "Miért mi?" at bounding box center [807, 362] width 763 height 36
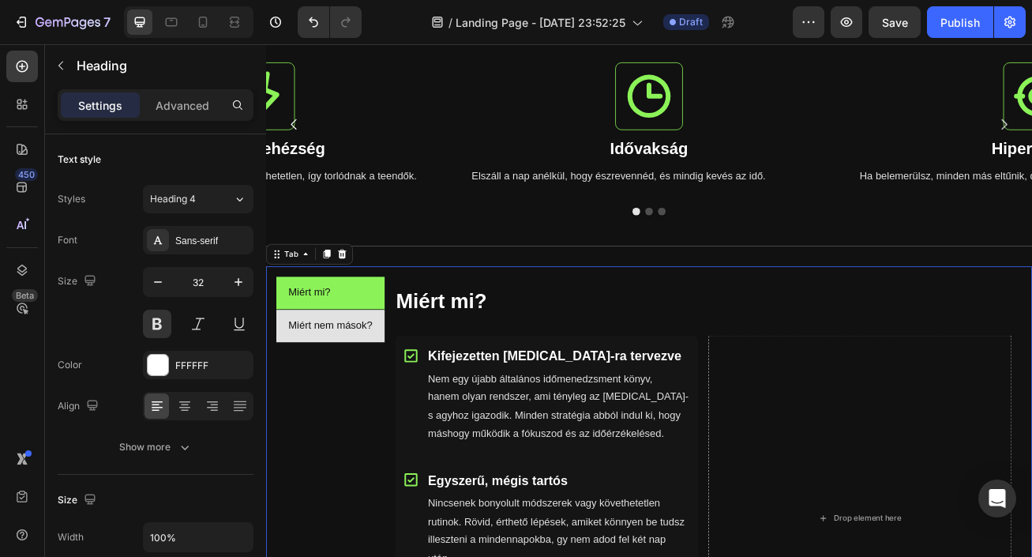
click at [365, 387] on p "Miért nem mások?" at bounding box center [346, 392] width 104 height 23
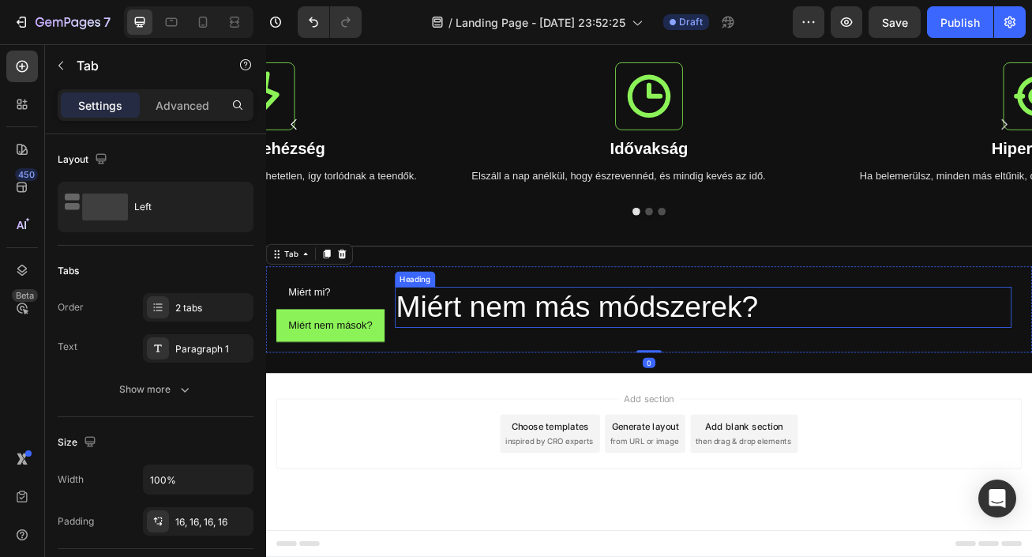
click at [500, 364] on p "Miért nem más módszerek?" at bounding box center [807, 369] width 760 height 47
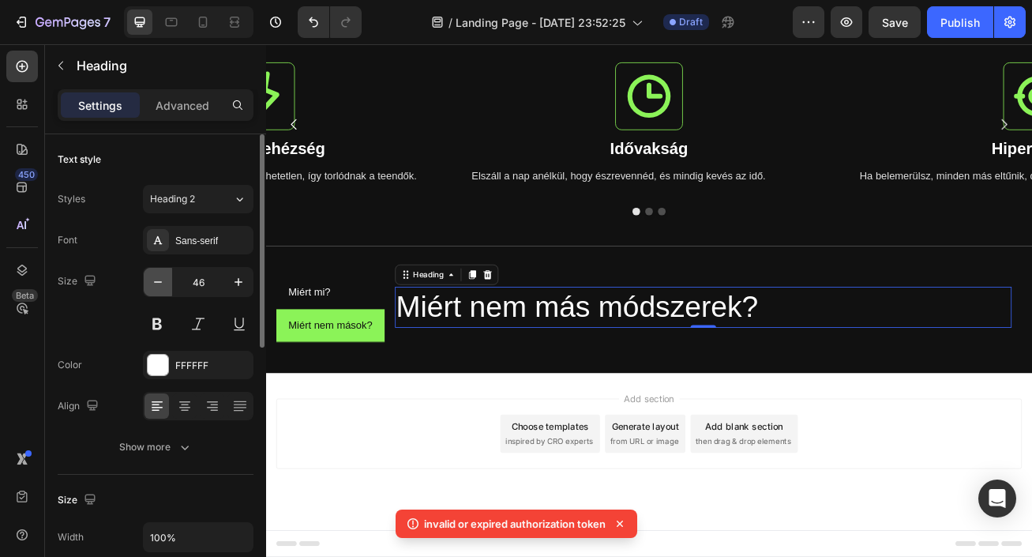
click at [161, 284] on icon "button" at bounding box center [158, 282] width 16 height 16
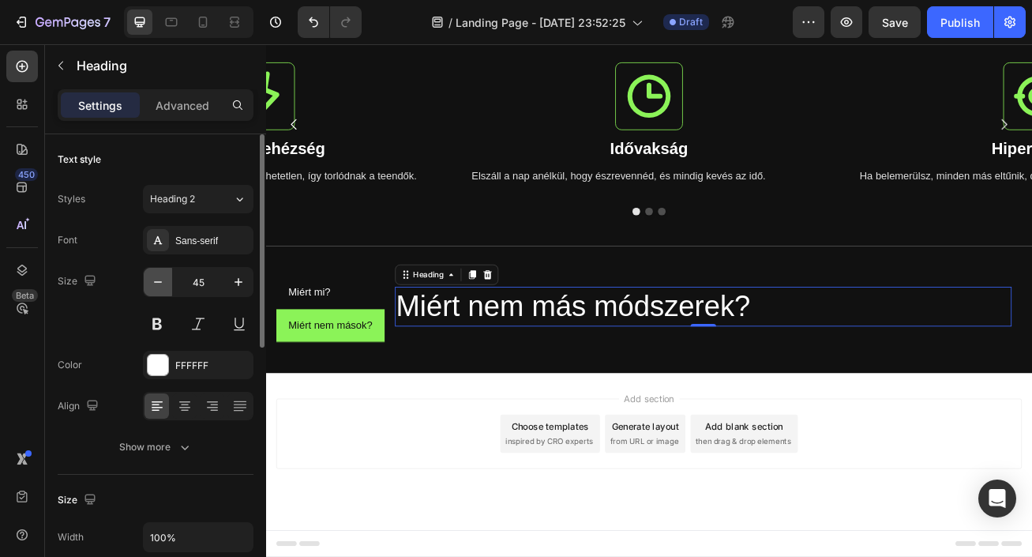
click at [161, 284] on icon "button" at bounding box center [158, 282] width 16 height 16
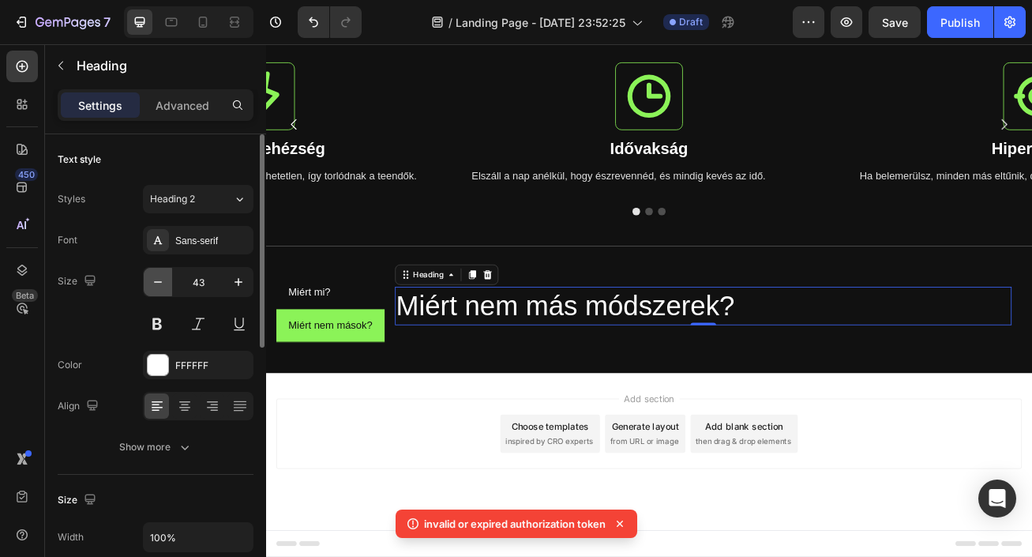
click at [161, 284] on icon "button" at bounding box center [158, 282] width 16 height 16
type input "41"
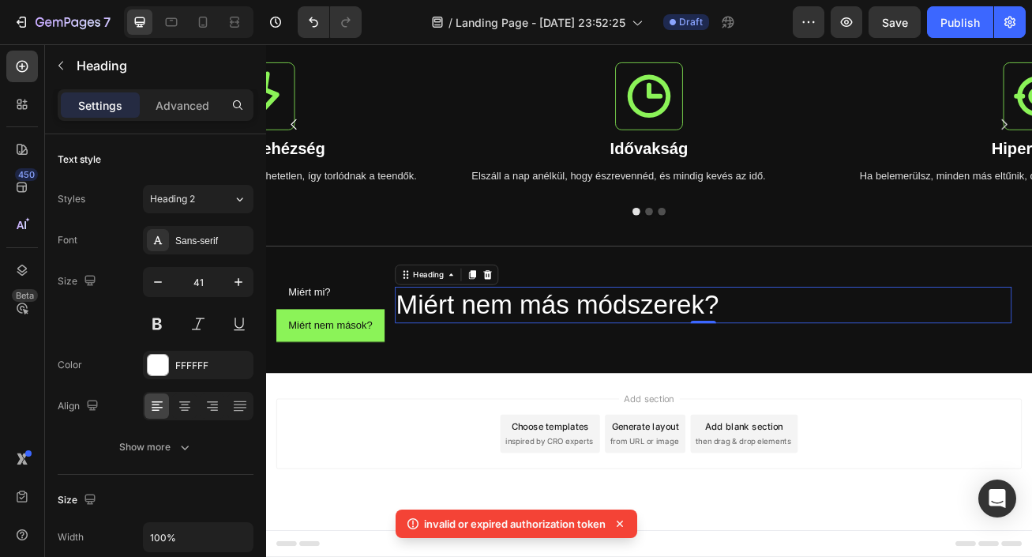
click at [410, 525] on icon at bounding box center [413, 524] width 16 height 16
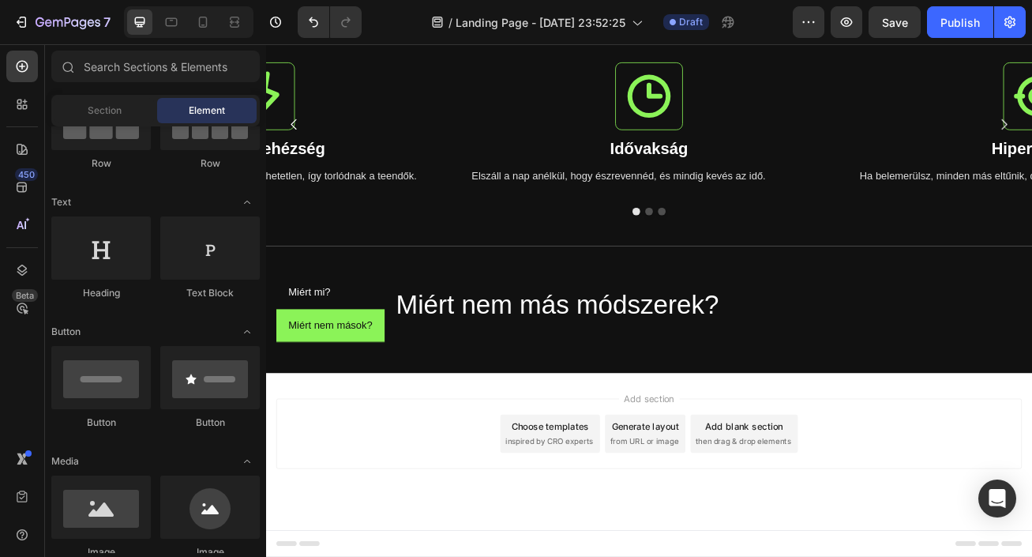
click at [704, 556] on div "Add section Choose templates inspired by CRO experts Generate layout from URL o…" at bounding box center [740, 548] width 948 height 194
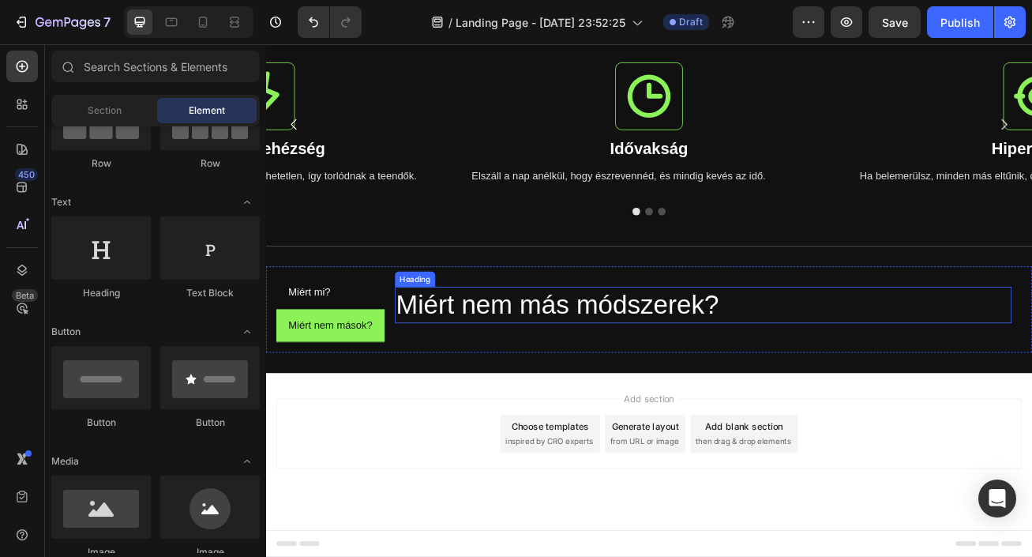
click at [566, 370] on p "Miért nem más módszerek?" at bounding box center [807, 367] width 760 height 42
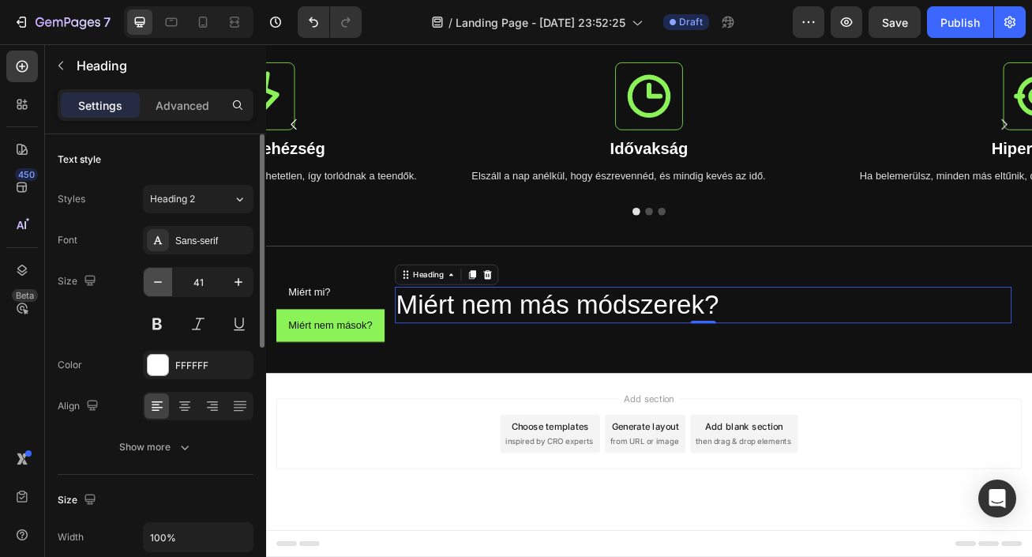
click at [160, 287] on icon "button" at bounding box center [158, 282] width 16 height 16
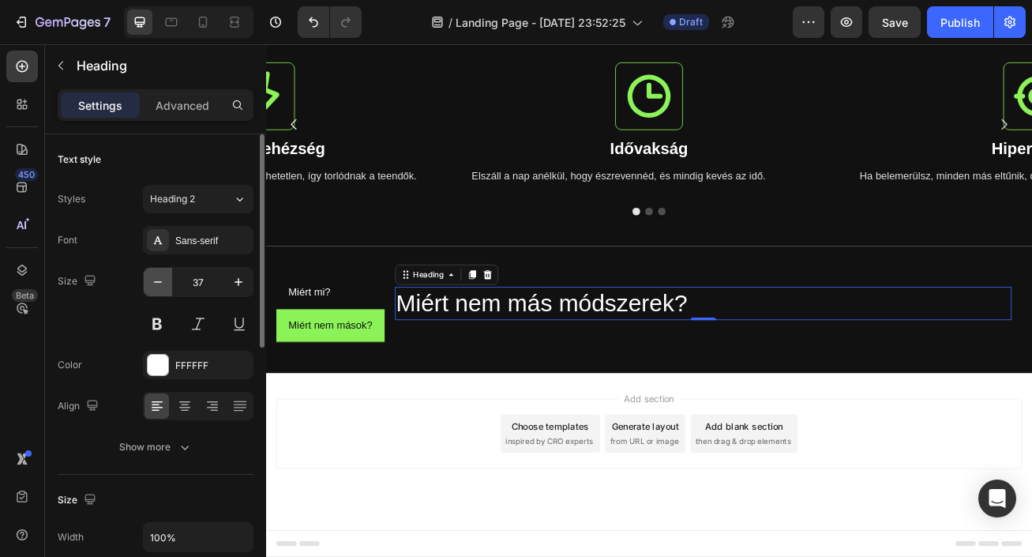
type input "36"
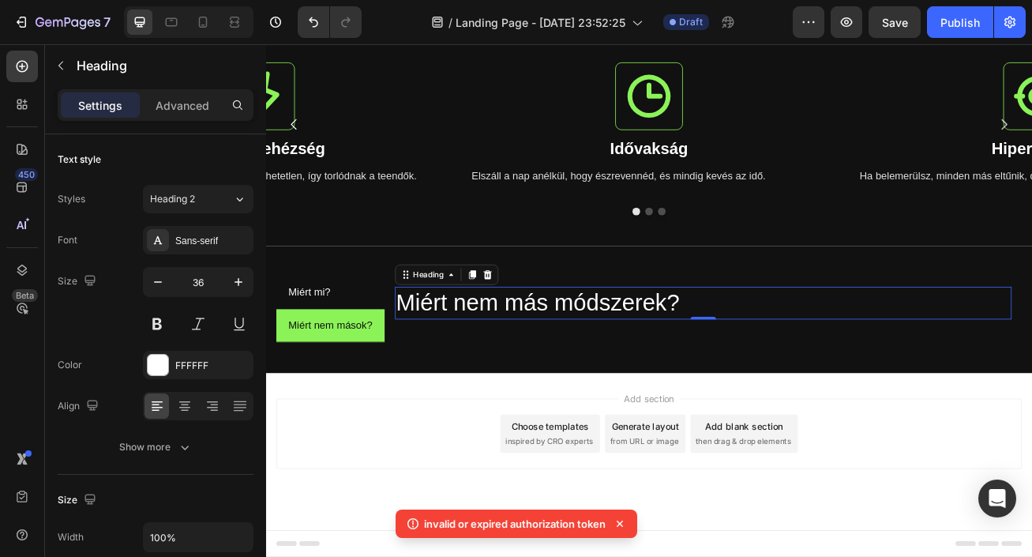
click at [621, 520] on icon at bounding box center [620, 524] width 16 height 16
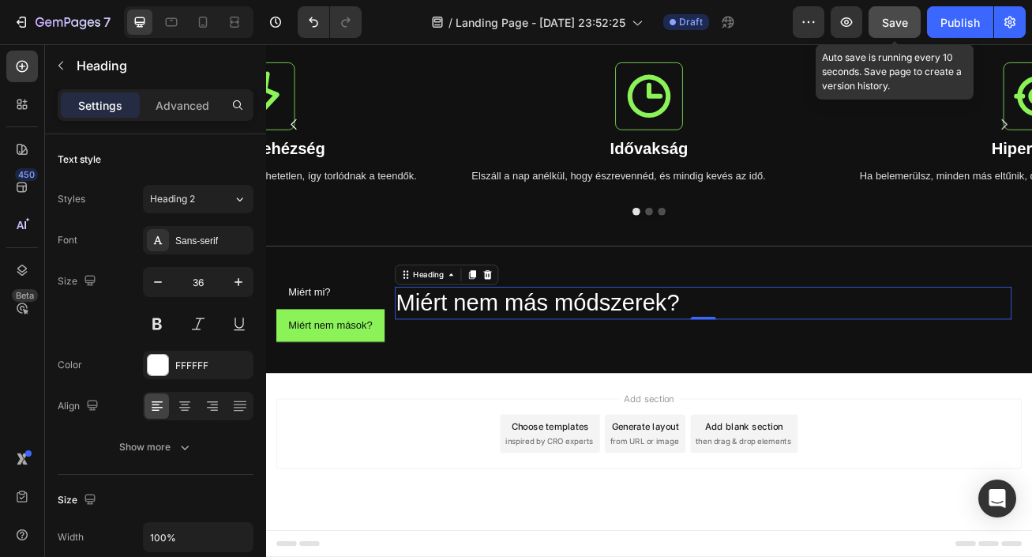
click at [895, 16] on span "Save" at bounding box center [895, 22] width 26 height 13
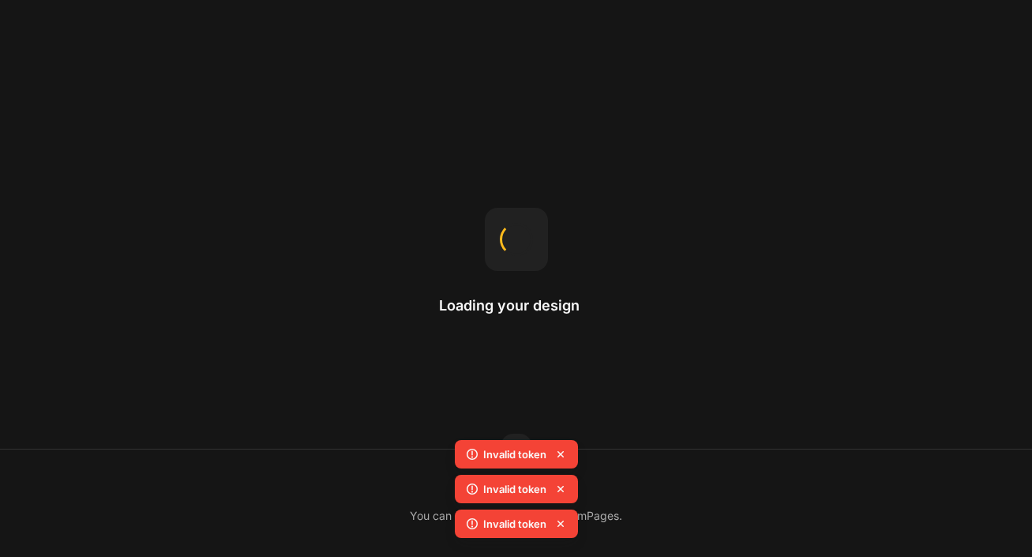
click at [558, 454] on icon at bounding box center [561, 454] width 16 height 16
click at [558, 449] on icon at bounding box center [561, 454] width 16 height 16
click at [558, 449] on div "Invalid token Invalid token Invalid token Invalid token" at bounding box center [516, 474] width 123 height 139
click at [558, 449] on icon at bounding box center [561, 454] width 16 height 16
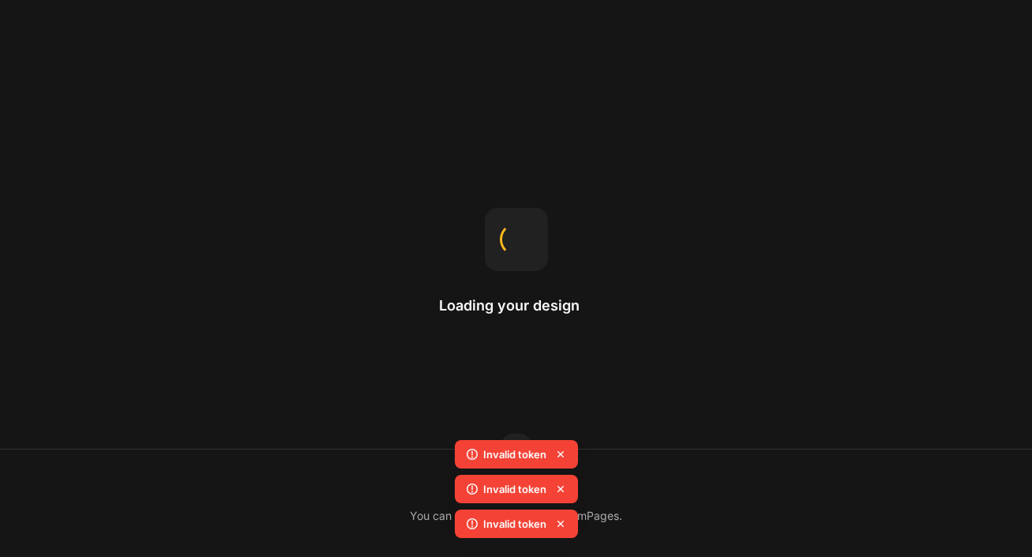
click at [659, 475] on div "Icon You can upload SVG icons to GemPages." at bounding box center [516, 502] width 1032 height 107
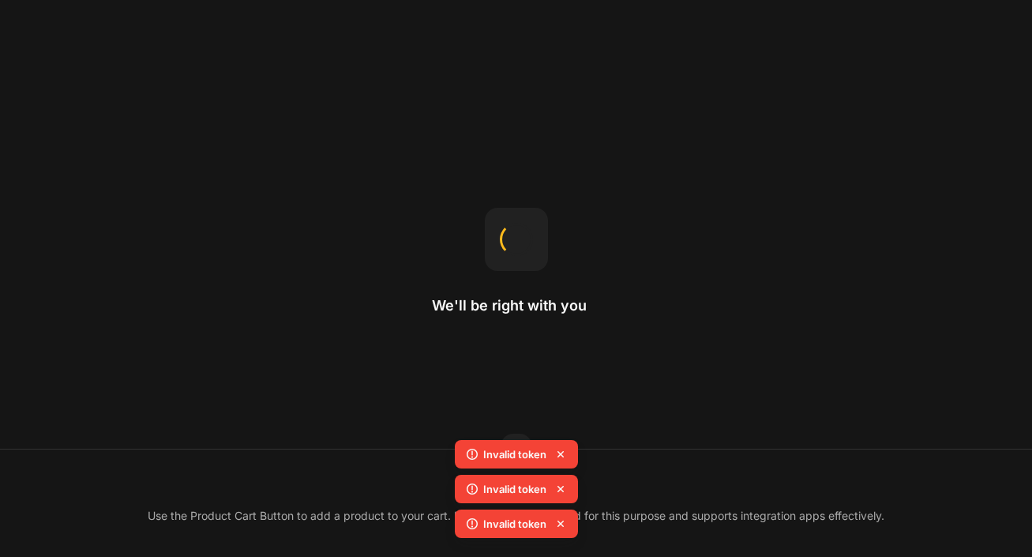
click at [561, 455] on icon at bounding box center [561, 454] width 6 height 6
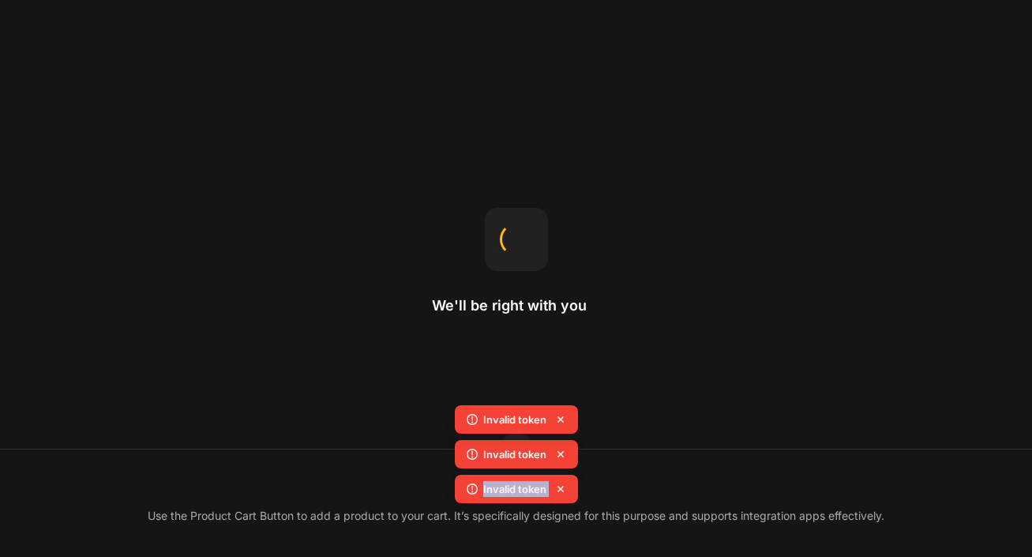
click at [561, 455] on icon at bounding box center [561, 454] width 6 height 6
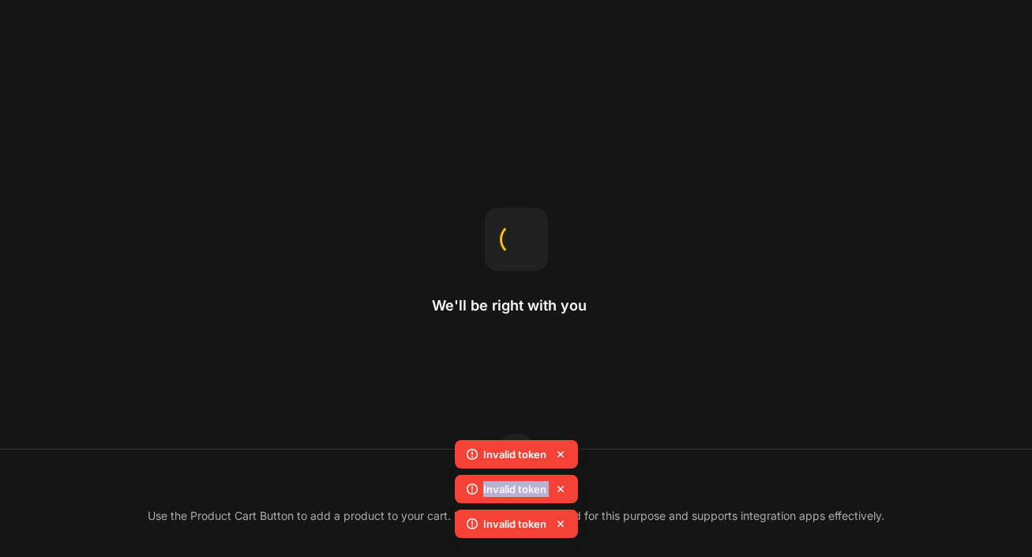
click at [561, 455] on icon at bounding box center [561, 454] width 6 height 6
click at [561, 455] on div "Invalid token Invalid token Invalid token Invalid token" at bounding box center [516, 474] width 123 height 139
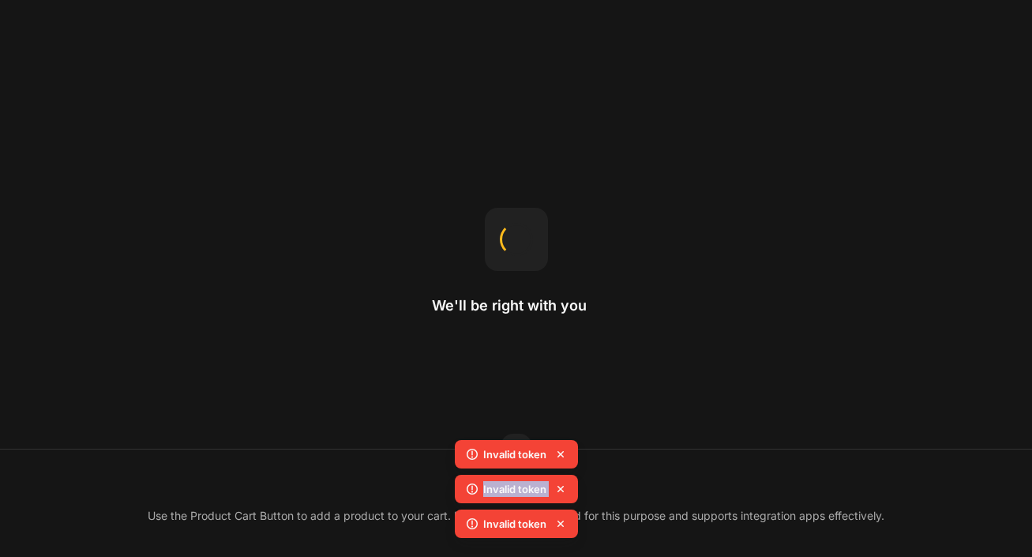
click at [561, 455] on icon at bounding box center [561, 454] width 6 height 6
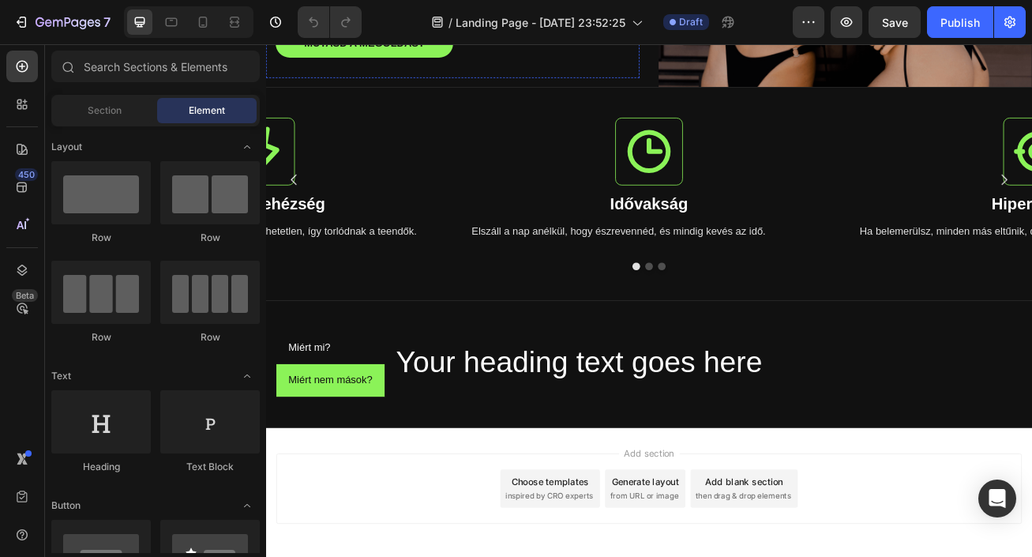
scroll to position [488, 0]
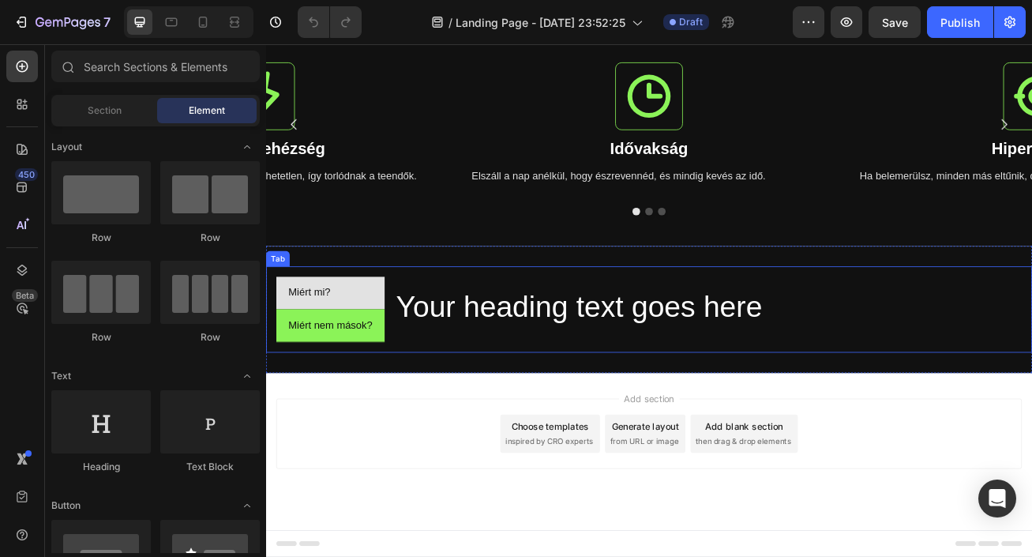
click at [374, 356] on li "Miért mi?" at bounding box center [346, 352] width 134 height 40
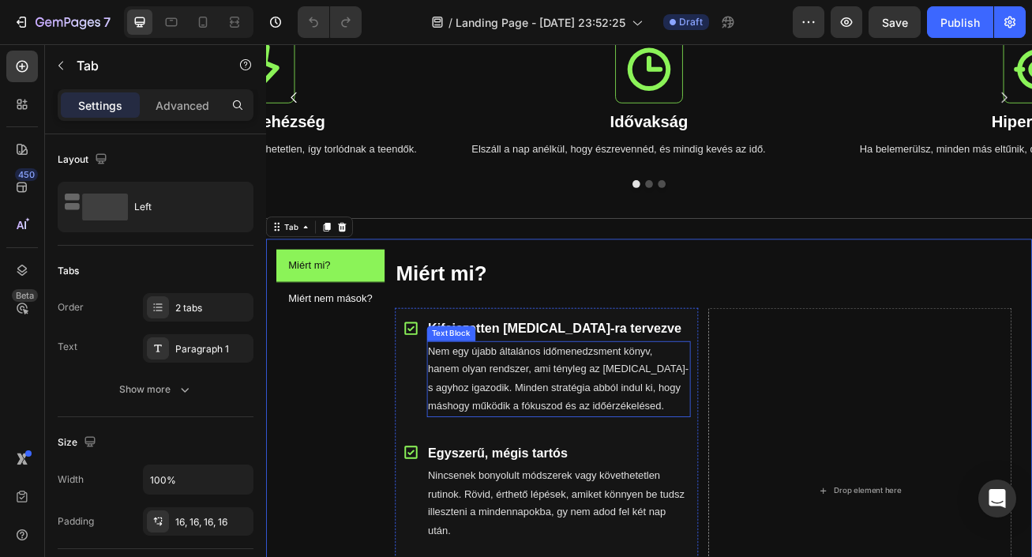
scroll to position [516, 0]
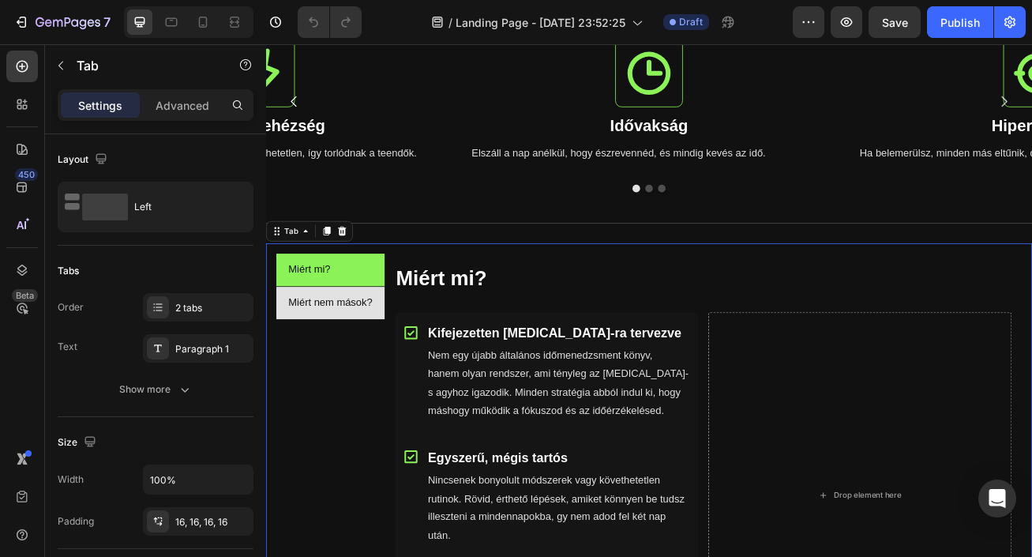
click at [402, 375] on li "Miért nem mások?" at bounding box center [346, 364] width 134 height 40
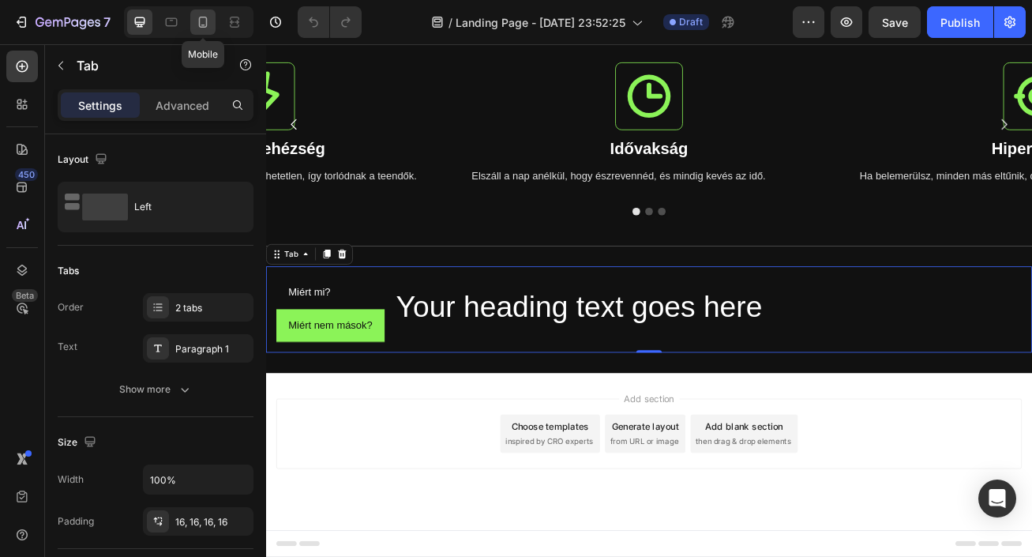
click at [209, 24] on icon at bounding box center [203, 22] width 16 height 16
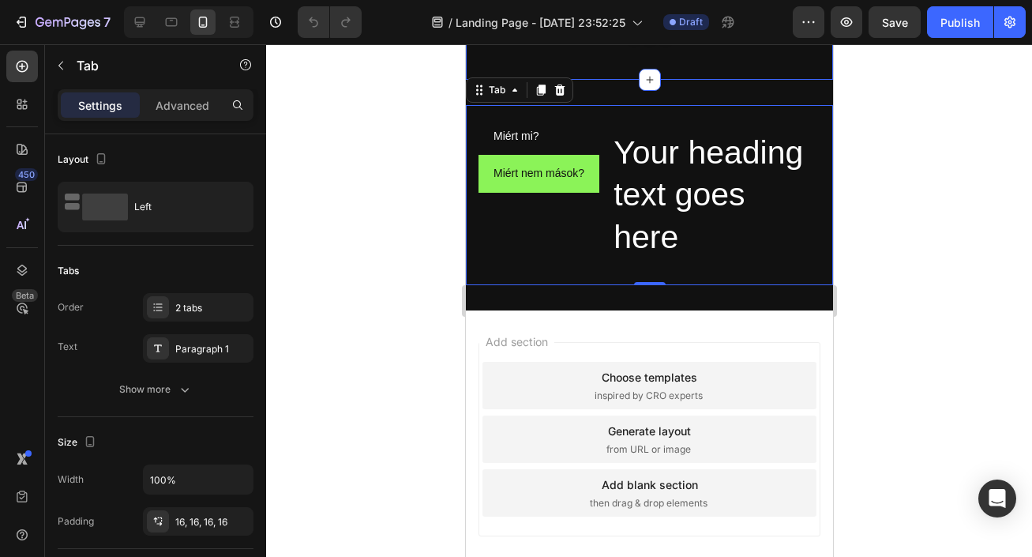
scroll to position [742, 0]
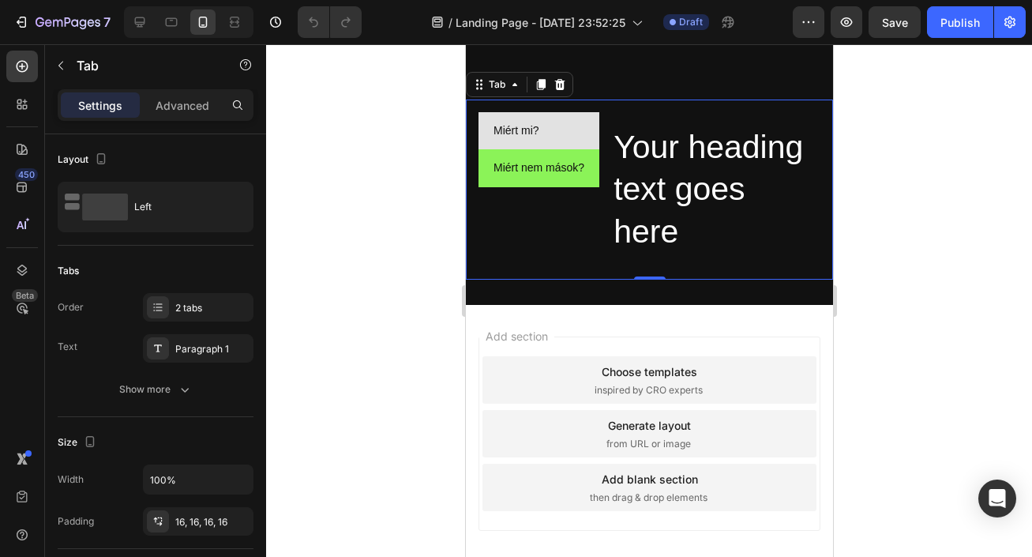
click at [547, 124] on li "Miért mi?" at bounding box center [538, 130] width 121 height 37
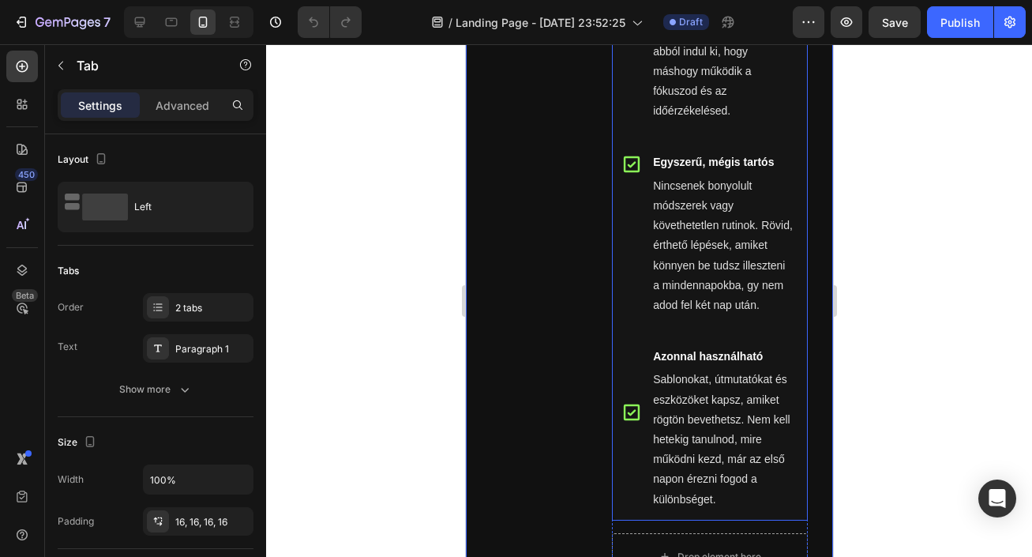
scroll to position [1133, 0]
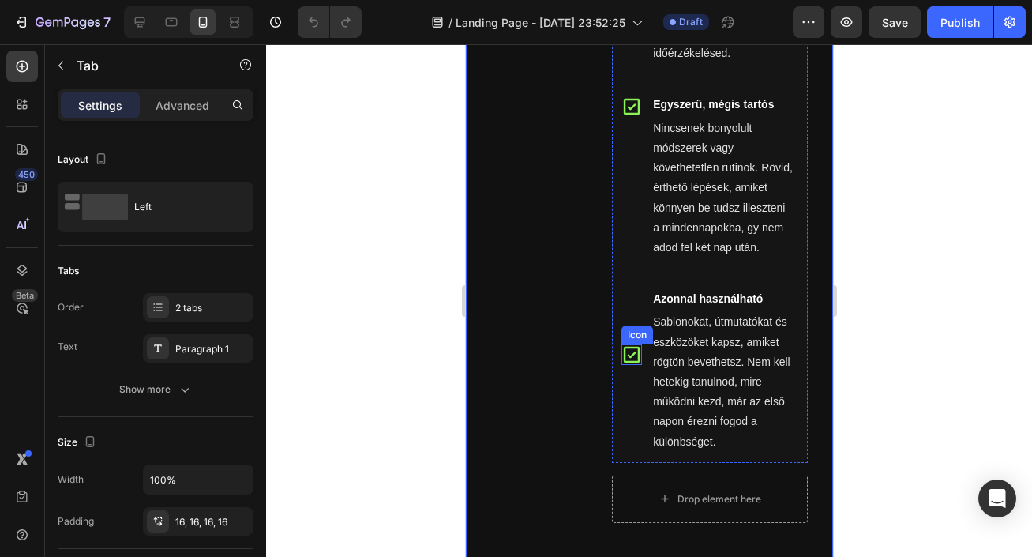
click at [629, 344] on icon at bounding box center [631, 354] width 21 height 21
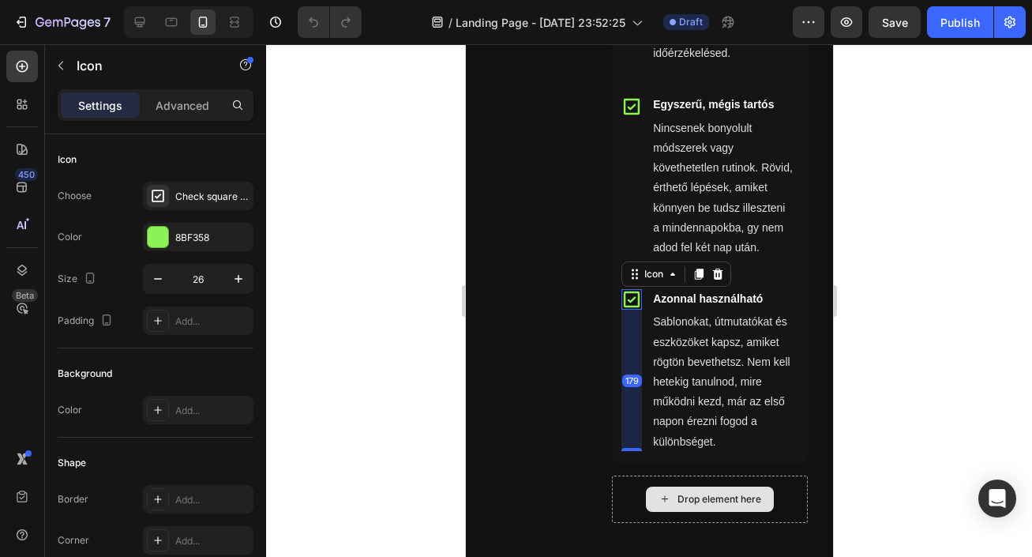
drag, startPoint x: 634, startPoint y: 355, endPoint x: 644, endPoint y: 465, distance: 110.2
click at [644, 465] on div "Icon Kifejezetten [MEDICAL_DATA]-ra tervezve Text Block Nem egy újabb általános…" at bounding box center [709, 157] width 196 height 732
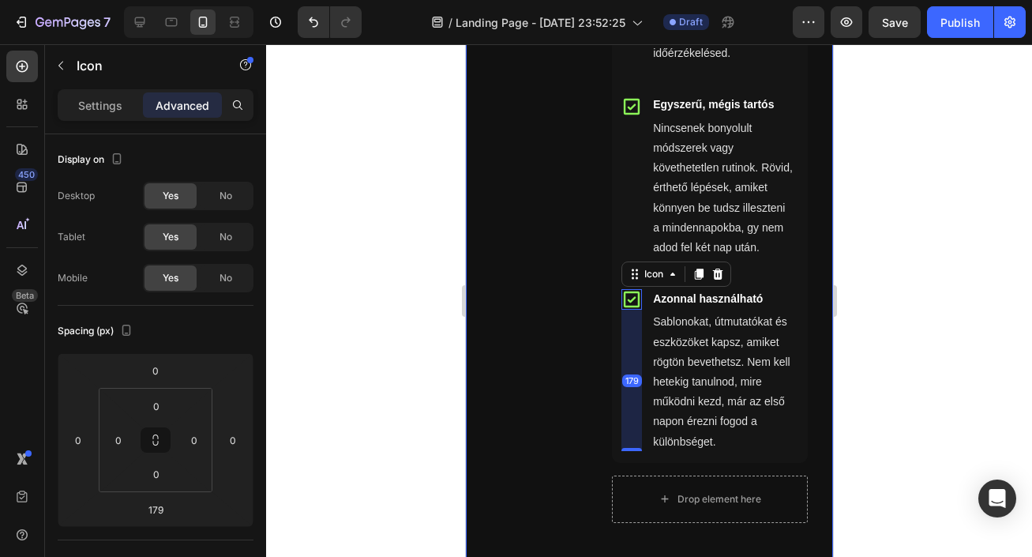
click at [888, 377] on div at bounding box center [649, 300] width 766 height 512
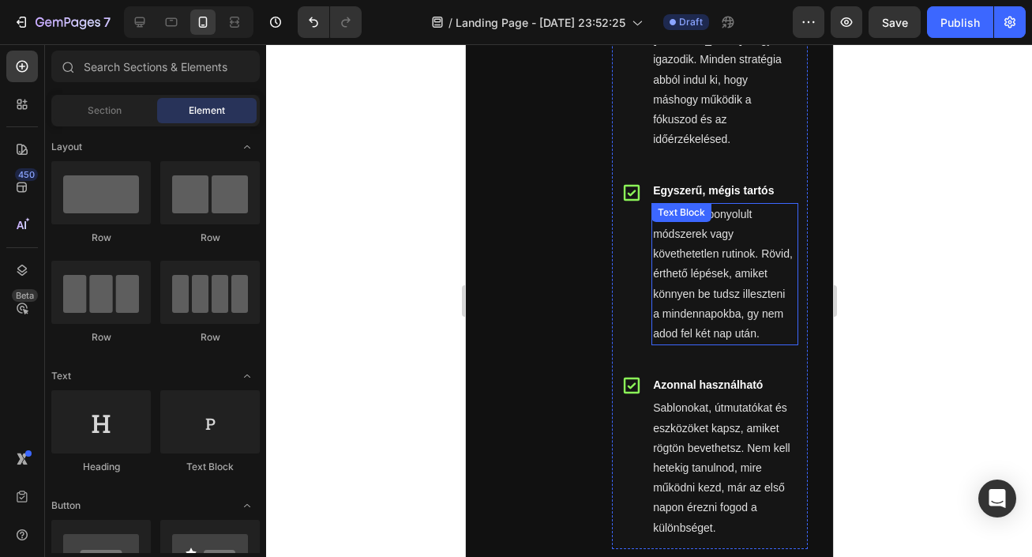
scroll to position [1038, 0]
